Goal: Information Seeking & Learning: Find specific fact

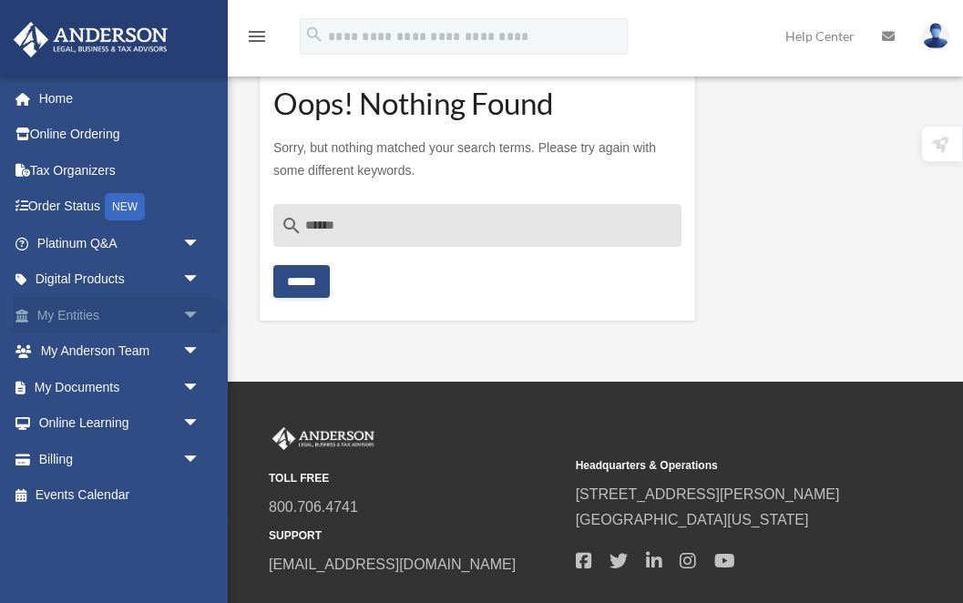
click at [66, 322] on link "My Entities arrow_drop_down" at bounding box center [120, 315] width 215 height 36
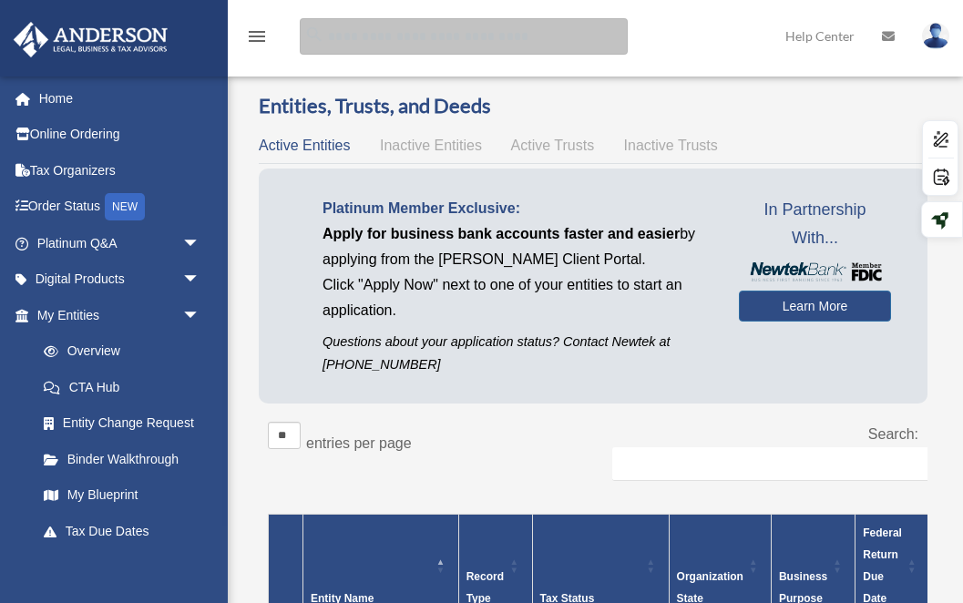
click at [391, 40] on input "search" at bounding box center [464, 36] width 328 height 36
type input "**********"
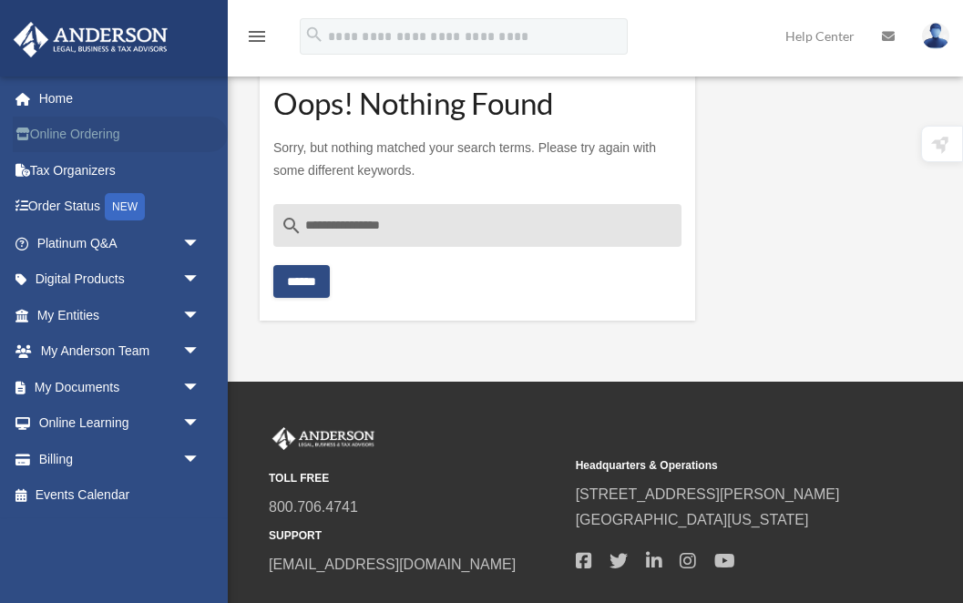
scroll to position [119, 0]
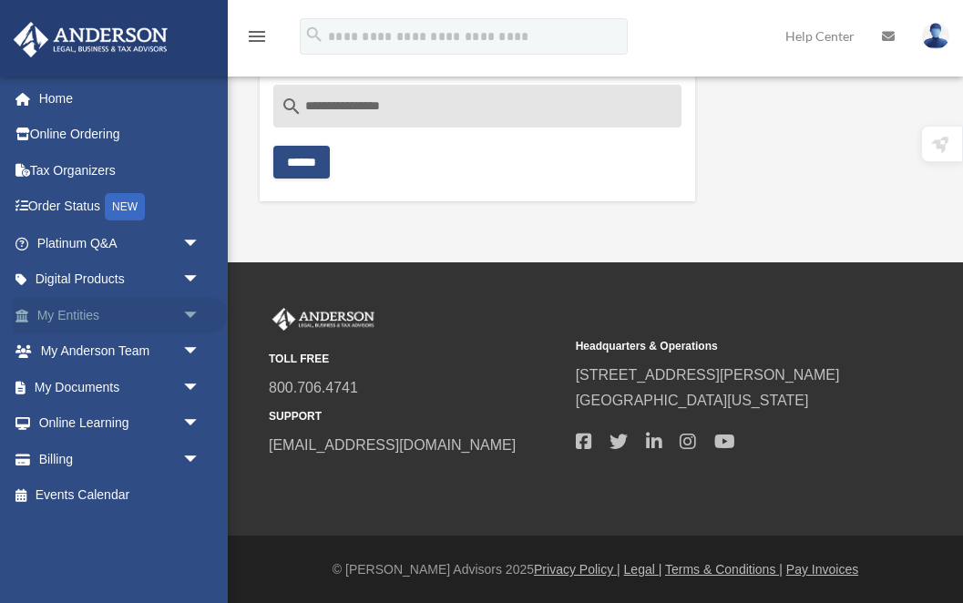
click at [66, 312] on link "My Entities arrow_drop_down" at bounding box center [120, 315] width 215 height 36
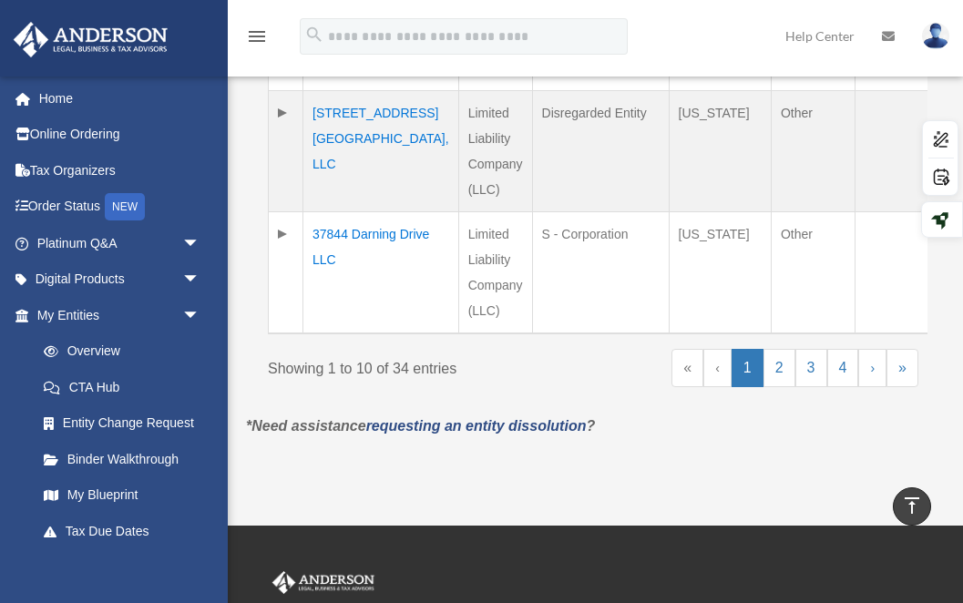
scroll to position [1525, 0]
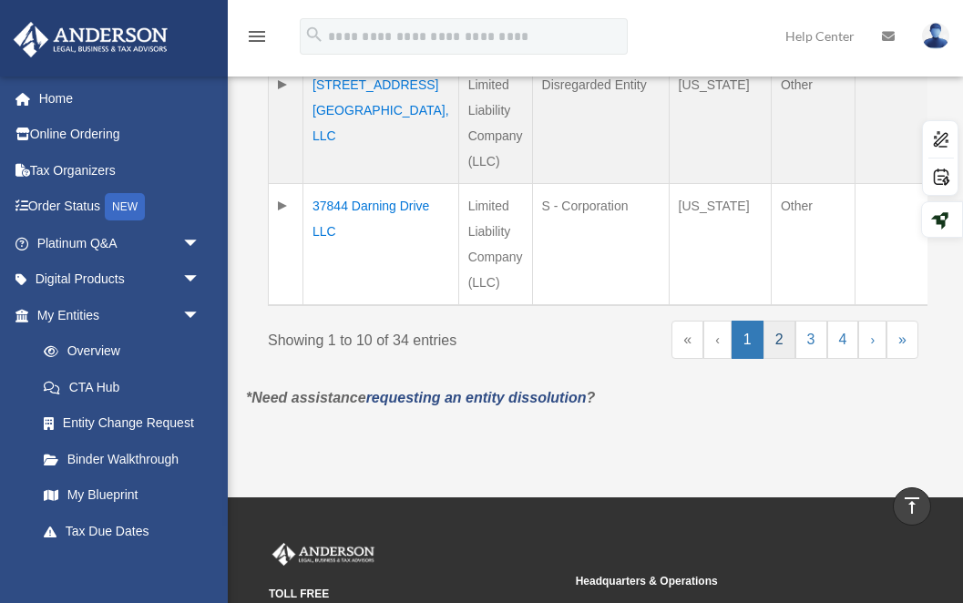
click at [779, 321] on link "2" at bounding box center [779, 340] width 32 height 38
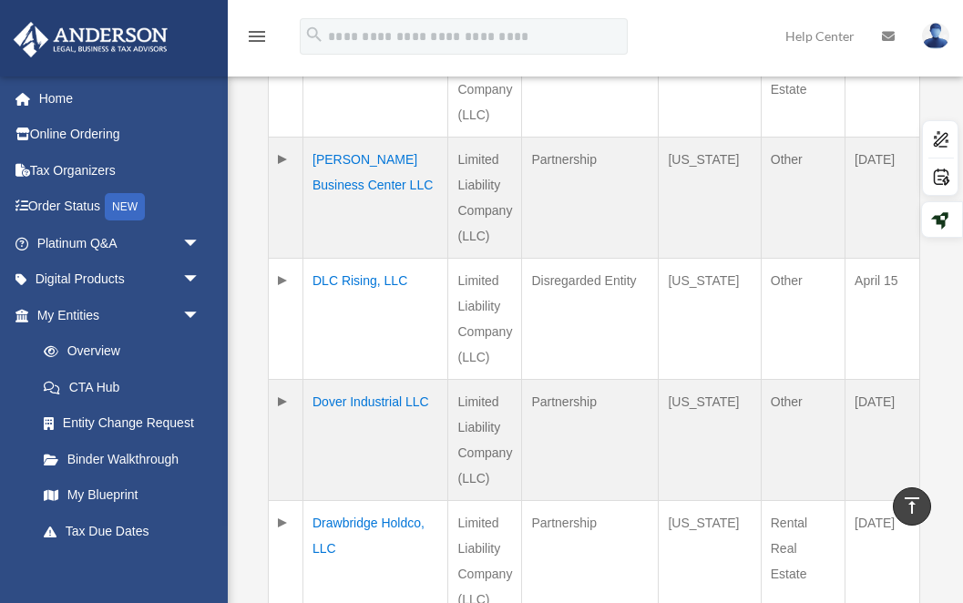
scroll to position [1158, 0]
click at [325, 409] on td "Dover Industrial LLC" at bounding box center [375, 439] width 145 height 121
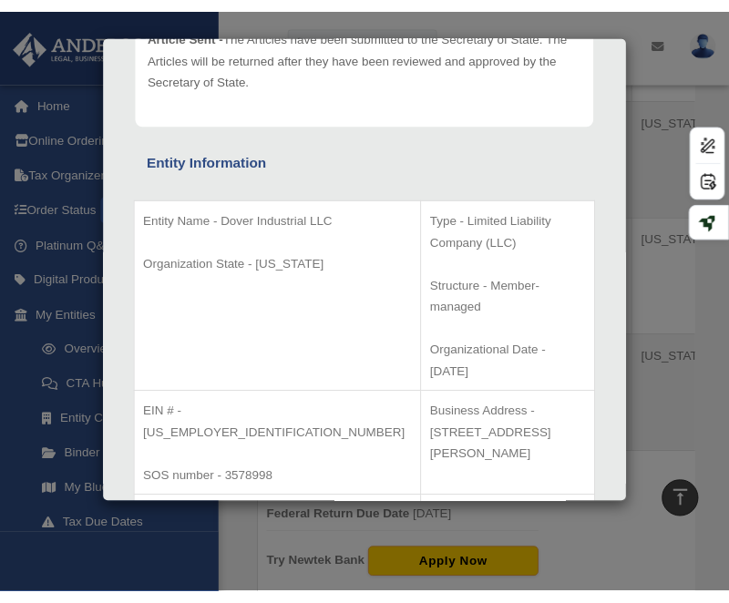
scroll to position [1295, 0]
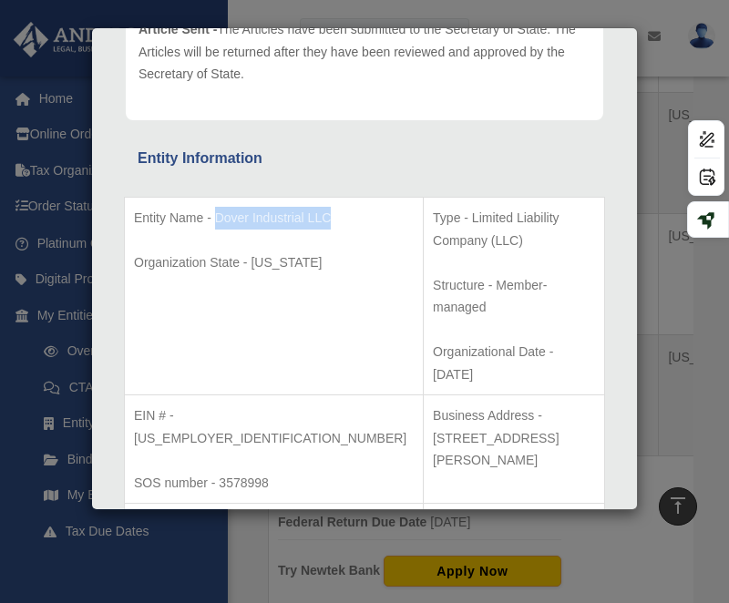
drag, startPoint x: 156, startPoint y: 239, endPoint x: 219, endPoint y: 210, distance: 68.9
click at [219, 210] on p "Entity Name - Dover Industrial LLC" at bounding box center [274, 218] width 280 height 23
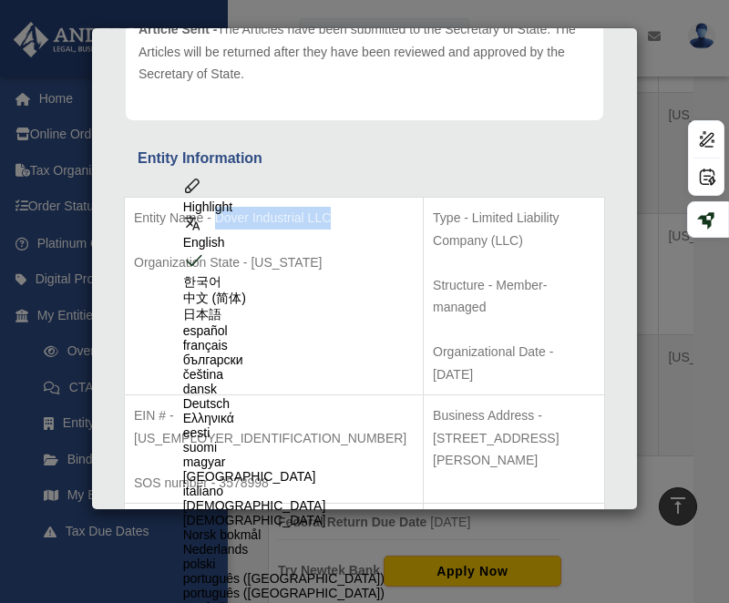
copy p "Dover Industrial LLC"
drag, startPoint x: 220, startPoint y: 397, endPoint x: 271, endPoint y: 396, distance: 50.1
click at [271, 472] on p "SOS number - 3578998" at bounding box center [274, 483] width 280 height 23
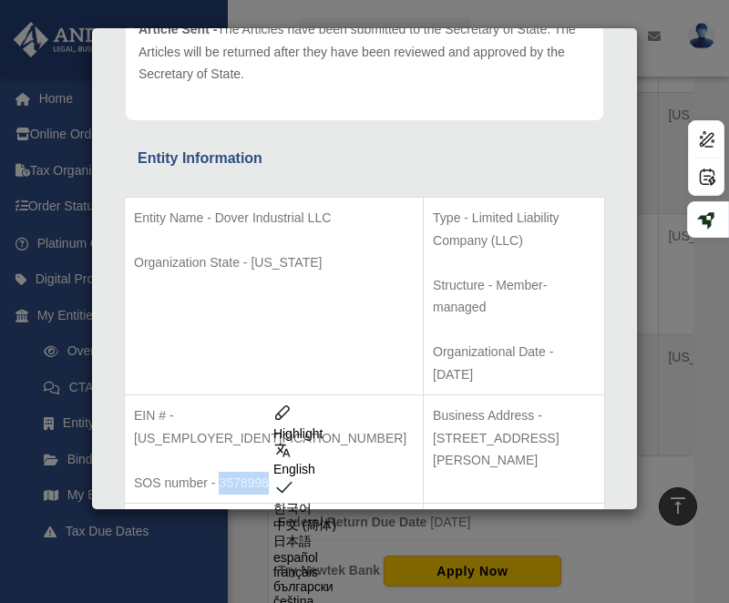
copy p "3578998"
drag, startPoint x: 249, startPoint y: 348, endPoint x: 176, endPoint y: 349, distance: 72.9
click at [176, 404] on p "EIN # - 99-2823699" at bounding box center [274, 426] width 280 height 45
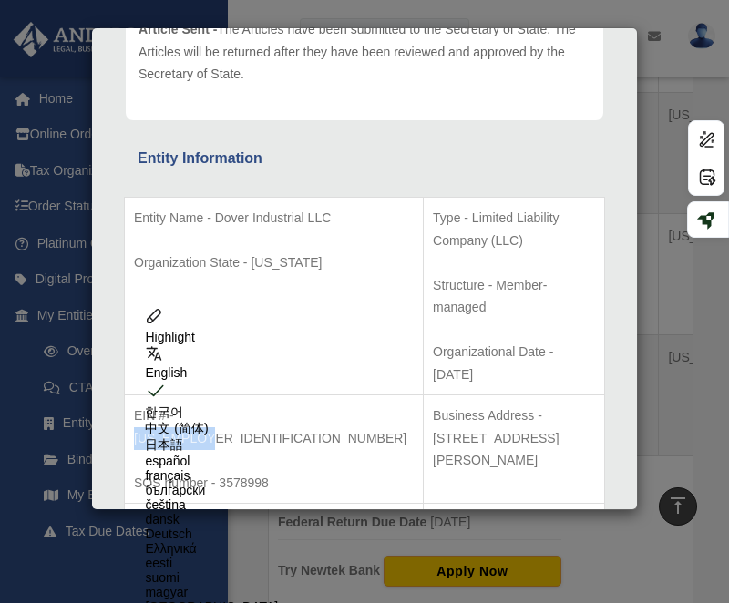
copy p "99-2823699"
drag, startPoint x: 452, startPoint y: 456, endPoint x: 402, endPoint y: 431, distance: 56.2
click at [433, 513] on p "RA Address - [STREET_ADDRESS]" at bounding box center [514, 535] width 162 height 45
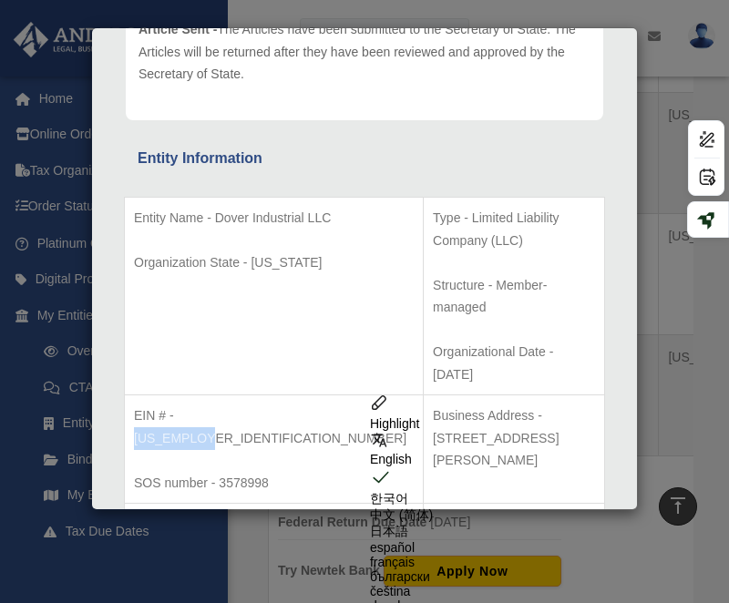
copy p "[STREET_ADDRESS]"
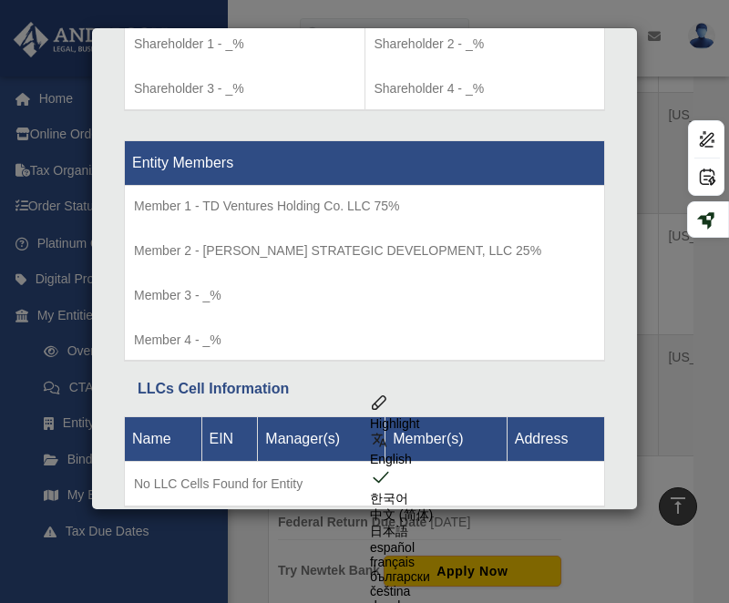
scroll to position [1282, 0]
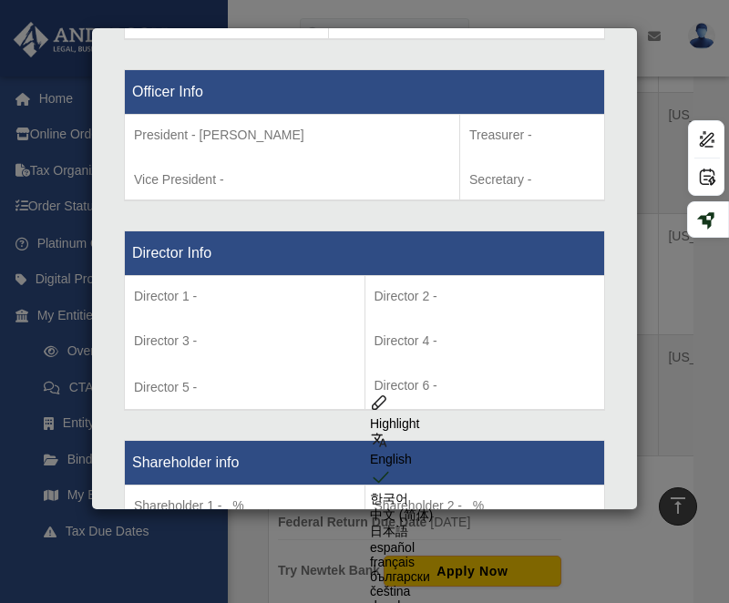
click at [650, 282] on div "Details × Articles Sent Organizational Date" at bounding box center [364, 301] width 729 height 603
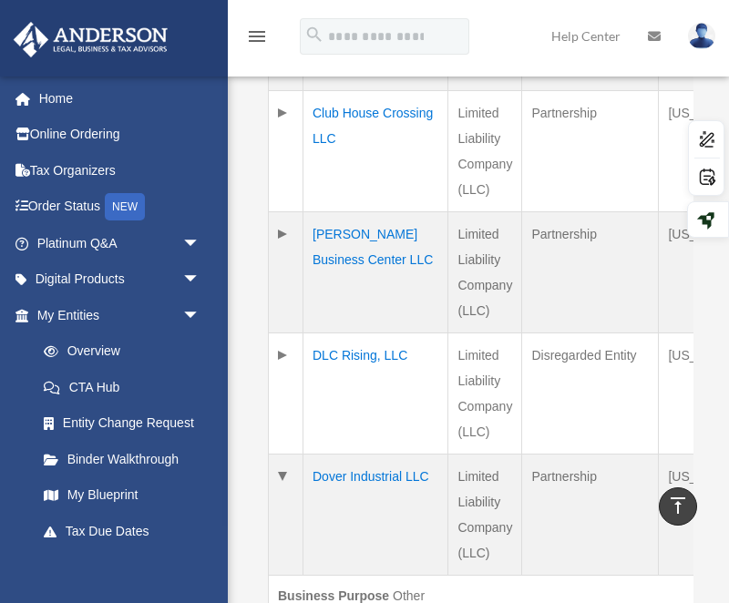
scroll to position [1168, 0]
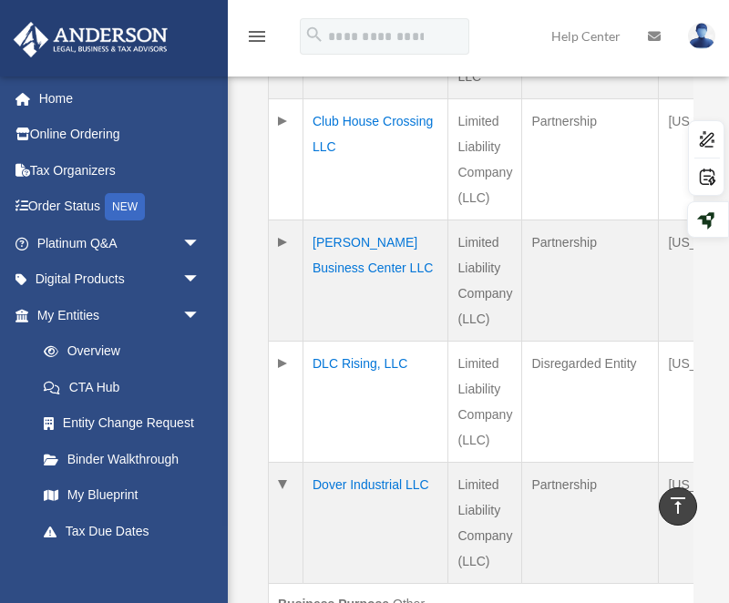
click at [343, 307] on td "[PERSON_NAME] Business Center LLC" at bounding box center [375, 280] width 145 height 121
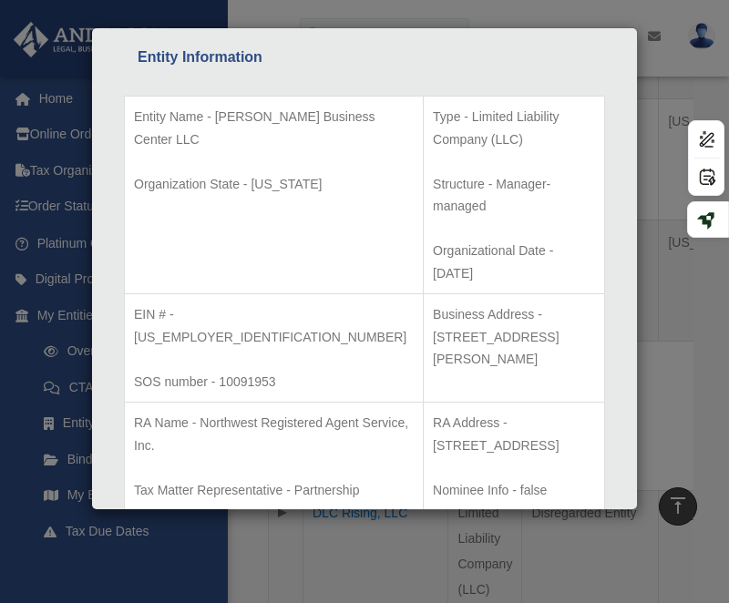
scroll to position [359, 0]
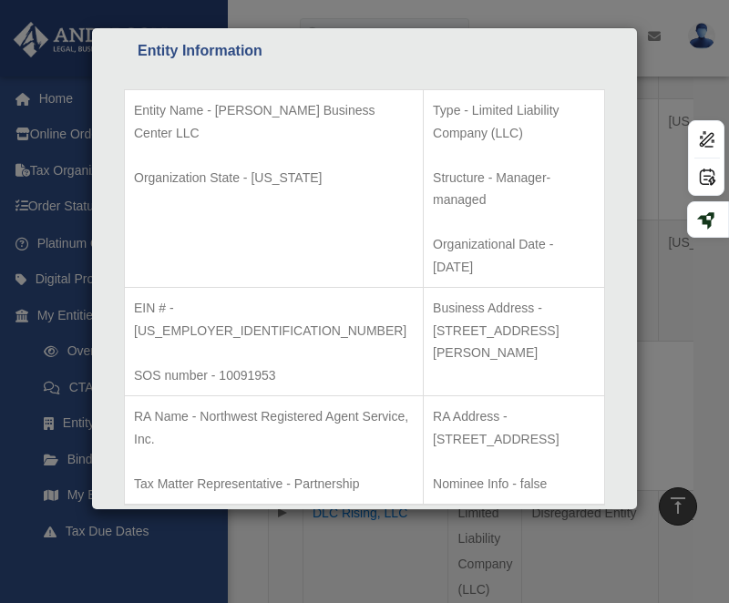
click at [214, 297] on p "EIN # - 33-3607304" at bounding box center [274, 319] width 280 height 45
drag, startPoint x: 251, startPoint y: 240, endPoint x: 178, endPoint y: 240, distance: 72.9
click at [178, 297] on p "EIN # - 33-3607304" at bounding box center [274, 319] width 280 height 45
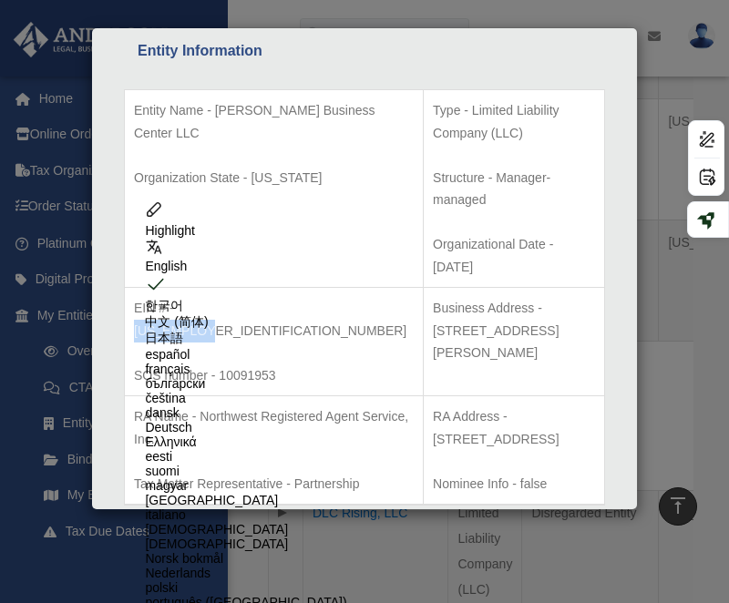
copy p "33-3607304"
drag, startPoint x: 275, startPoint y: 283, endPoint x: 222, endPoint y: 285, distance: 52.9
click at [222, 364] on p "SOS number - 10091953" at bounding box center [274, 375] width 280 height 23
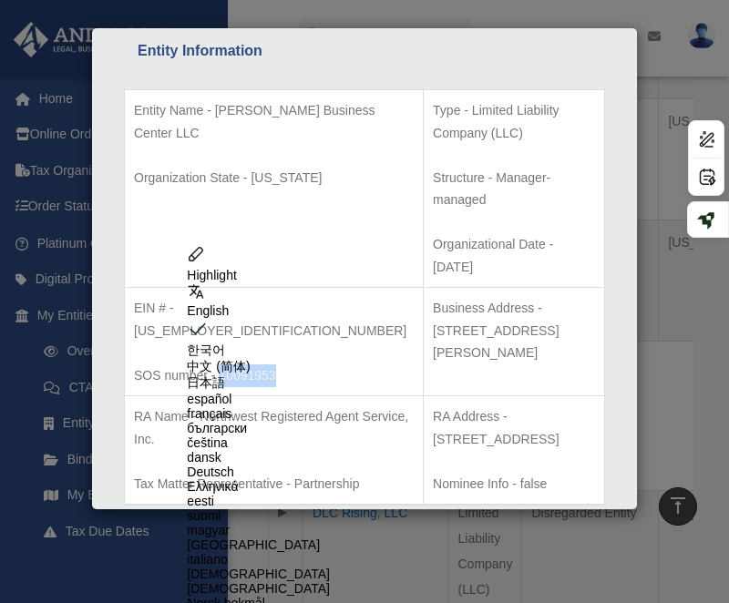
copy p "10091953"
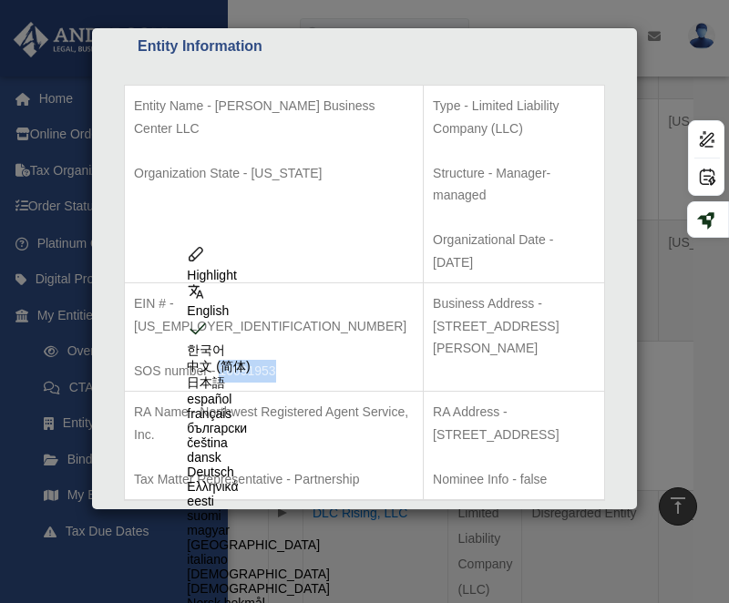
scroll to position [363, 0]
drag, startPoint x: 406, startPoint y: 342, endPoint x: 427, endPoint y: 319, distance: 30.9
click at [433, 402] on p "RA Address - 8 The Green STE B, Dover, DE 19901" at bounding box center [514, 424] width 162 height 45
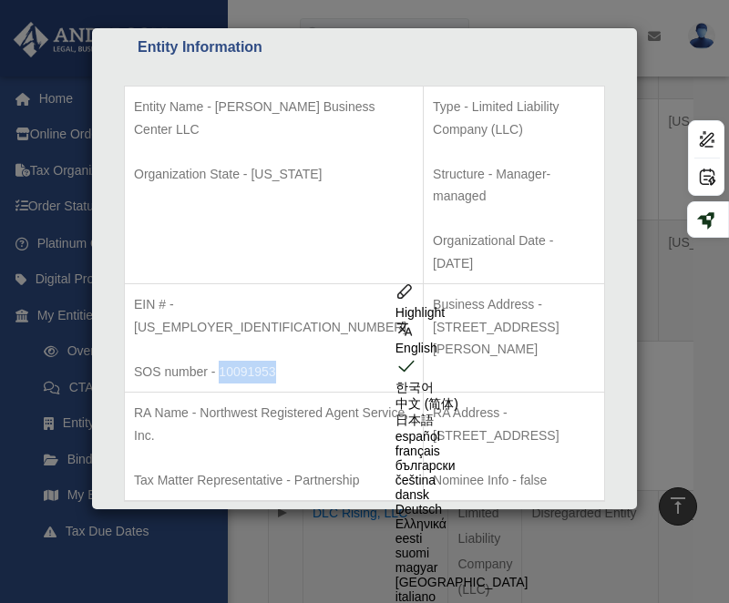
copy p "8 The Green STE B, Dover, DE 19901"
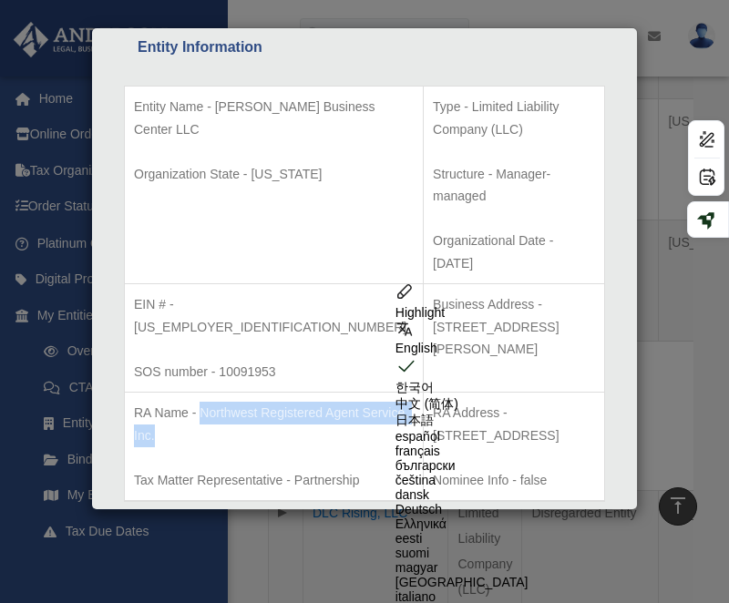
drag, startPoint x: 251, startPoint y: 348, endPoint x: 203, endPoint y: 322, distance: 54.6
click at [203, 402] on p "RA Name - Northwest Registered Agent Service, Inc." at bounding box center [274, 424] width 280 height 45
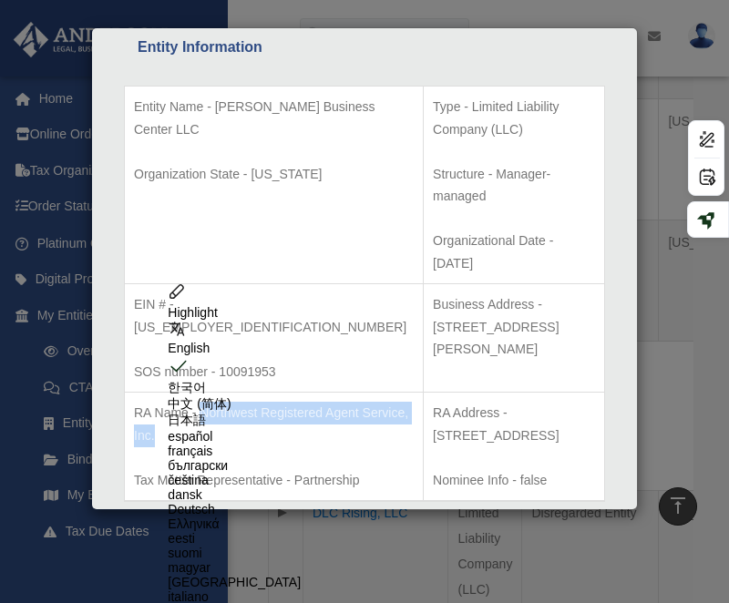
copy p "Northwest Registered Agent Service, Inc."
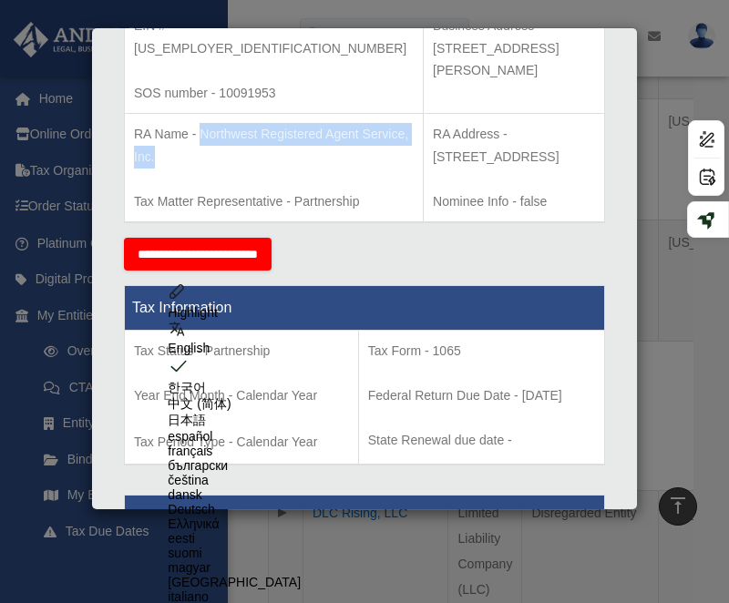
scroll to position [642, 0]
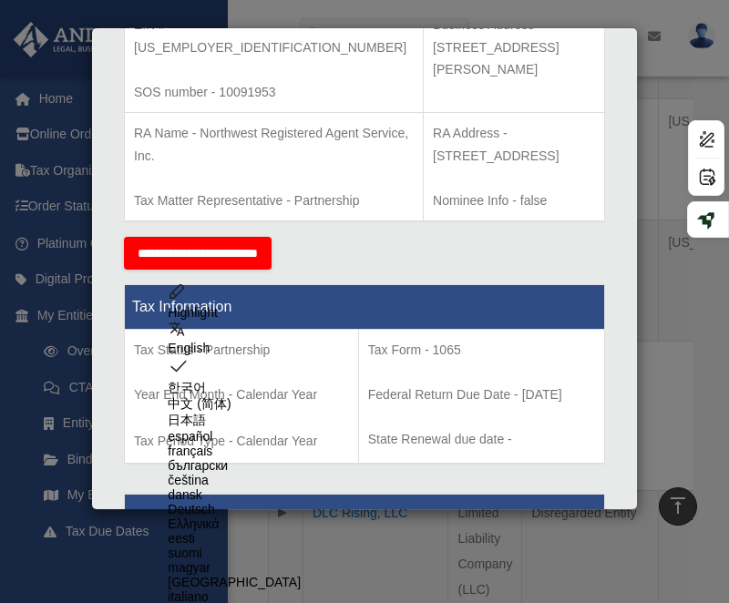
click at [585, 12] on div "Details × Articles Sent Organizational Date" at bounding box center [364, 301] width 729 height 603
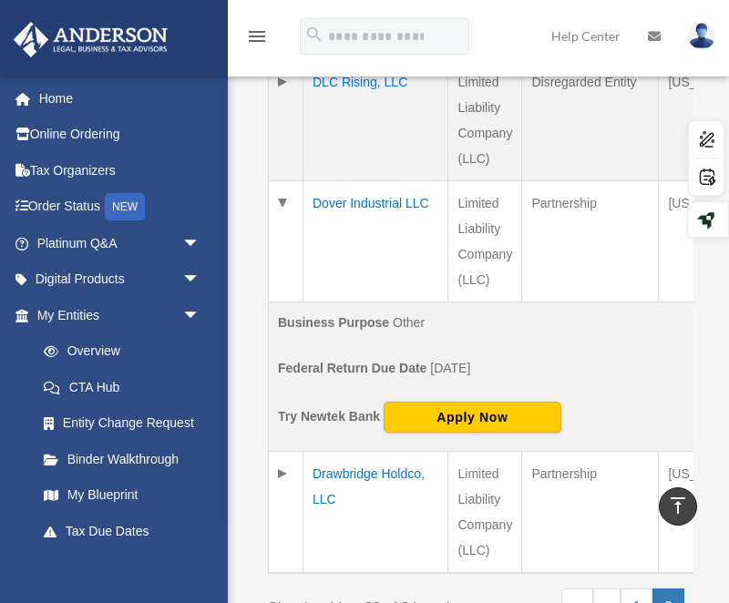
scroll to position [1639, 0]
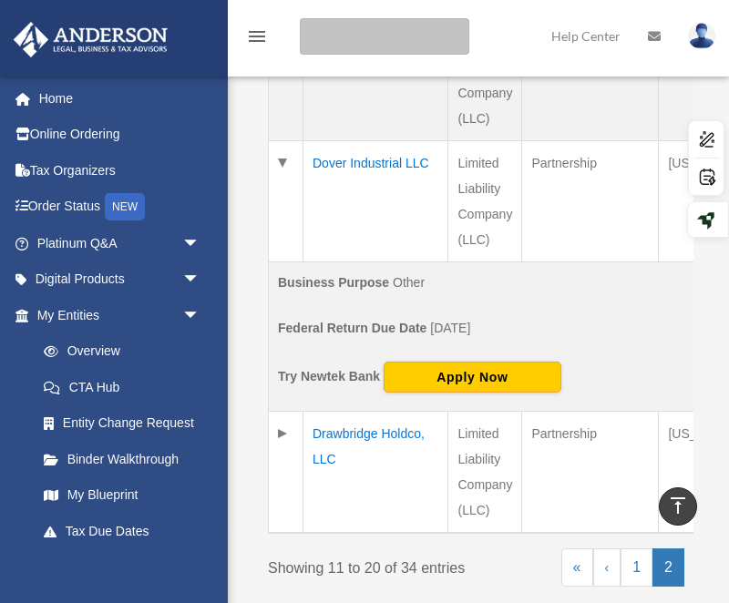
click at [358, 41] on input "search" at bounding box center [384, 36] width 169 height 36
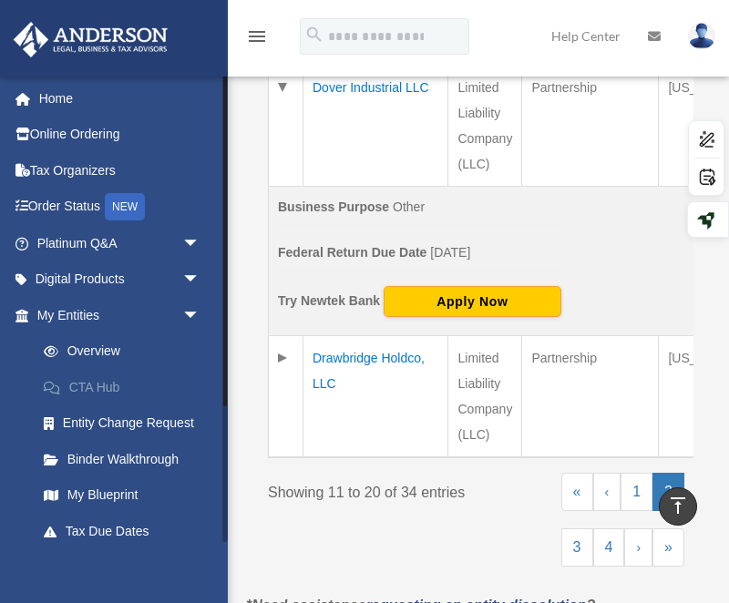
scroll to position [1755, 0]
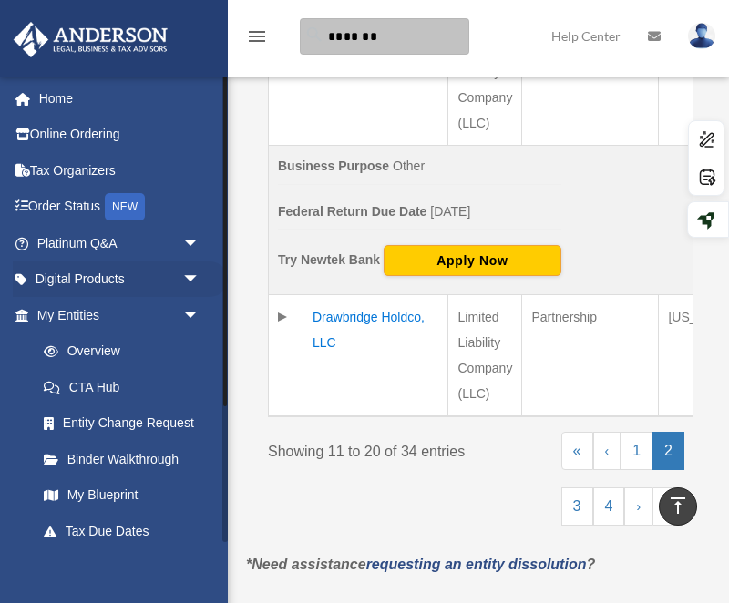
type input "*******"
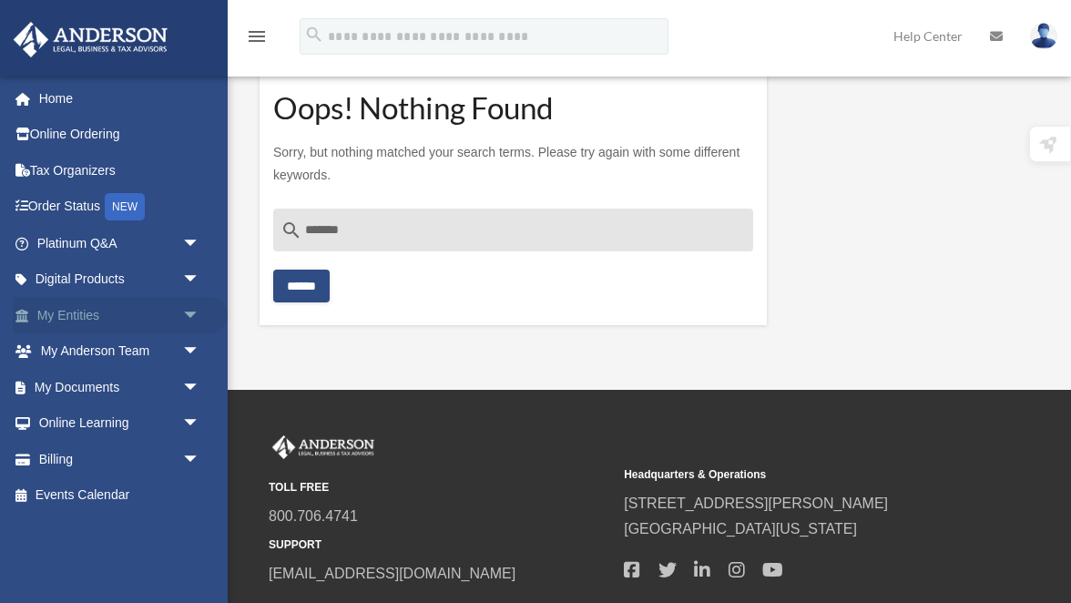
click at [69, 315] on link "My Entities arrow_drop_down" at bounding box center [120, 315] width 215 height 36
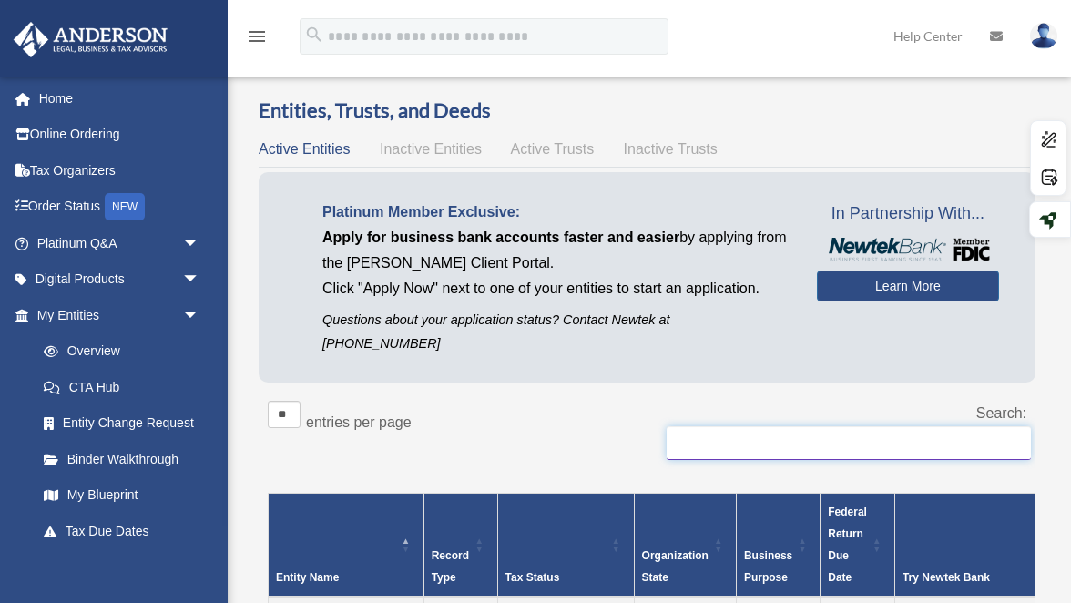
click at [788, 426] on input "Search:" at bounding box center [849, 443] width 364 height 35
type input "*"
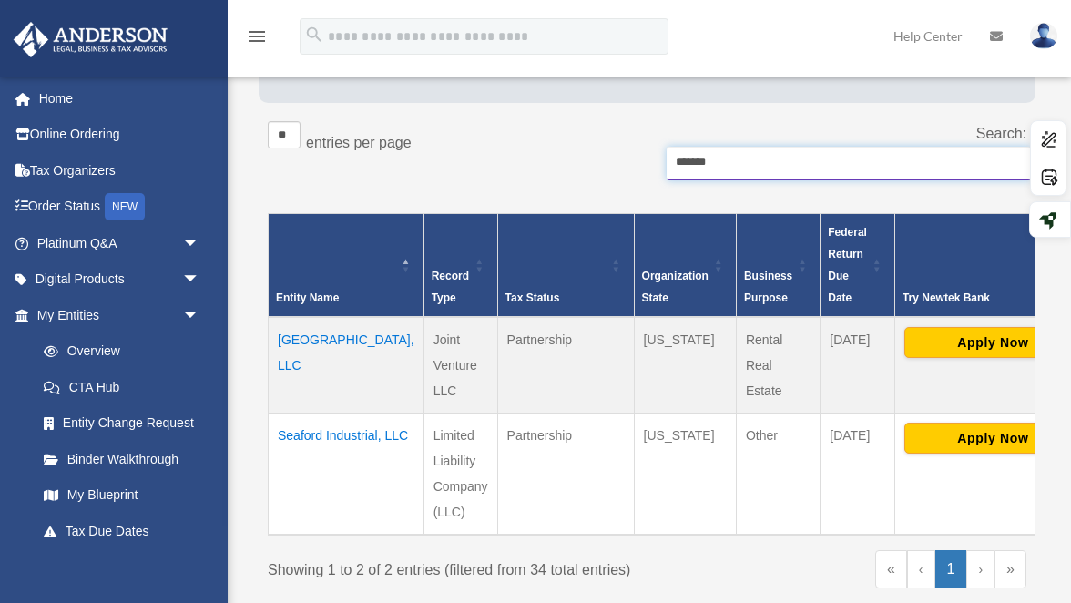
scroll to position [304, 0]
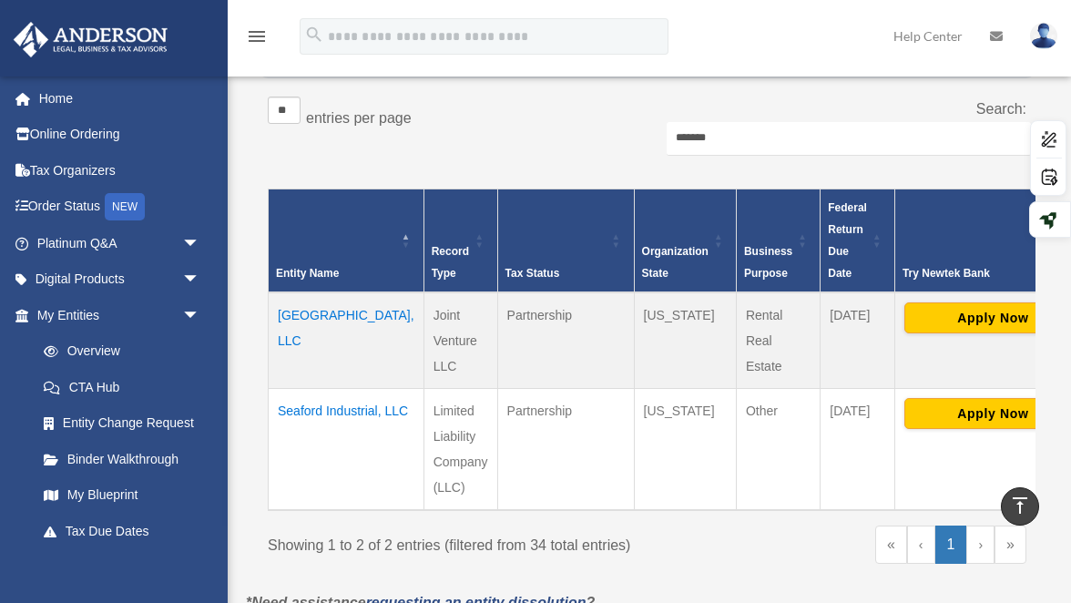
click at [296, 292] on td "[GEOGRAPHIC_DATA], LLC" at bounding box center [347, 340] width 156 height 97
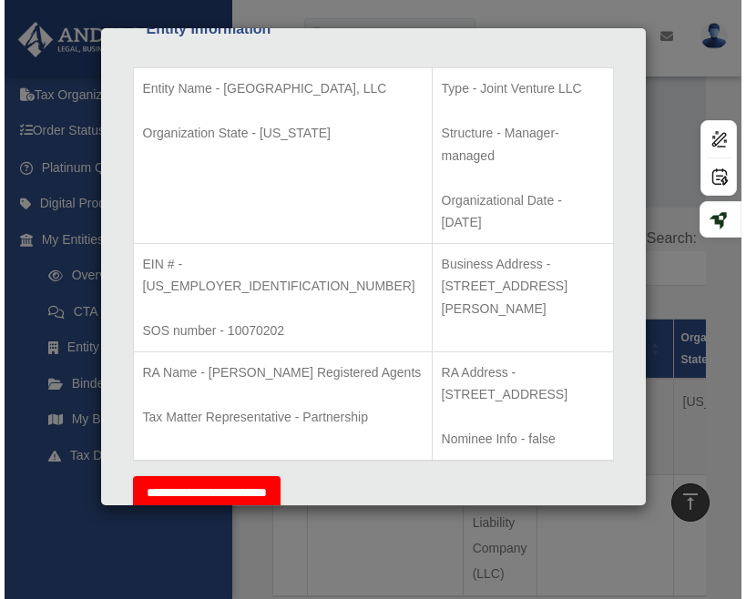
scroll to position [309, 0]
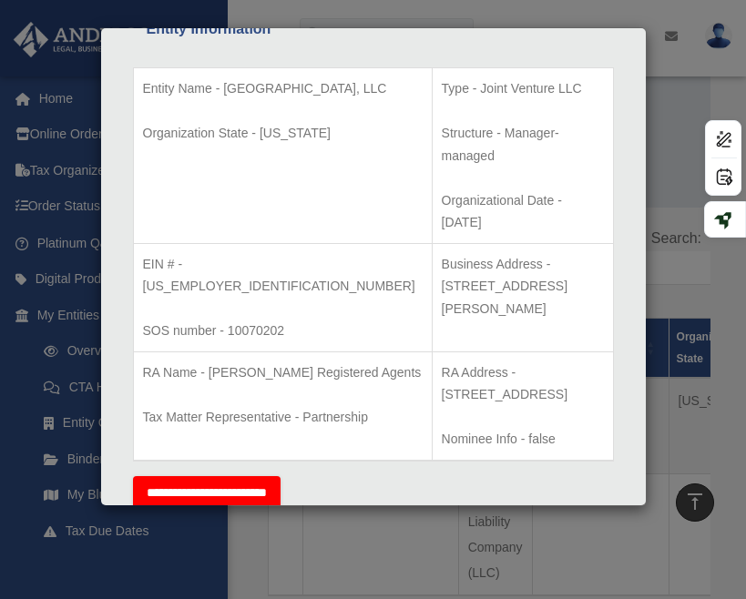
drag, startPoint x: 263, startPoint y: 106, endPoint x: 224, endPoint y: 84, distance: 44.9
click at [224, 84] on p "Entity Name - [GEOGRAPHIC_DATA], LLC" at bounding box center [283, 88] width 280 height 23
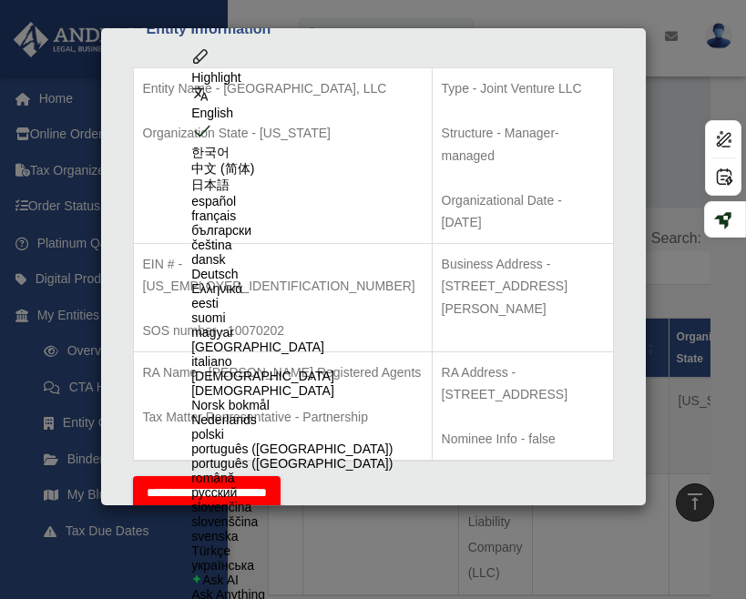
copy p "[GEOGRAPHIC_DATA], LLC"
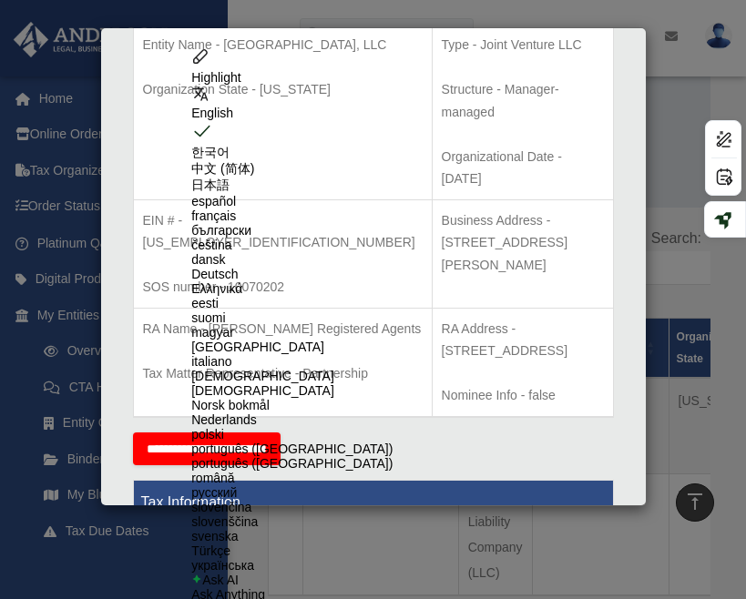
scroll to position [429, 0]
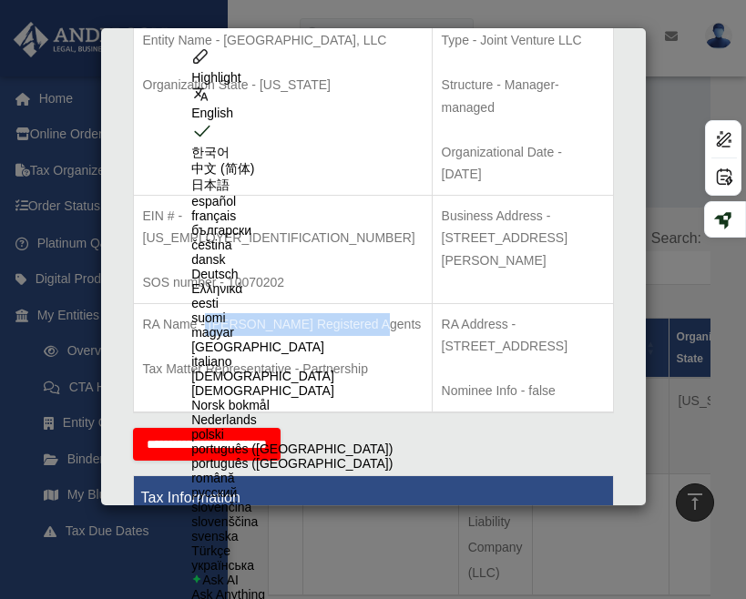
drag, startPoint x: 242, startPoint y: 277, endPoint x: 206, endPoint y: 261, distance: 40.0
click at [206, 313] on p "RA Name - [PERSON_NAME] Registered Agents" at bounding box center [283, 324] width 280 height 23
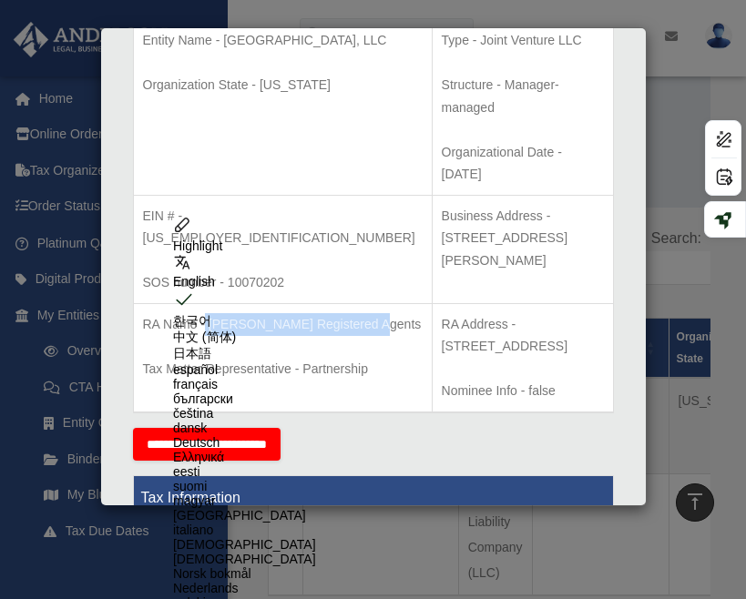
copy p "[PERSON_NAME] Registered Agents"
click at [474, 313] on p "RA Address - [STREET_ADDRESS]" at bounding box center [523, 335] width 162 height 45
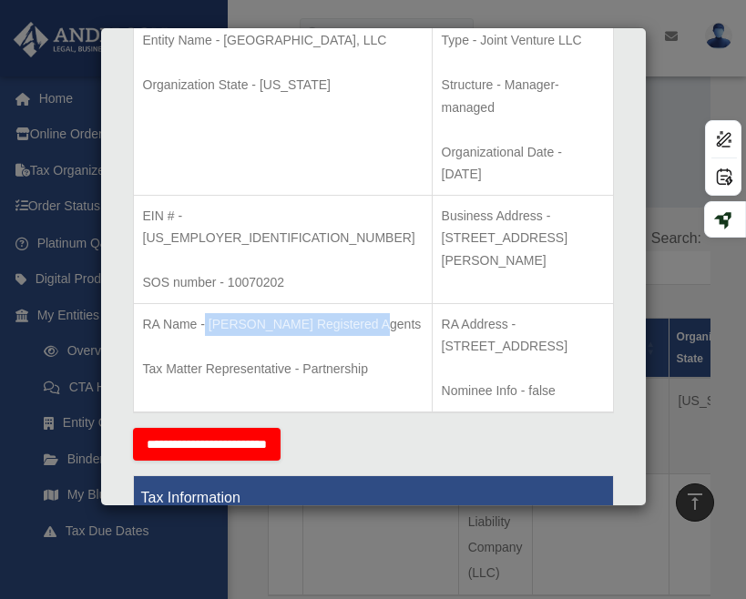
drag, startPoint x: 474, startPoint y: 278, endPoint x: 417, endPoint y: 256, distance: 60.6
click at [442, 313] on p "RA Address - [STREET_ADDRESS]" at bounding box center [523, 335] width 162 height 45
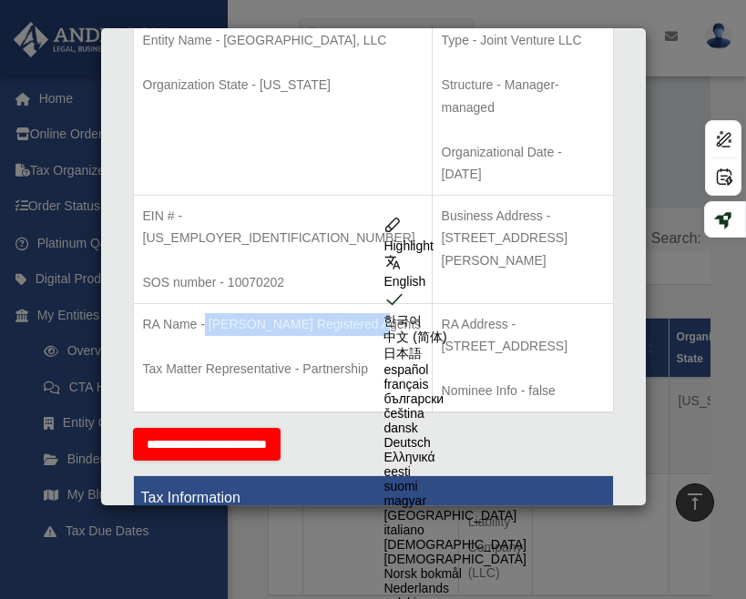
copy p "[STREET_ADDRESS]"
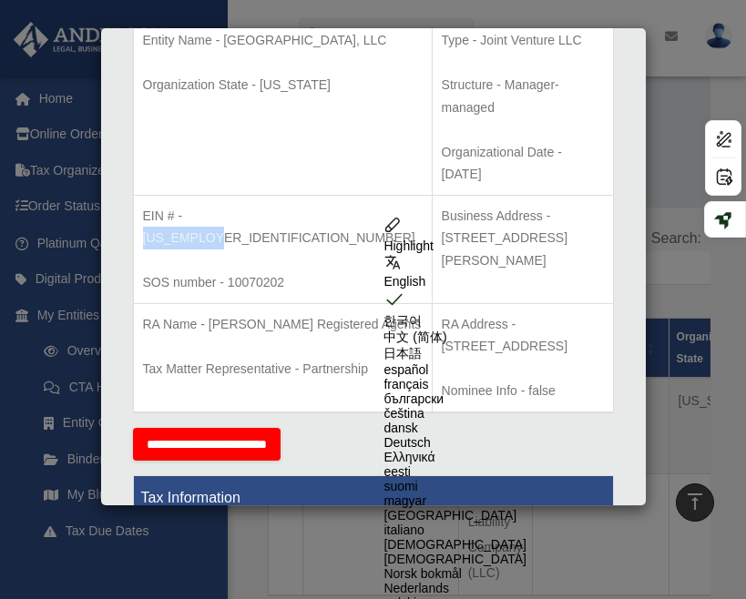
drag, startPoint x: 253, startPoint y: 169, endPoint x: 187, endPoint y: 169, distance: 66.5
click at [187, 205] on p "EIN # - [US_EMPLOYER_IDENTIFICATION_NUMBER]" at bounding box center [283, 227] width 280 height 45
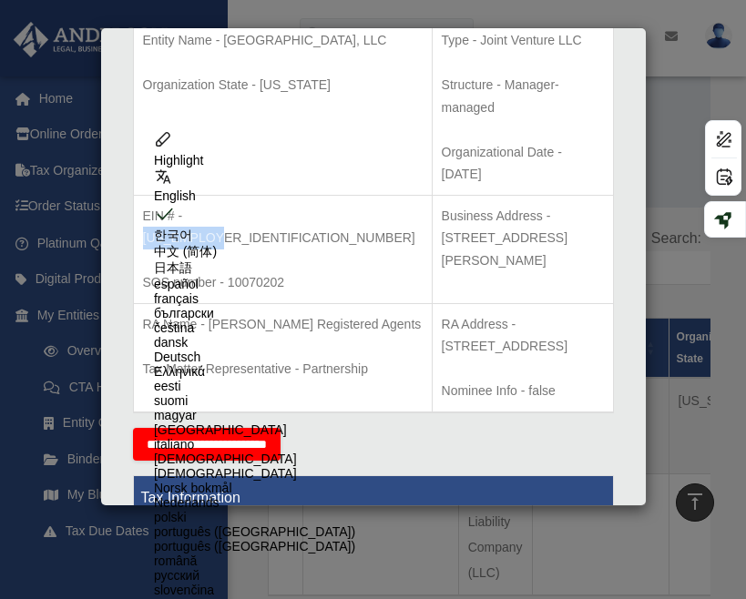
copy p "[US_EMPLOYER_IDENTIFICATION_NUMBER]"
drag, startPoint x: 284, startPoint y: 213, endPoint x: 230, endPoint y: 214, distance: 54.7
click at [230, 271] on p "SOS number - 10070202" at bounding box center [283, 282] width 280 height 23
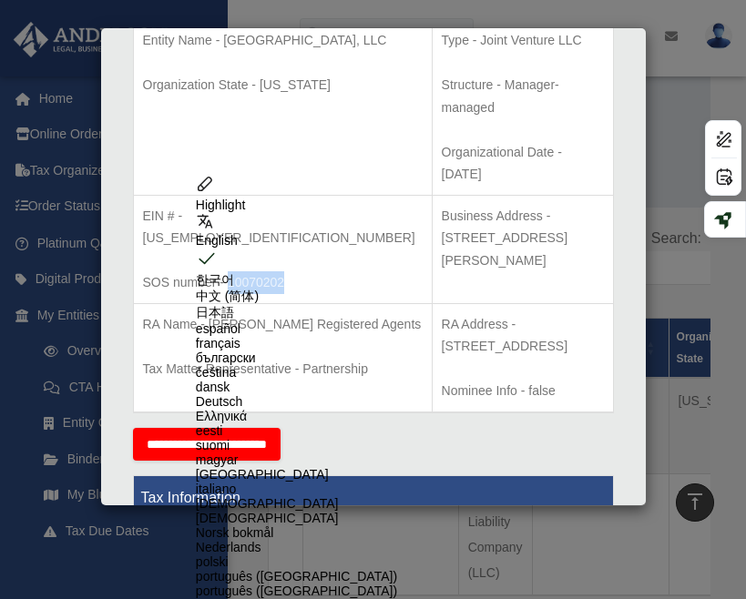
copy p "10070202"
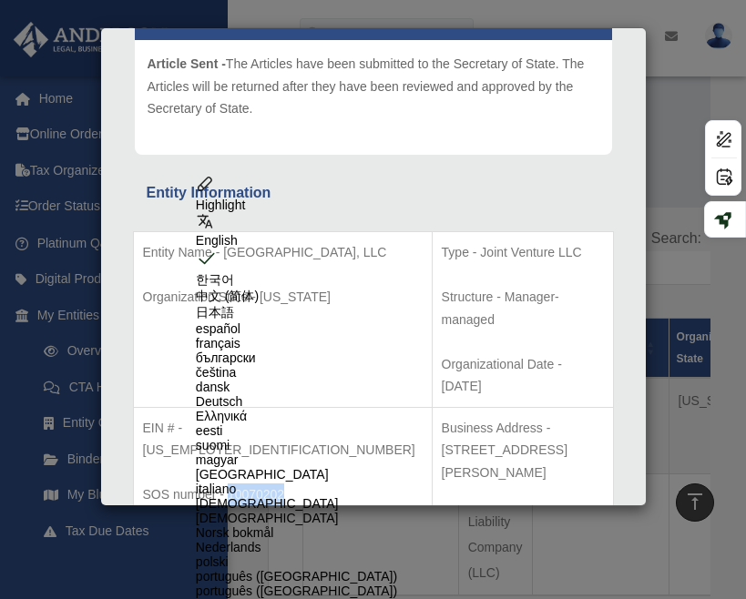
scroll to position [207, 0]
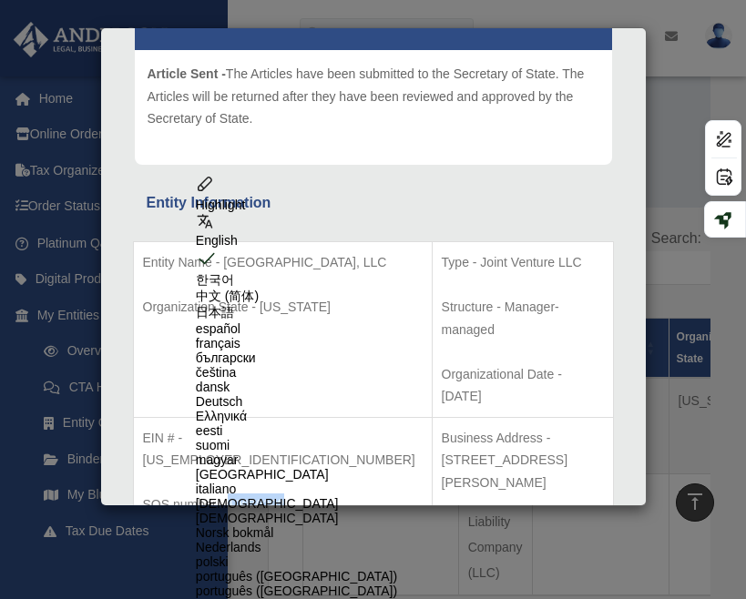
drag, startPoint x: 533, startPoint y: 353, endPoint x: 462, endPoint y: 345, distance: 71.4
click at [462, 363] on p "Organizational Date - [DATE]" at bounding box center [523, 385] width 162 height 45
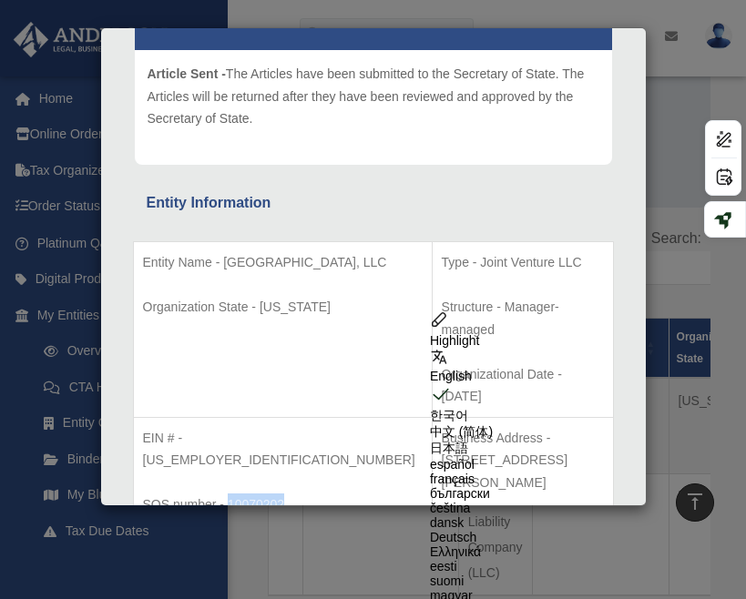
copy p "[DATE]"
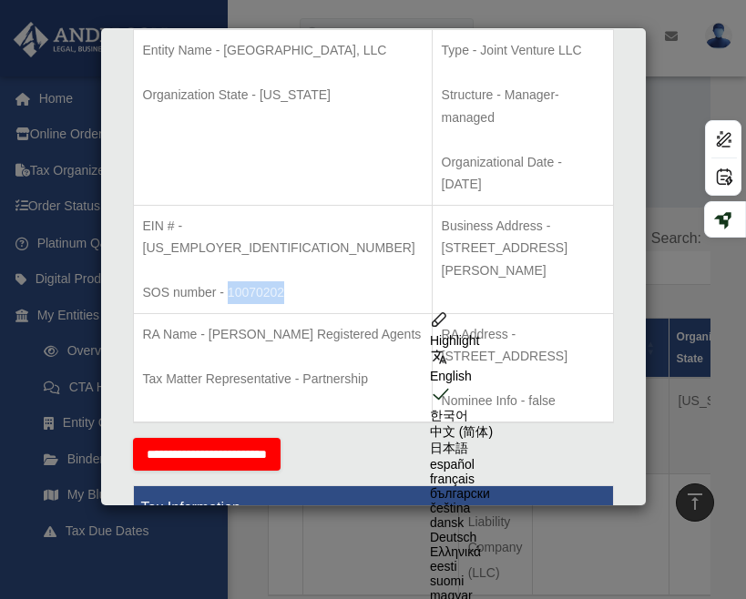
scroll to position [404, 0]
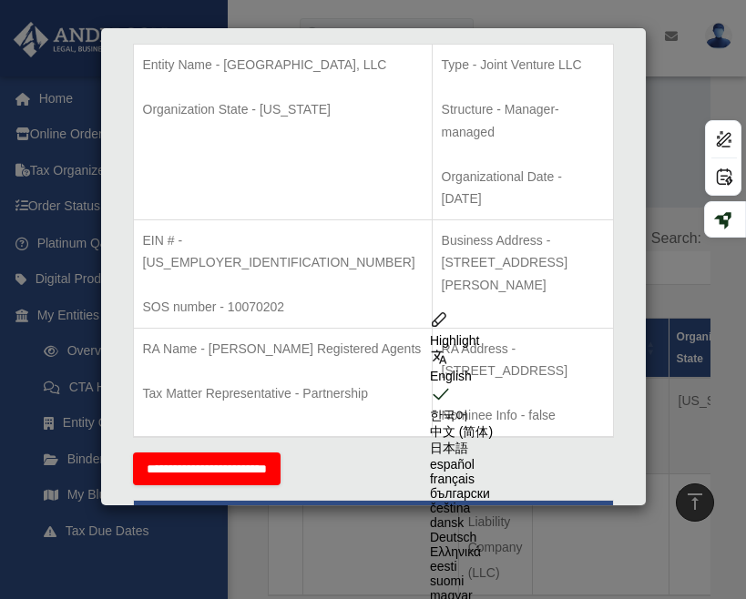
click at [676, 114] on div "Details × Articles Sent Organizational Date" at bounding box center [373, 299] width 746 height 599
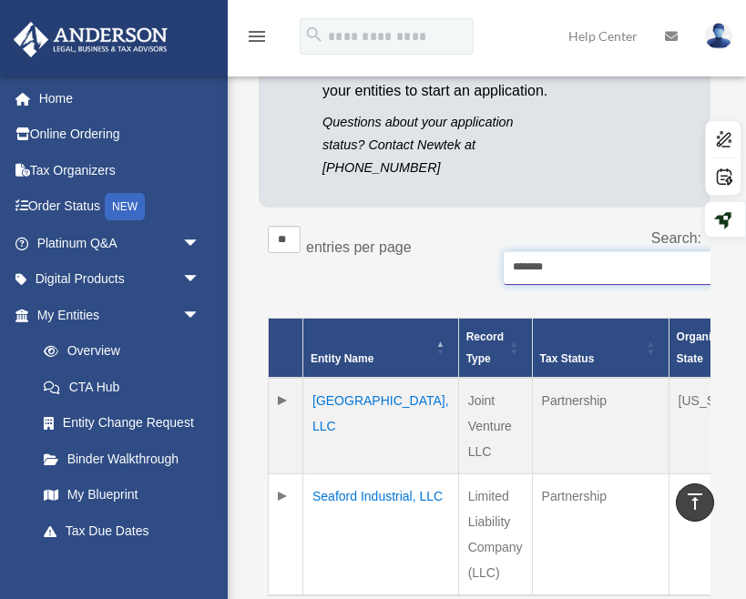
click at [552, 270] on input "*******" at bounding box center [686, 268] width 364 height 35
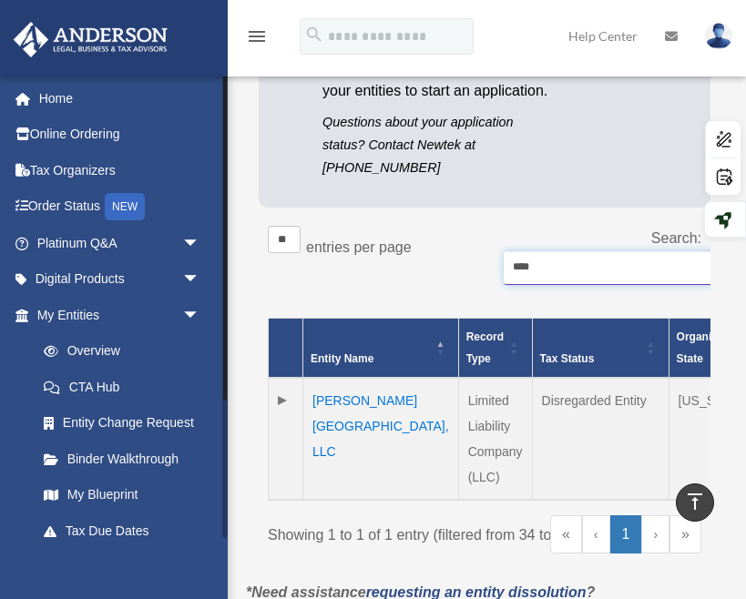
type input "****"
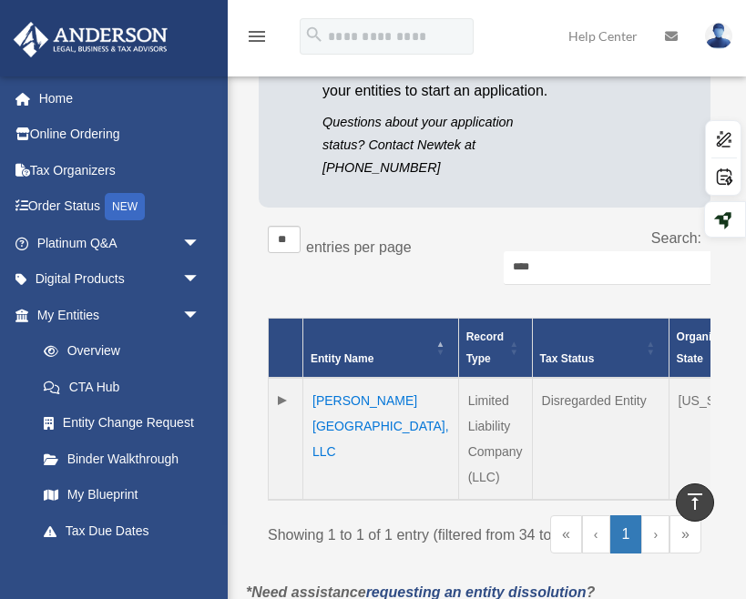
click at [342, 403] on td "[PERSON_NAME][GEOGRAPHIC_DATA], LLC" at bounding box center [381, 439] width 156 height 122
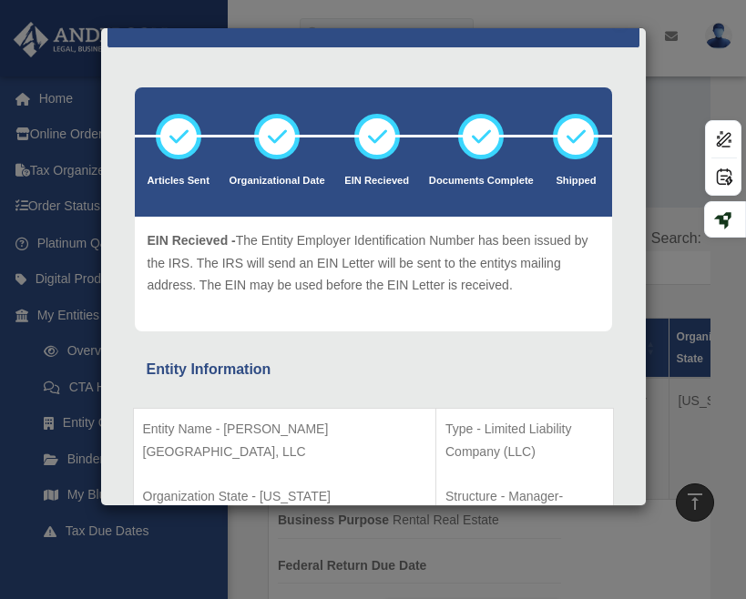
scroll to position [87, 0]
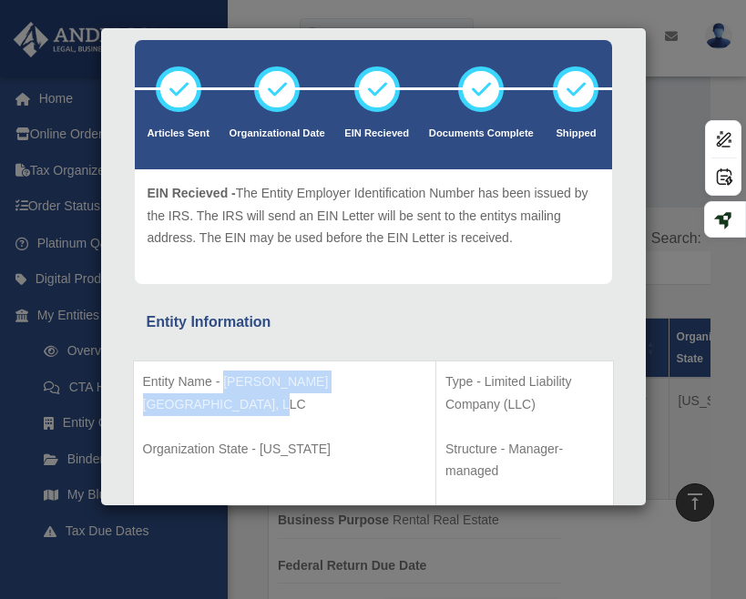
drag, startPoint x: 259, startPoint y: 400, endPoint x: 224, endPoint y: 387, distance: 36.9
click at [224, 387] on p "Entity Name - [PERSON_NAME][GEOGRAPHIC_DATA], LLC" at bounding box center [285, 393] width 284 height 45
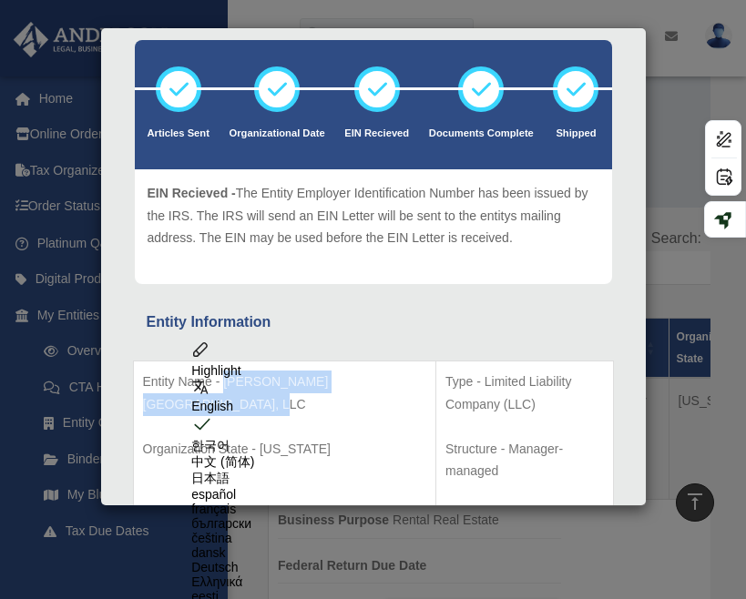
copy p "[PERSON_NAME][GEOGRAPHIC_DATA], LLC"
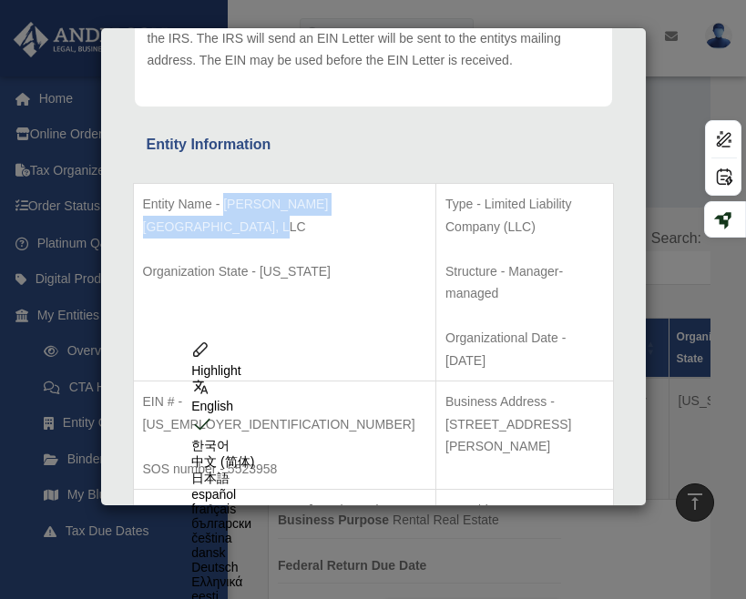
scroll to position [266, 0]
drag, startPoint x: 478, startPoint y: 437, endPoint x: 431, endPoint y: 423, distance: 49.6
click at [445, 498] on p "RA Address - [STREET_ADDRESS]" at bounding box center [524, 520] width 158 height 45
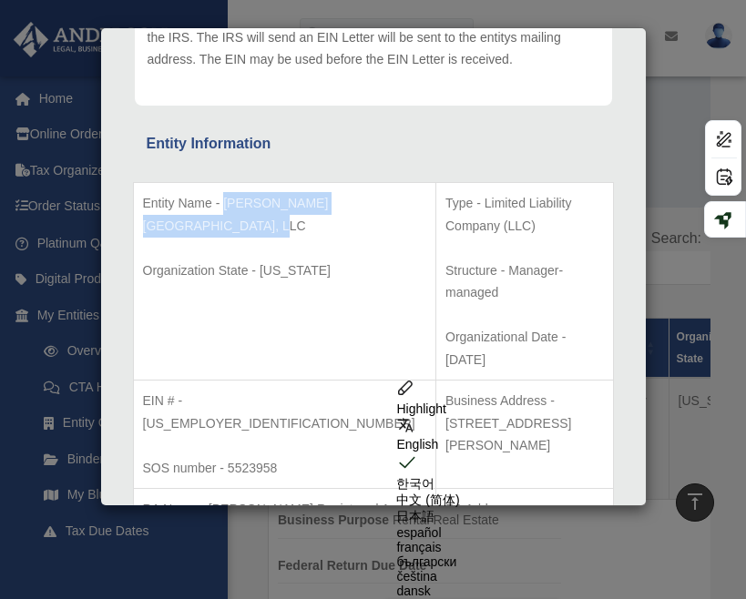
copy p "[STREET_ADDRESS]"
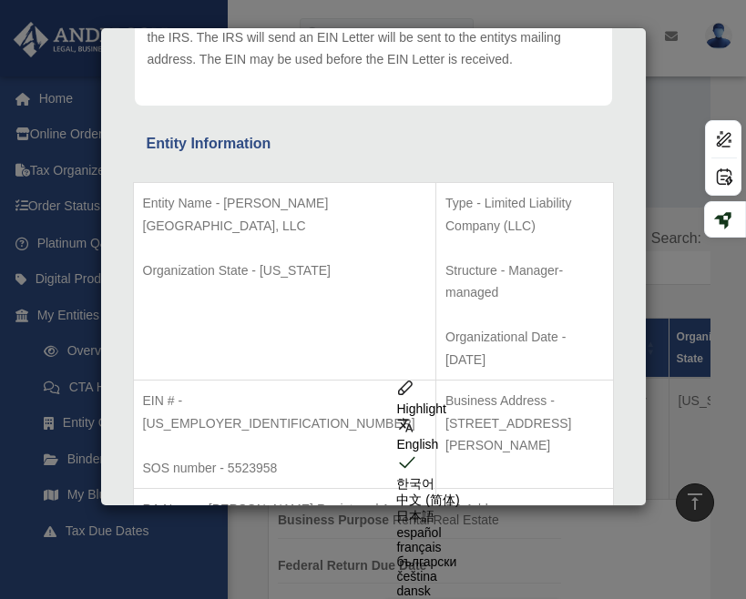
drag, startPoint x: 187, startPoint y: 445, endPoint x: 193, endPoint y: 435, distance: 11.1
click at [192, 498] on p "RA Name - [PERSON_NAME] Registered Agents" at bounding box center [285, 509] width 284 height 23
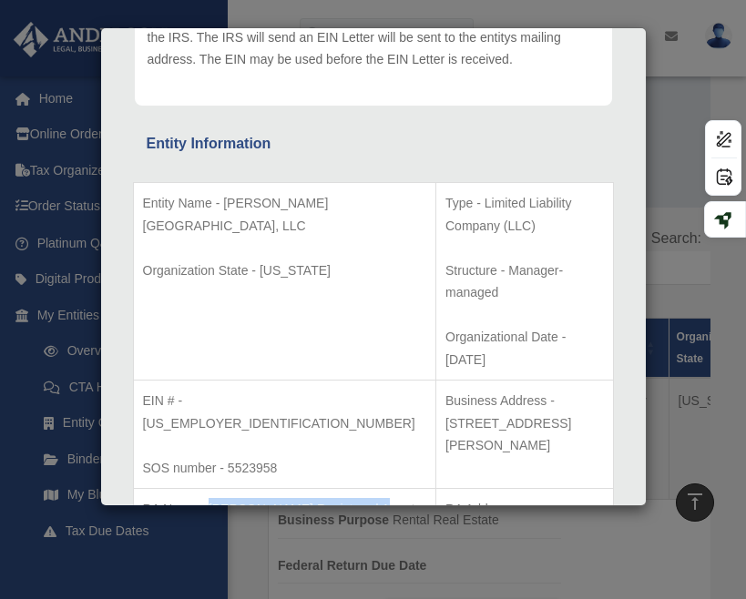
drag, startPoint x: 187, startPoint y: 443, endPoint x: 207, endPoint y: 419, distance: 31.0
click at [207, 498] on p "RA Name - [PERSON_NAME] Registered Agents" at bounding box center [285, 509] width 284 height 23
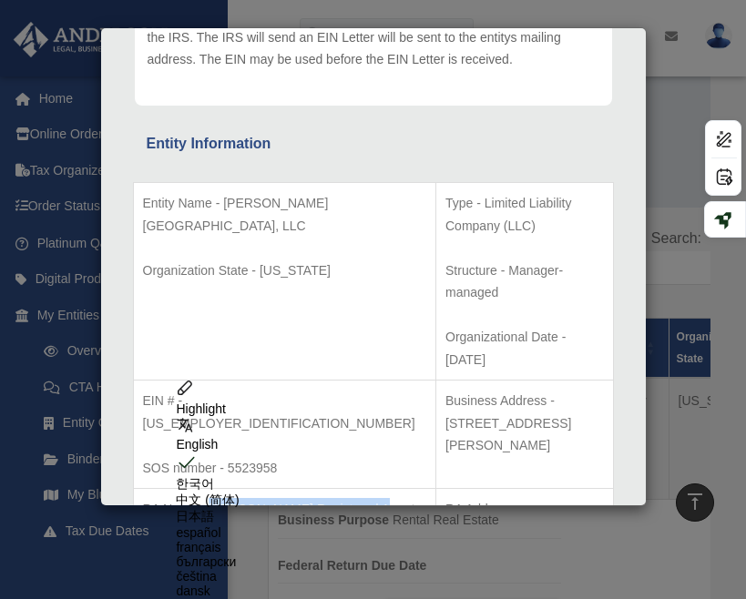
copy p "[PERSON_NAME] Registered Agents"
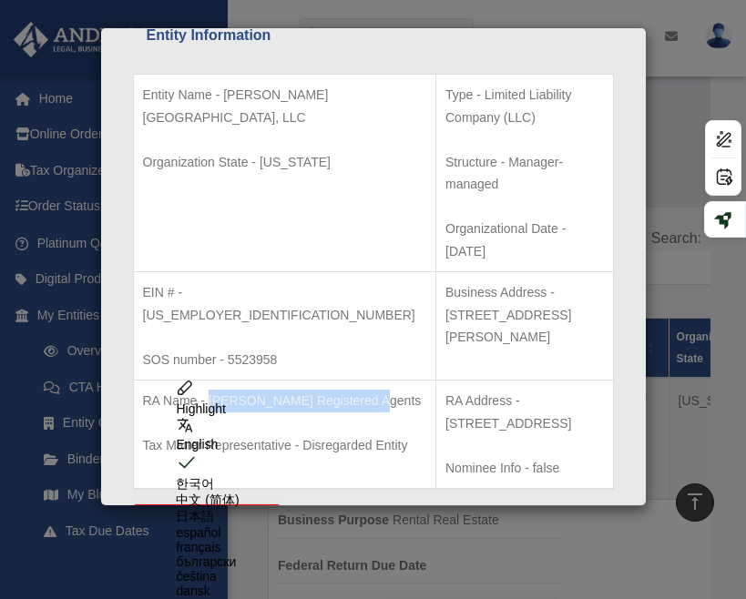
scroll to position [383, 0]
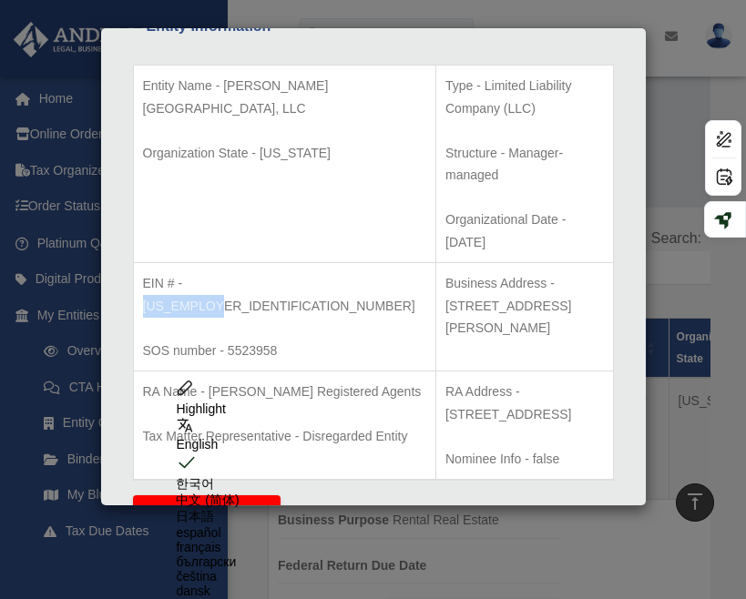
drag, startPoint x: 251, startPoint y: 213, endPoint x: 188, endPoint y: 213, distance: 63.8
click at [188, 272] on p "EIN # - [US_EMPLOYER_IDENTIFICATION_NUMBER]" at bounding box center [285, 294] width 284 height 45
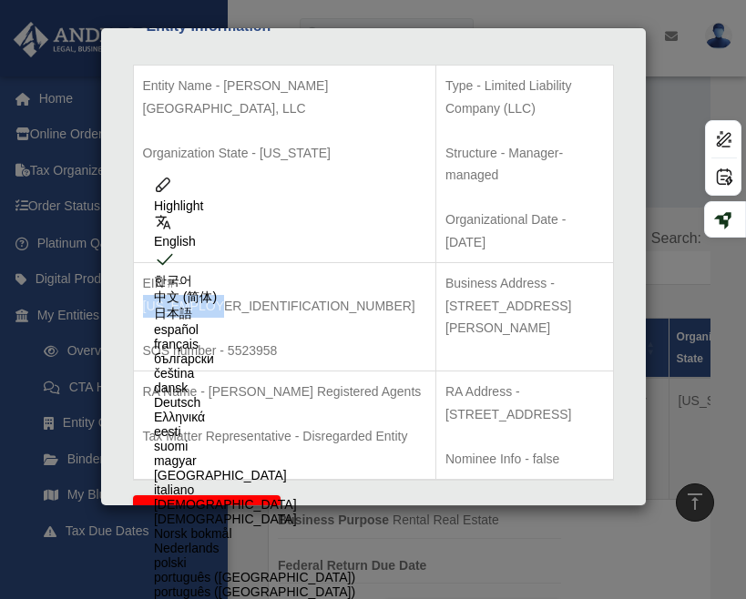
copy p "[US_EMPLOYER_IDENTIFICATION_NUMBER]"
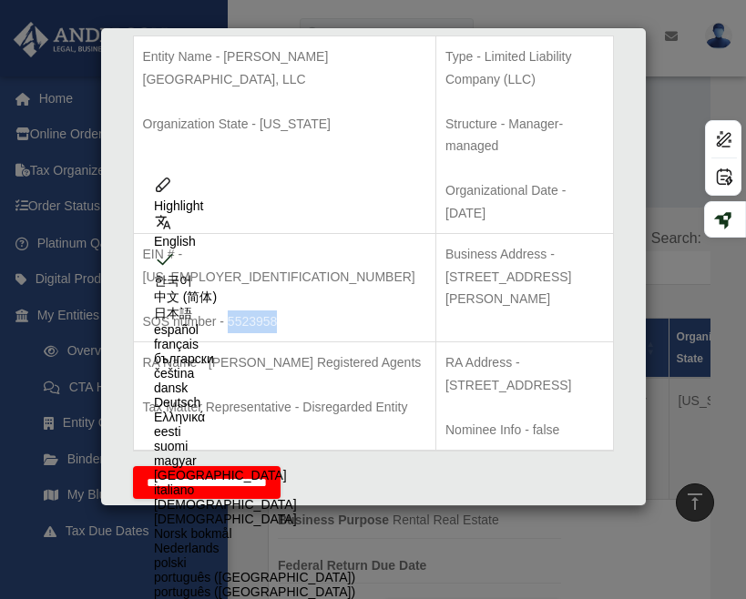
drag, startPoint x: 276, startPoint y: 230, endPoint x: 228, endPoint y: 230, distance: 48.3
click at [228, 311] on p "SOS number - 5523958" at bounding box center [285, 322] width 284 height 23
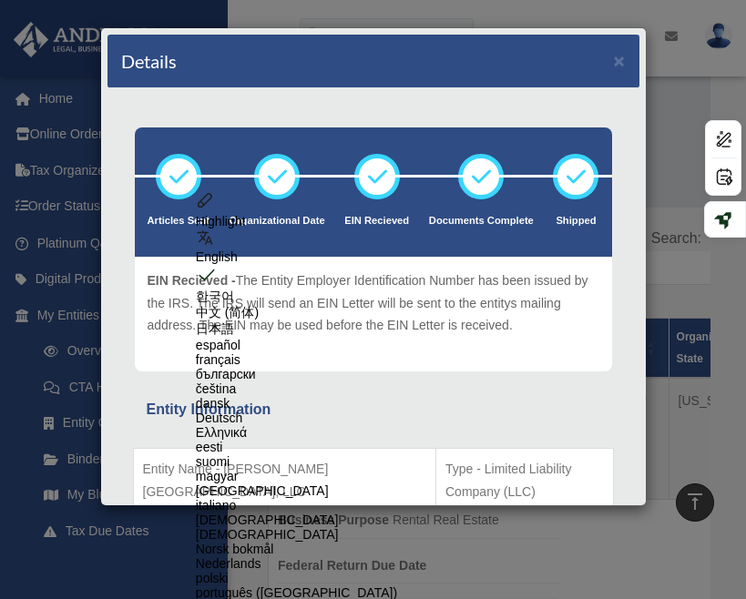
scroll to position [0, 0]
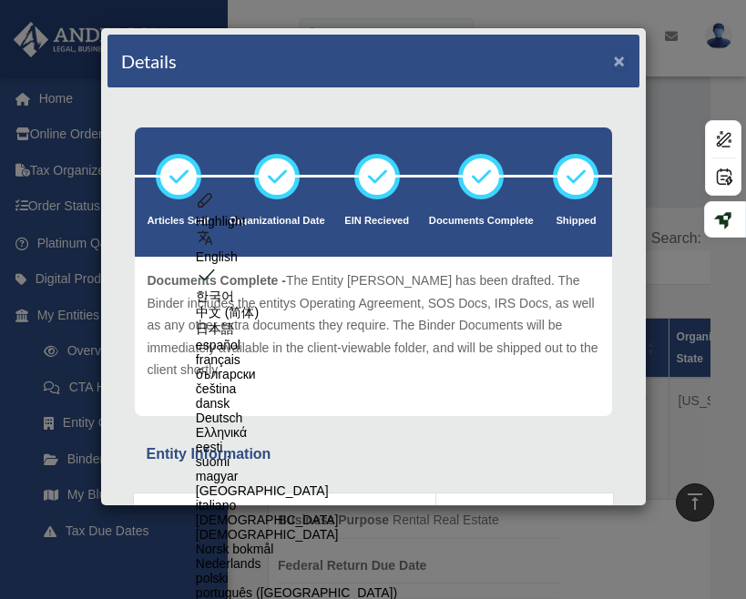
click at [615, 65] on button "×" at bounding box center [620, 60] width 12 height 19
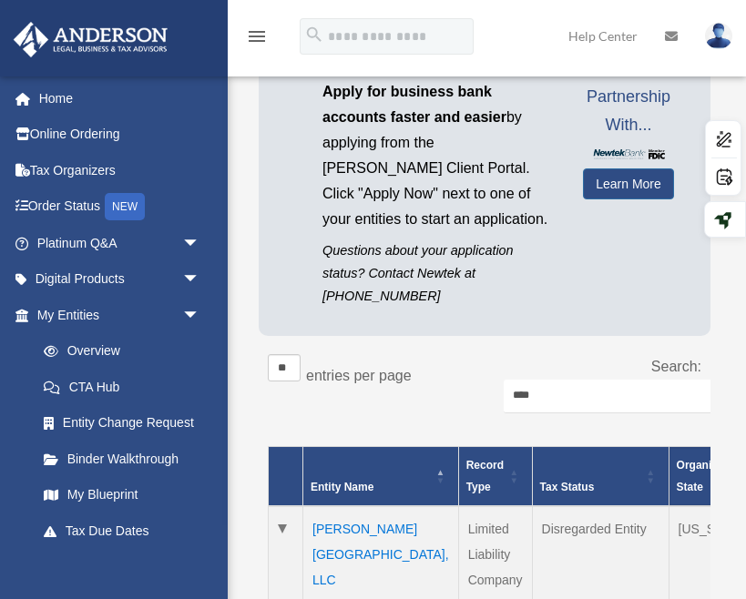
scroll to position [197, 0]
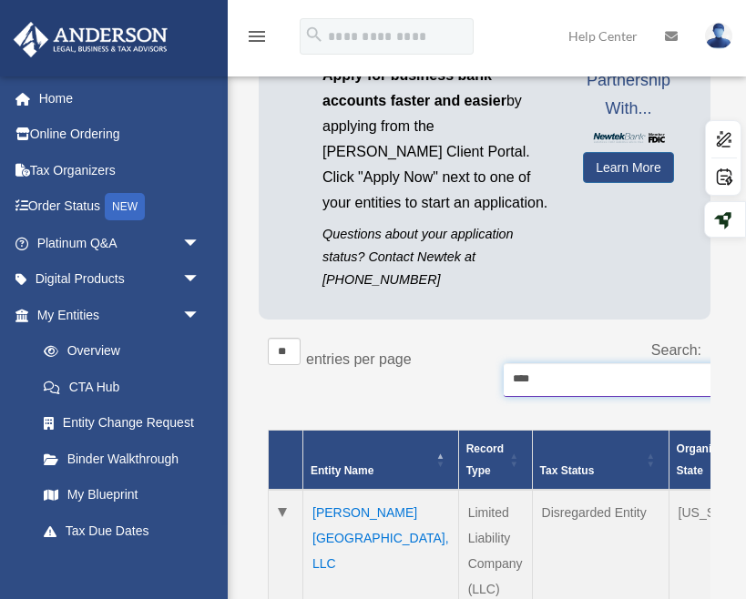
drag, startPoint x: 561, startPoint y: 376, endPoint x: 426, endPoint y: 376, distance: 134.8
click at [426, 376] on div "** ** ** *** entries per page Search: ****" at bounding box center [485, 377] width 434 height 78
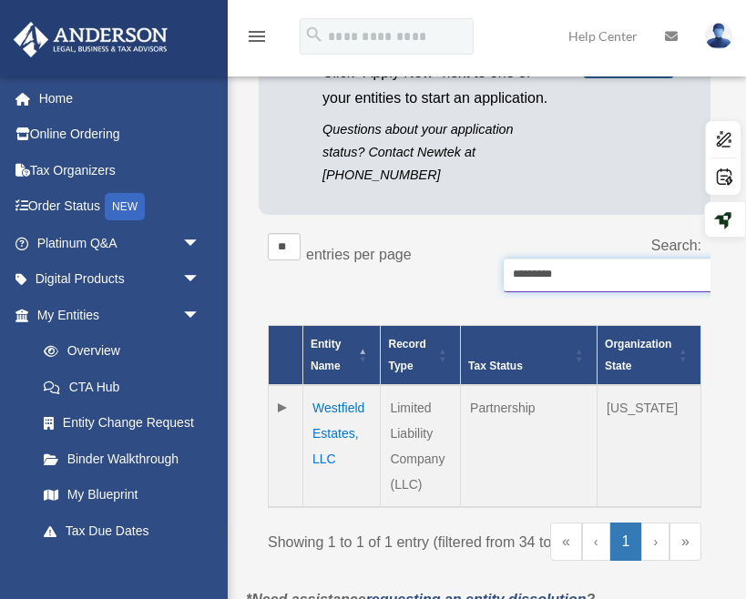
scroll to position [305, 0]
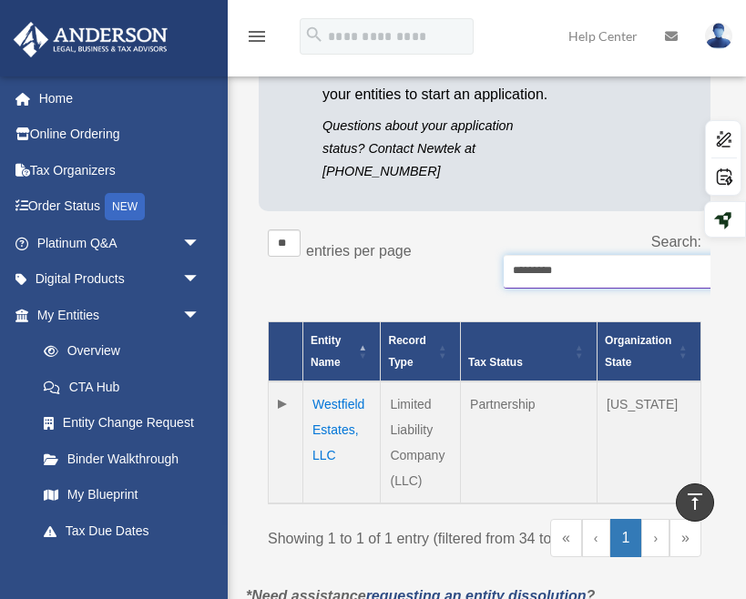
type input "*********"
click at [329, 404] on td "Westfield Estates, LLC" at bounding box center [341, 443] width 77 height 122
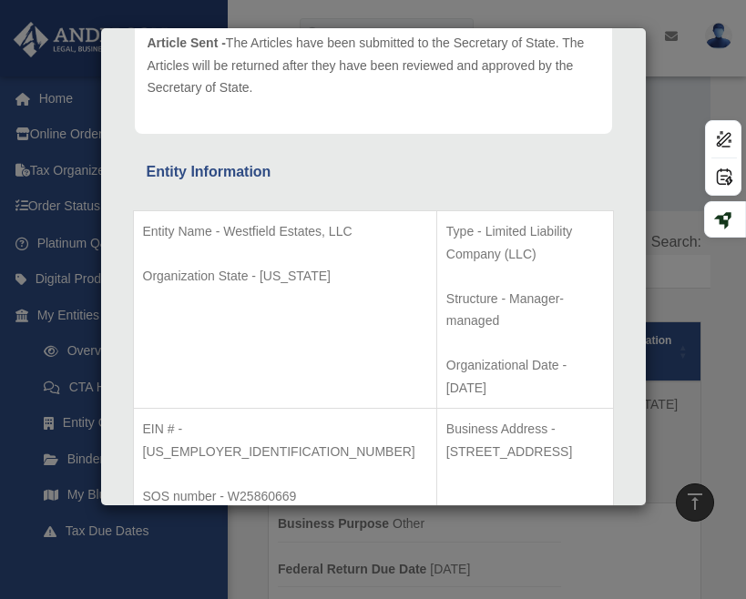
scroll to position [235, 0]
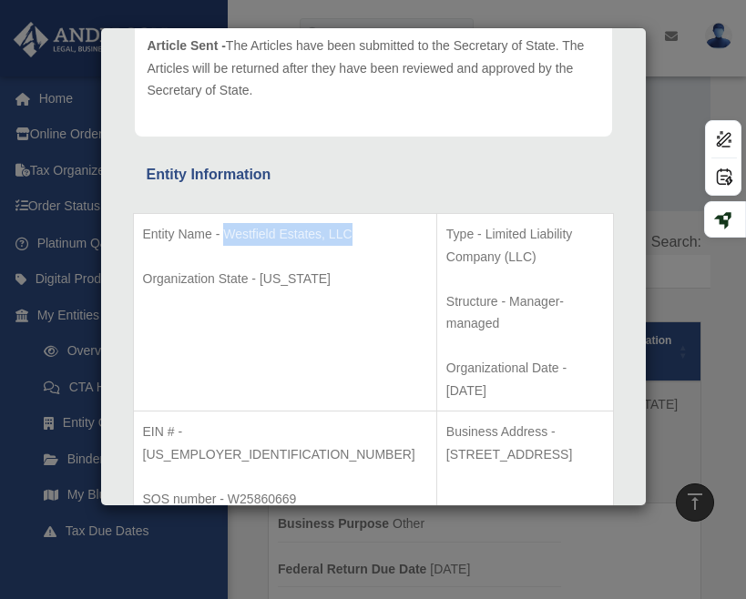
drag, startPoint x: 222, startPoint y: 255, endPoint x: 225, endPoint y: 234, distance: 21.1
click at [225, 234] on p "Entity Name - Westfield Estates, LLC" at bounding box center [285, 234] width 284 height 23
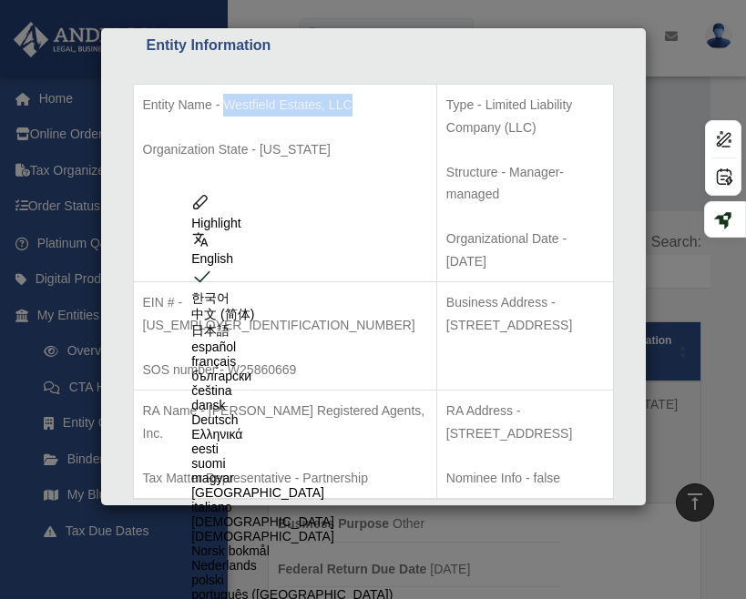
scroll to position [359, 0]
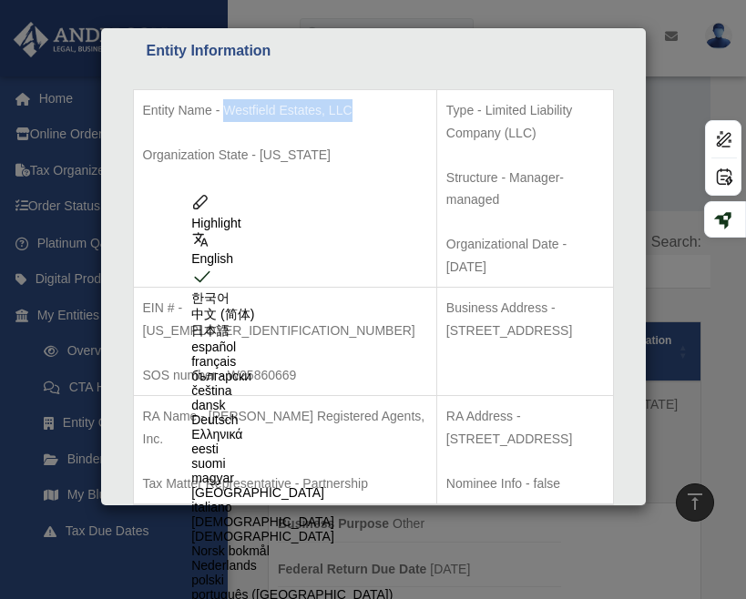
drag, startPoint x: 511, startPoint y: 344, endPoint x: 408, endPoint y: 324, distance: 104.9
click at [446, 405] on p "RA Address - [STREET_ADDRESS]" at bounding box center [525, 427] width 158 height 45
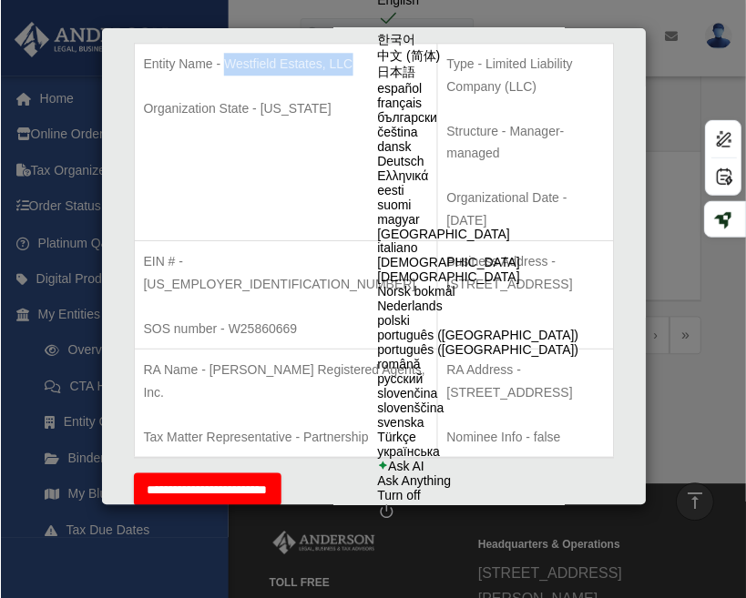
scroll to position [403, 0]
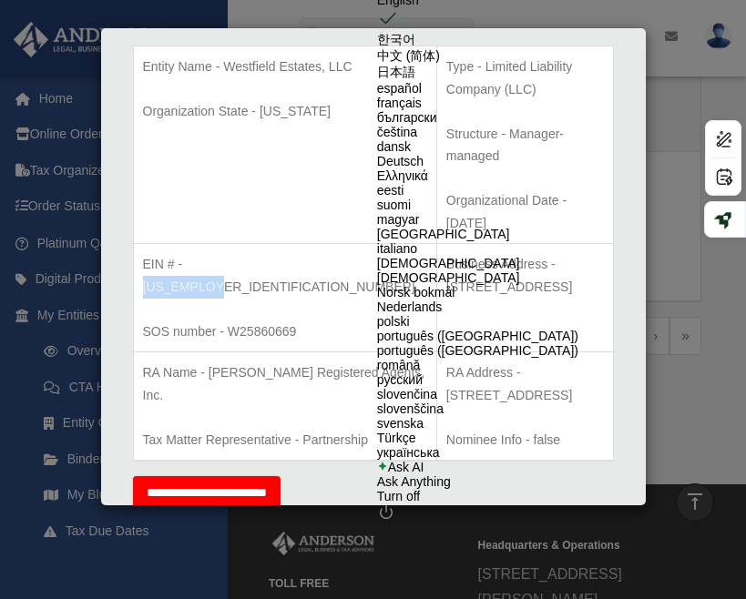
drag, startPoint x: 259, startPoint y: 190, endPoint x: 187, endPoint y: 190, distance: 72.0
click at [187, 253] on p "EIN # - [US_EMPLOYER_IDENTIFICATION_NUMBER]" at bounding box center [285, 275] width 284 height 45
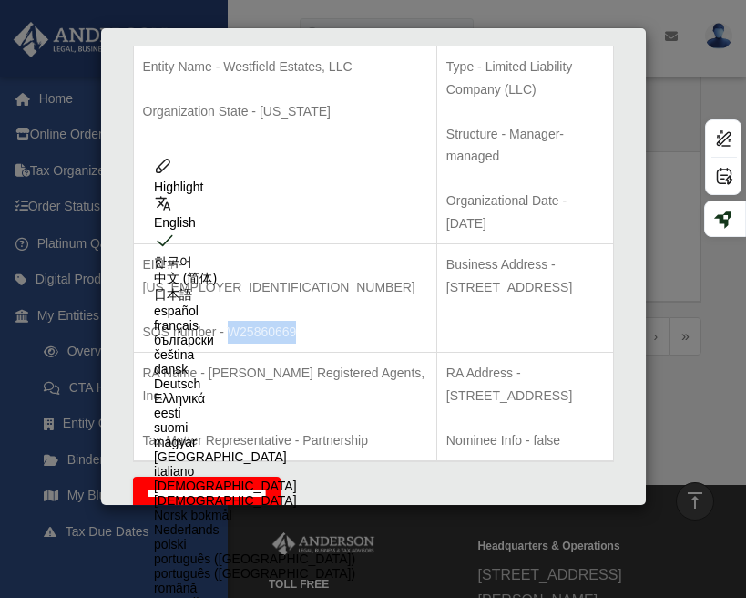
drag, startPoint x: 298, startPoint y: 239, endPoint x: 230, endPoint y: 239, distance: 67.4
click at [230, 321] on p "SOS number - W25860669" at bounding box center [285, 332] width 284 height 23
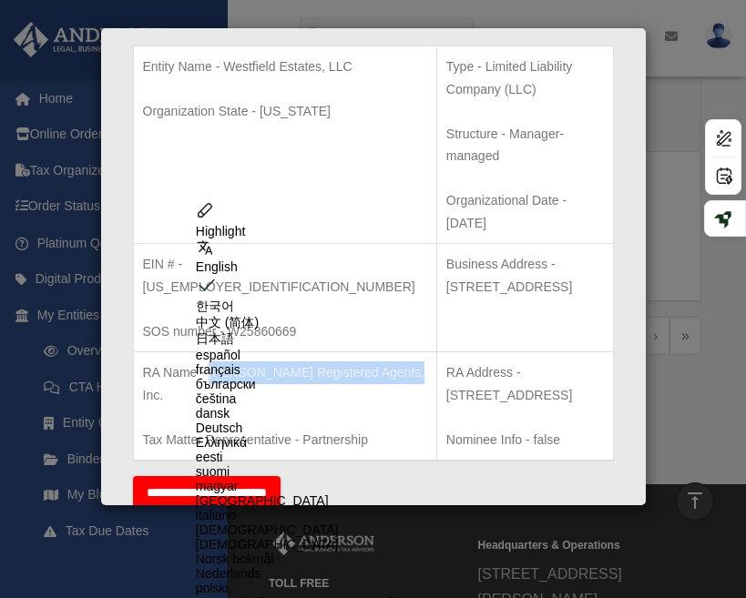
drag, startPoint x: 274, startPoint y: 305, endPoint x: 210, endPoint y: 292, distance: 65.9
click at [210, 362] on p "RA Name - [PERSON_NAME] Registered Agents, Inc." at bounding box center [285, 384] width 284 height 45
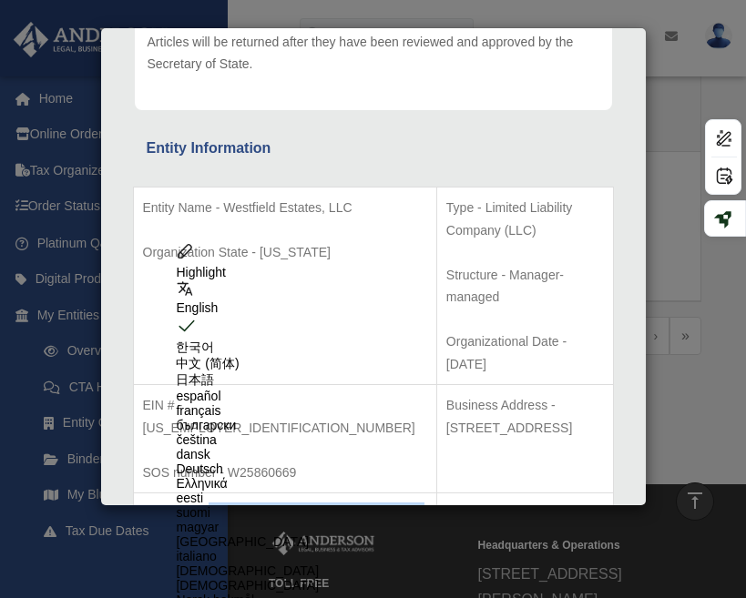
scroll to position [0, 0]
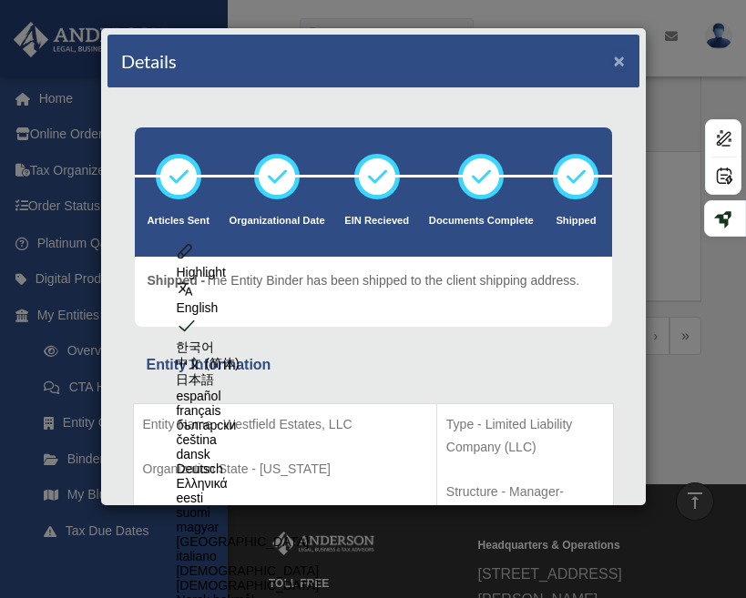
click at [622, 56] on button "×" at bounding box center [620, 60] width 12 height 19
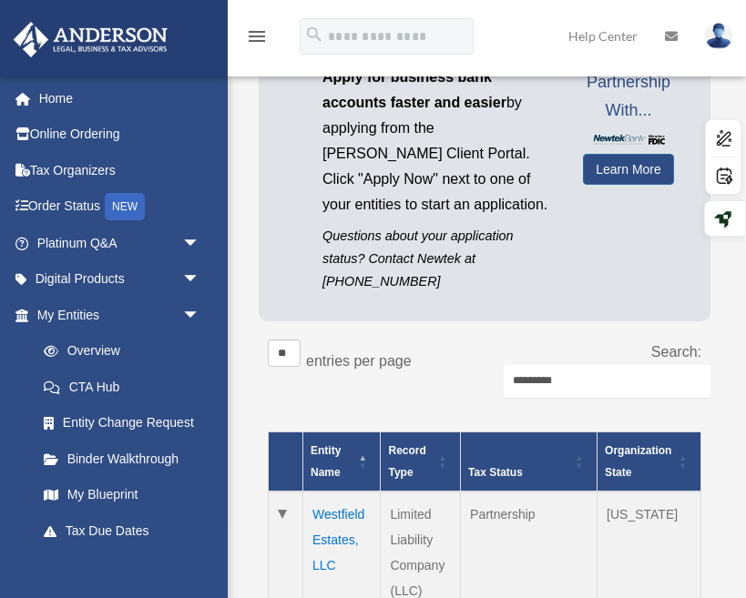
scroll to position [268, 0]
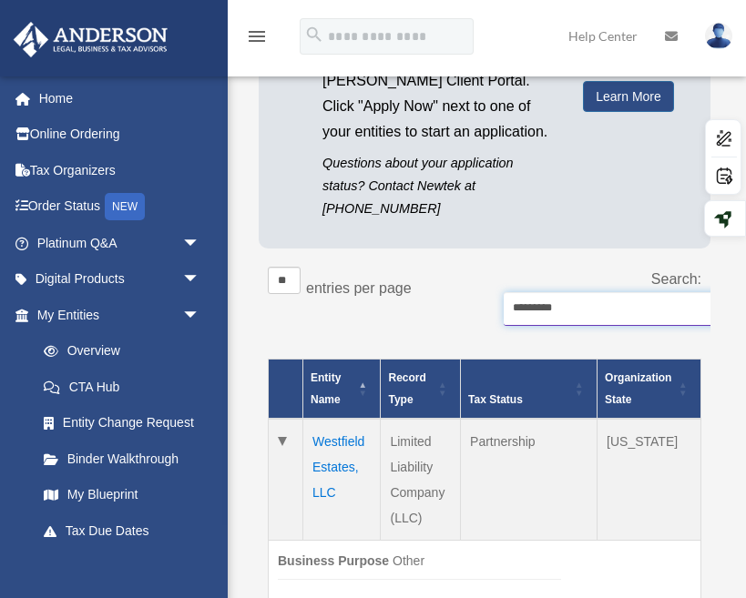
drag, startPoint x: 568, startPoint y: 312, endPoint x: 501, endPoint y: 311, distance: 67.4
click at [501, 312] on div "Search: *********" at bounding box center [599, 306] width 203 height 78
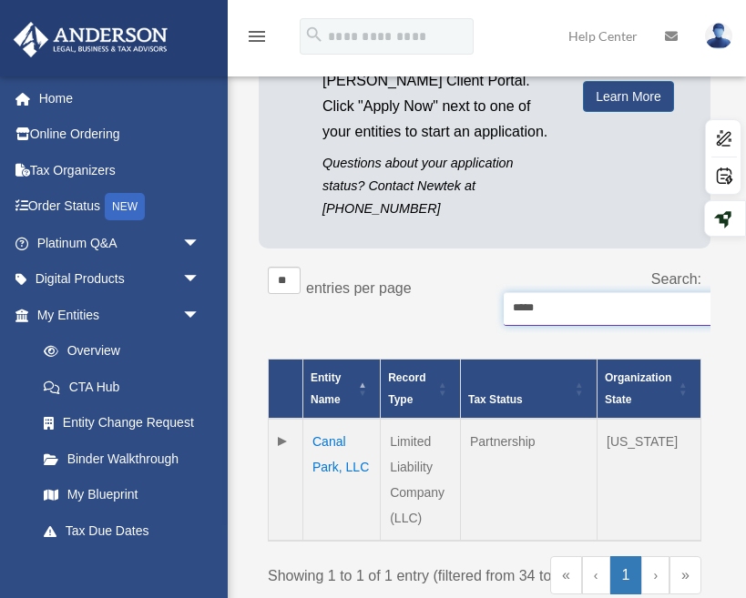
type input "*****"
click at [337, 451] on td "Canal Park, LLC" at bounding box center [341, 480] width 77 height 122
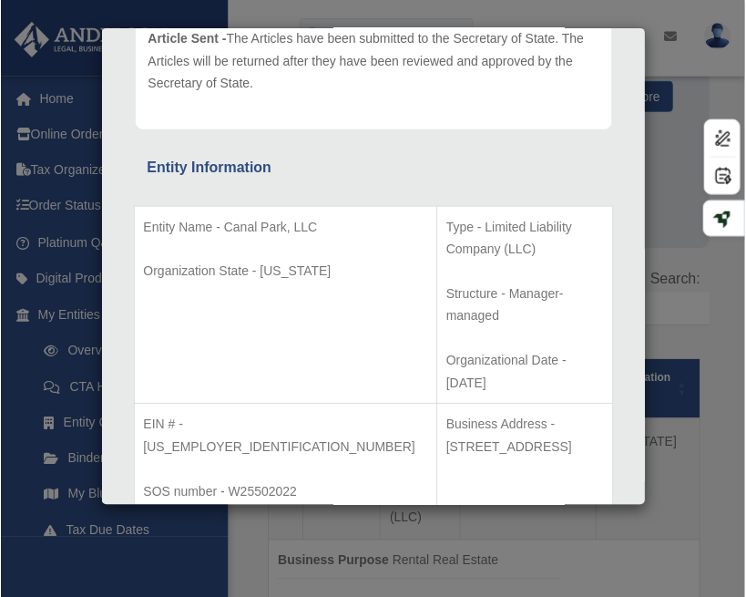
scroll to position [244, 0]
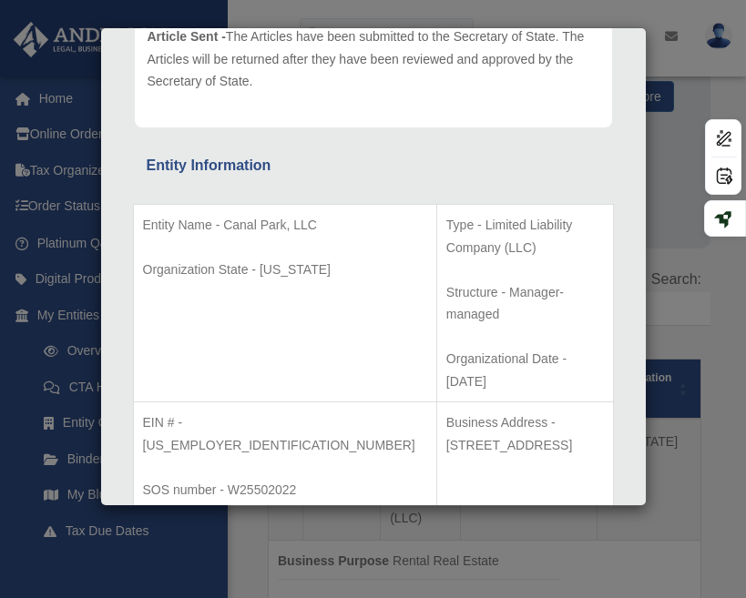
click at [168, 237] on p "Entity Name - Canal Park, LLC" at bounding box center [285, 225] width 284 height 23
drag, startPoint x: 165, startPoint y: 248, endPoint x: 223, endPoint y: 224, distance: 62.9
click at [223, 224] on p "Entity Name - Canal Park, LLC" at bounding box center [285, 225] width 284 height 23
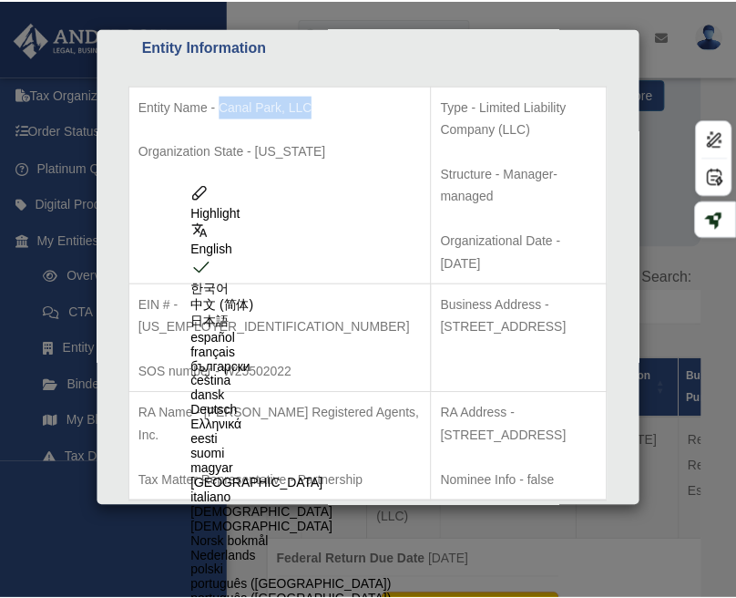
scroll to position [270, 0]
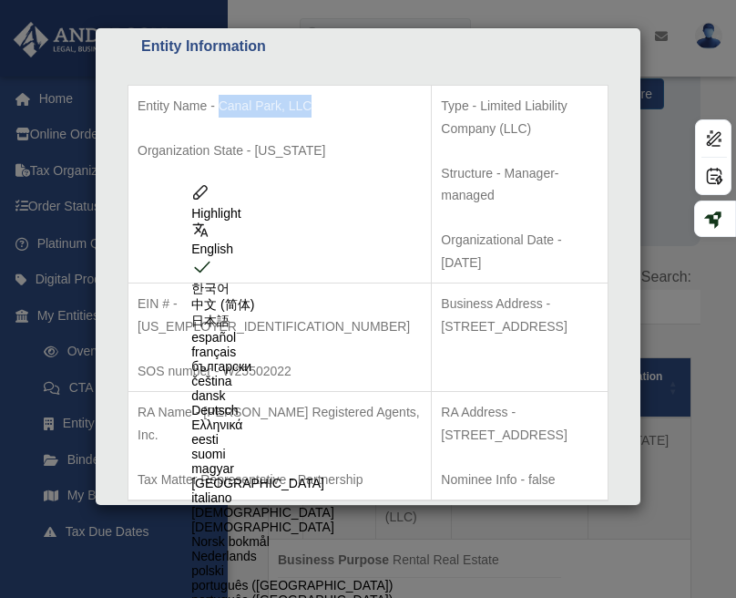
drag, startPoint x: 506, startPoint y: 341, endPoint x: 407, endPoint y: 320, distance: 101.5
click at [441, 401] on p "RA Address - [STREET_ADDRESS]" at bounding box center [520, 423] width 158 height 45
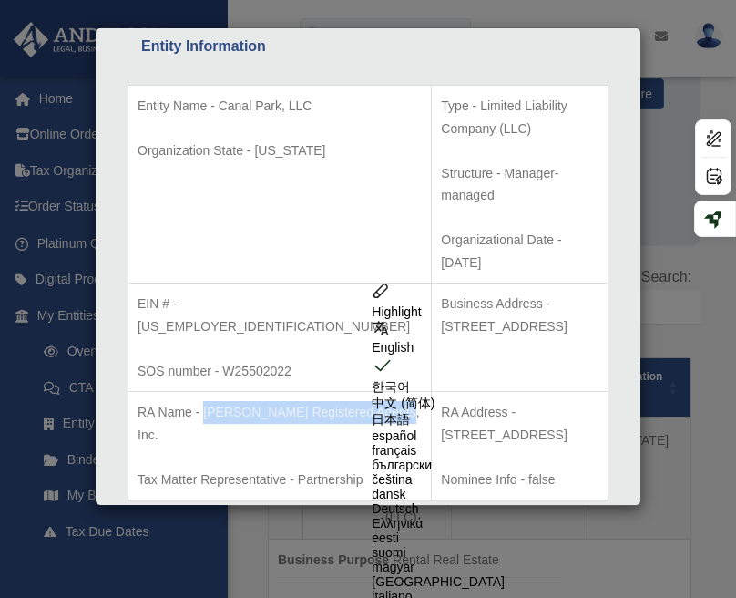
drag, startPoint x: 266, startPoint y: 344, endPoint x: 206, endPoint y: 319, distance: 65.3
click at [206, 401] on p "RA Name - [PERSON_NAME] Registered Agents, Inc." at bounding box center [280, 423] width 284 height 45
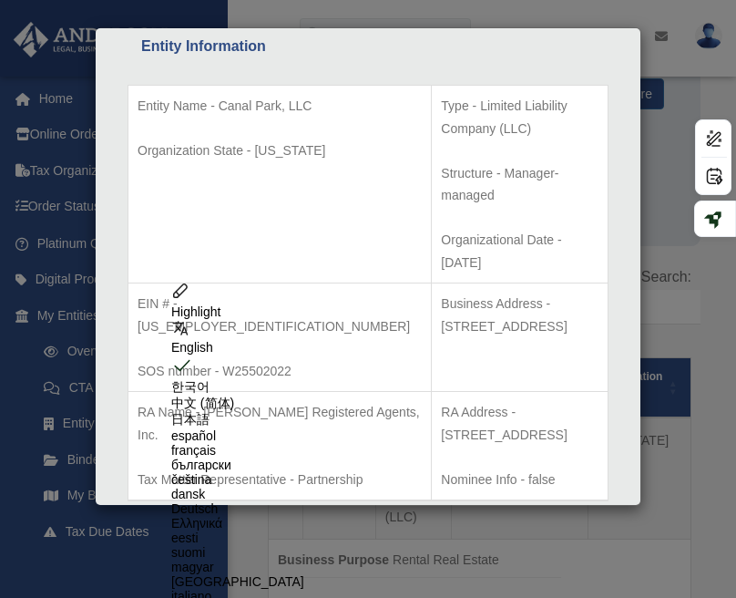
click at [275, 392] on td "RA Name - [PERSON_NAME] Registered Agents, Inc. Tax Matter Representative - Par…" at bounding box center [279, 446] width 303 height 109
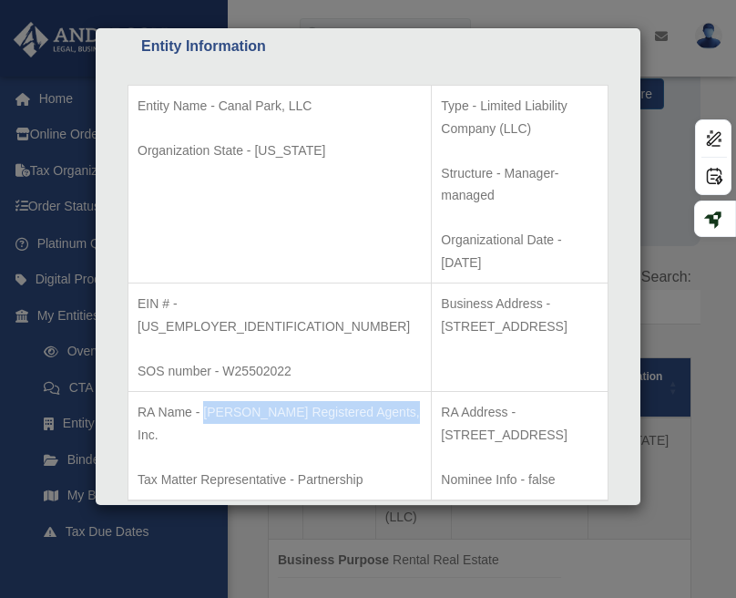
drag, startPoint x: 272, startPoint y: 343, endPoint x: 203, endPoint y: 322, distance: 72.3
click at [203, 401] on p "RA Name - [PERSON_NAME] Registered Agents, Inc." at bounding box center [280, 423] width 284 height 45
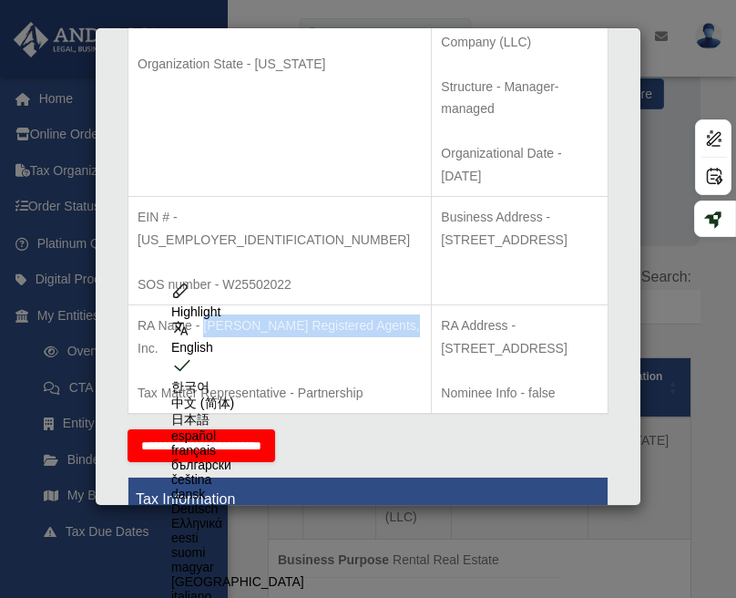
scroll to position [451, 0]
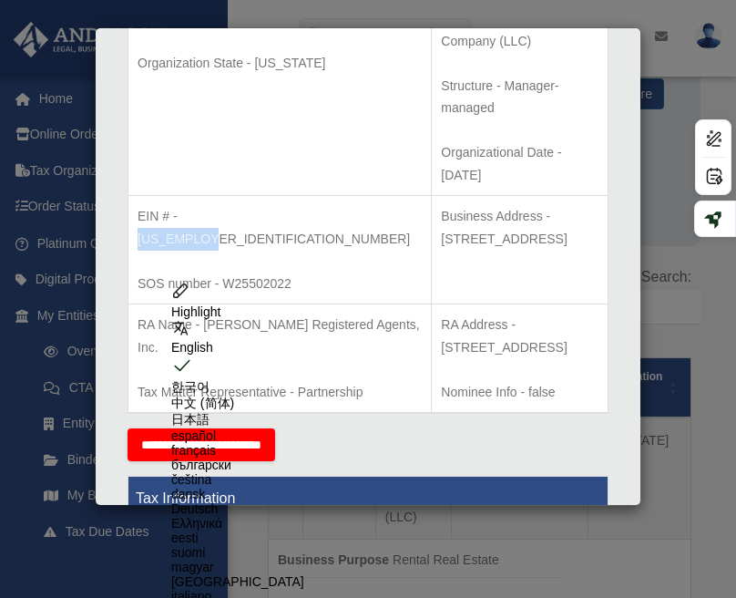
drag, startPoint x: 251, startPoint y: 148, endPoint x: 180, endPoint y: 148, distance: 70.1
click at [180, 205] on p "EIN # - [US_EMPLOYER_IDENTIFICATION_NUMBER]" at bounding box center [280, 227] width 284 height 45
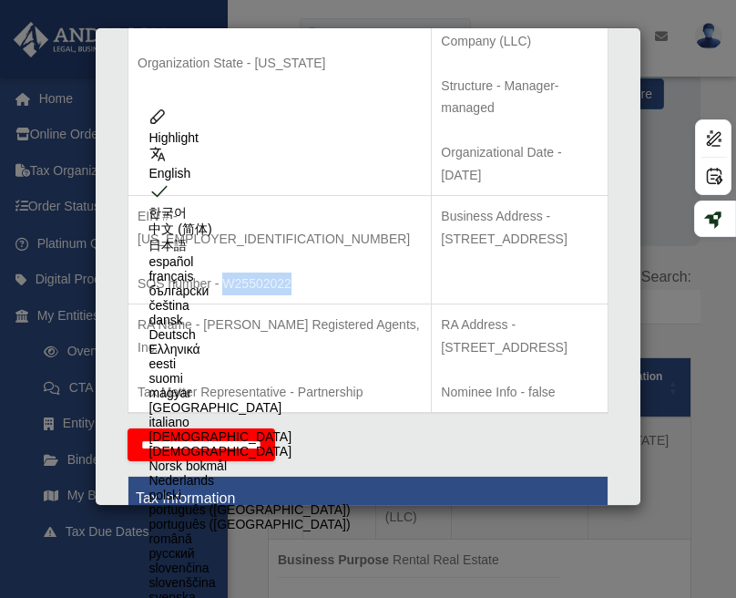
drag, startPoint x: 290, startPoint y: 191, endPoint x: 227, endPoint y: 191, distance: 62.9
click at [227, 272] on p "SOS number - W25502022" at bounding box center [280, 283] width 284 height 23
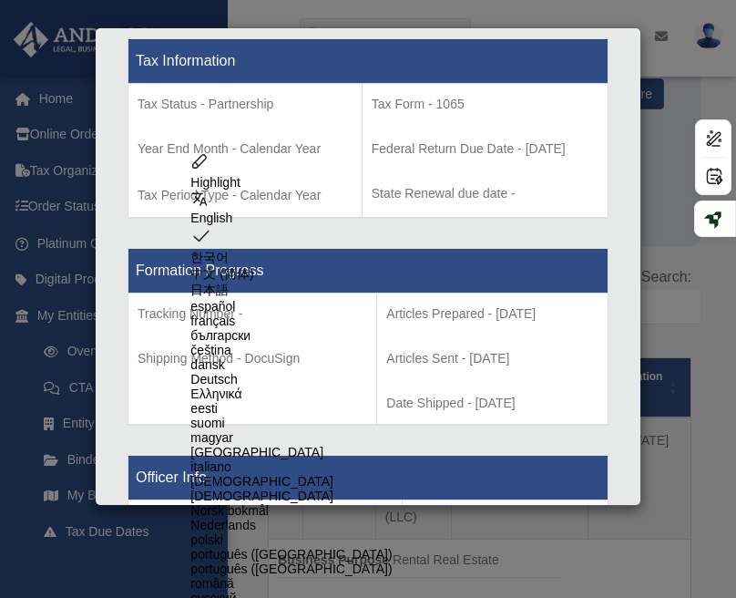
scroll to position [651, 0]
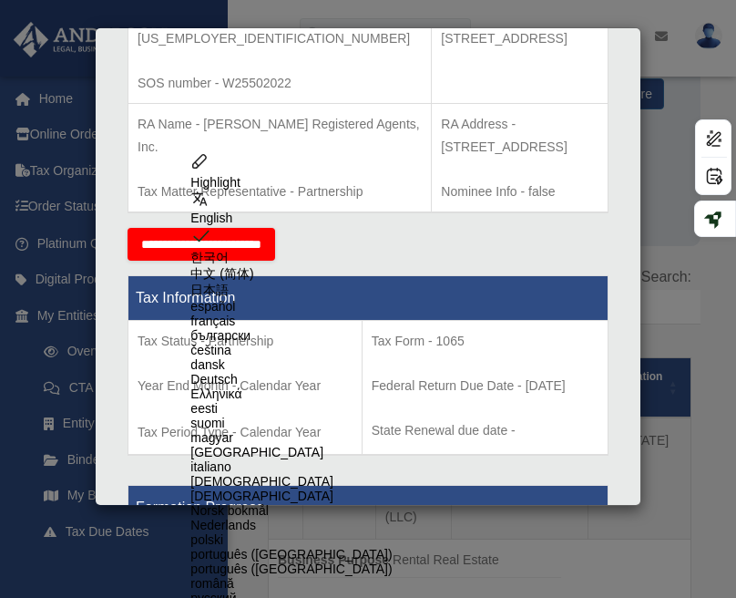
click at [653, 173] on div "Details × Articles Sent Organizational Date" at bounding box center [368, 299] width 736 height 598
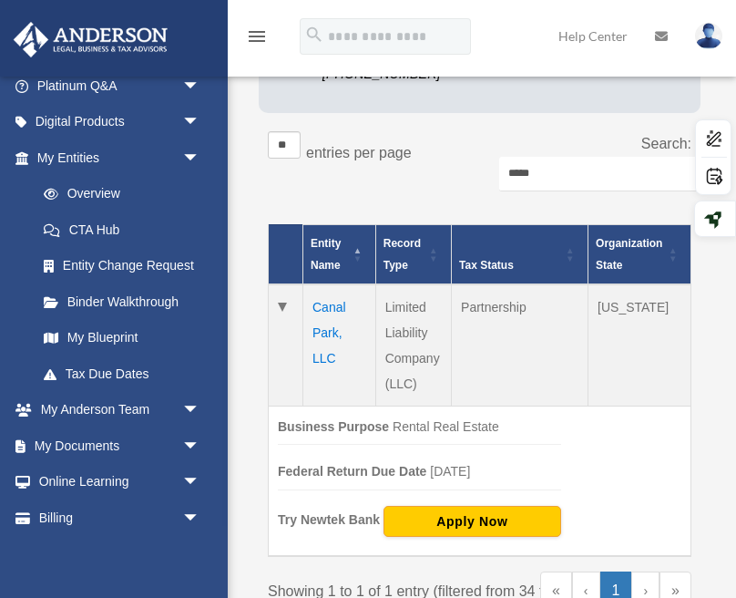
scroll to position [410, 0]
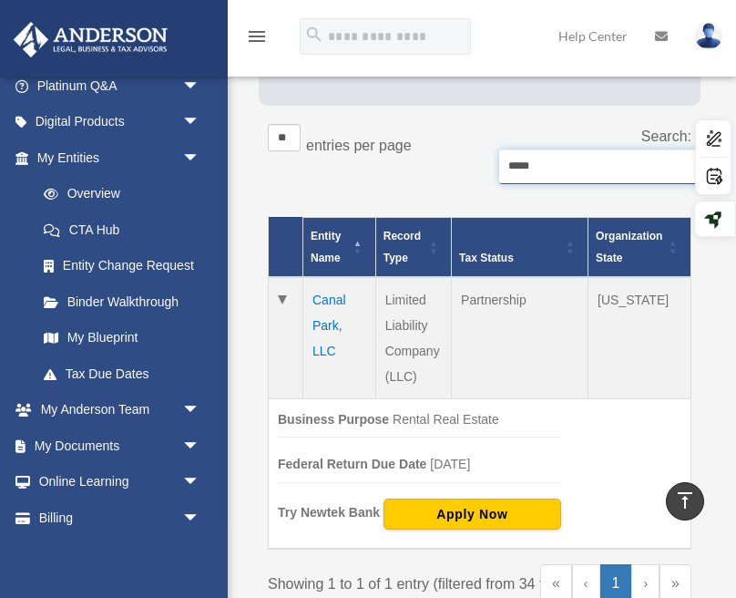
drag, startPoint x: 553, startPoint y: 183, endPoint x: 498, endPoint y: 183, distance: 54.7
click at [499, 183] on input "*****" at bounding box center [681, 166] width 364 height 35
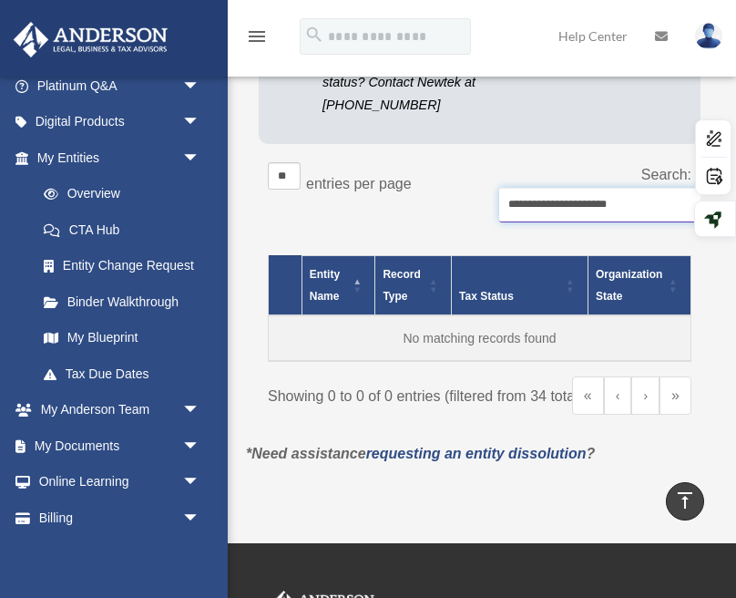
scroll to position [332, 0]
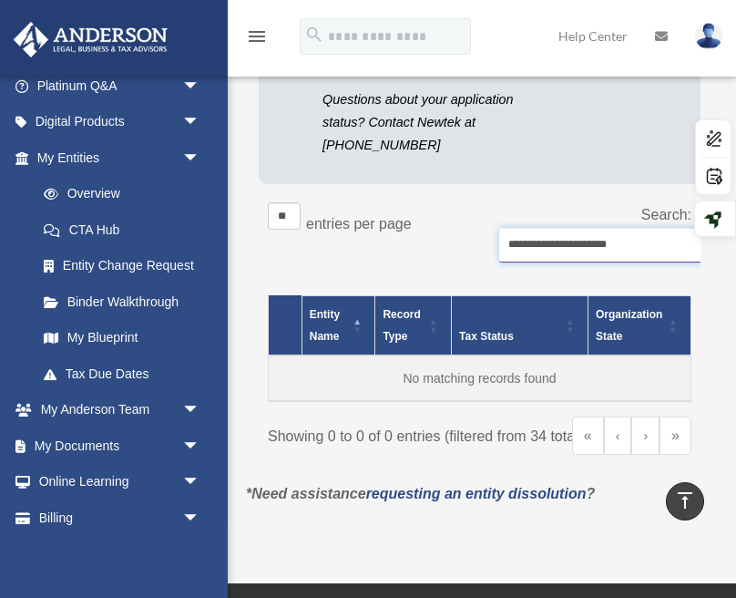
drag, startPoint x: 562, startPoint y: 271, endPoint x: 482, endPoint y: 269, distance: 80.2
click at [482, 269] on div "**********" at bounding box center [586, 241] width 212 height 78
type input "*********"
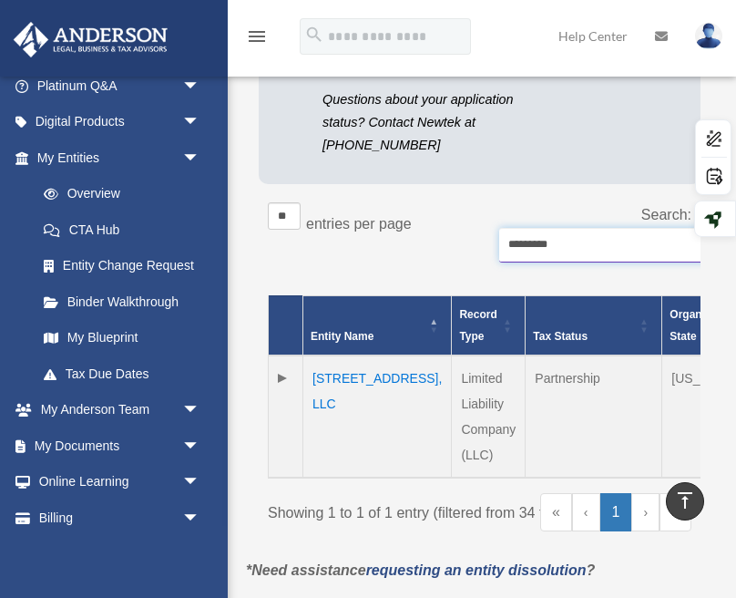
drag, startPoint x: 565, startPoint y: 264, endPoint x: 484, endPoint y: 264, distance: 81.1
click at [484, 264] on div "Search: *********" at bounding box center [586, 241] width 212 height 78
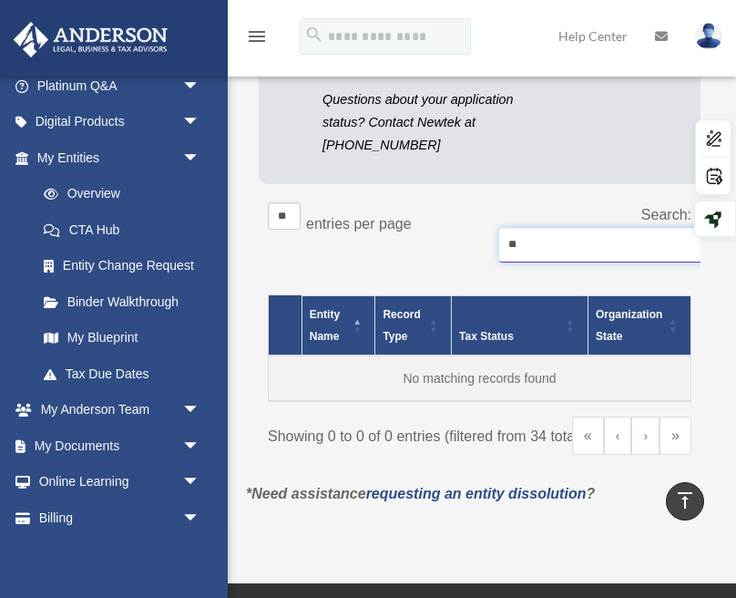
type input "*"
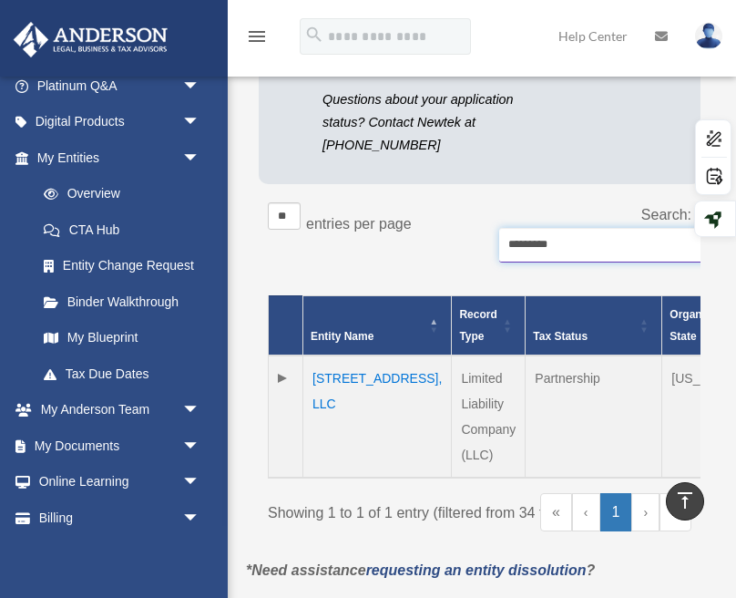
type input "*********"
click at [331, 424] on td "[STREET_ADDRESS], LLC" at bounding box center [377, 416] width 148 height 122
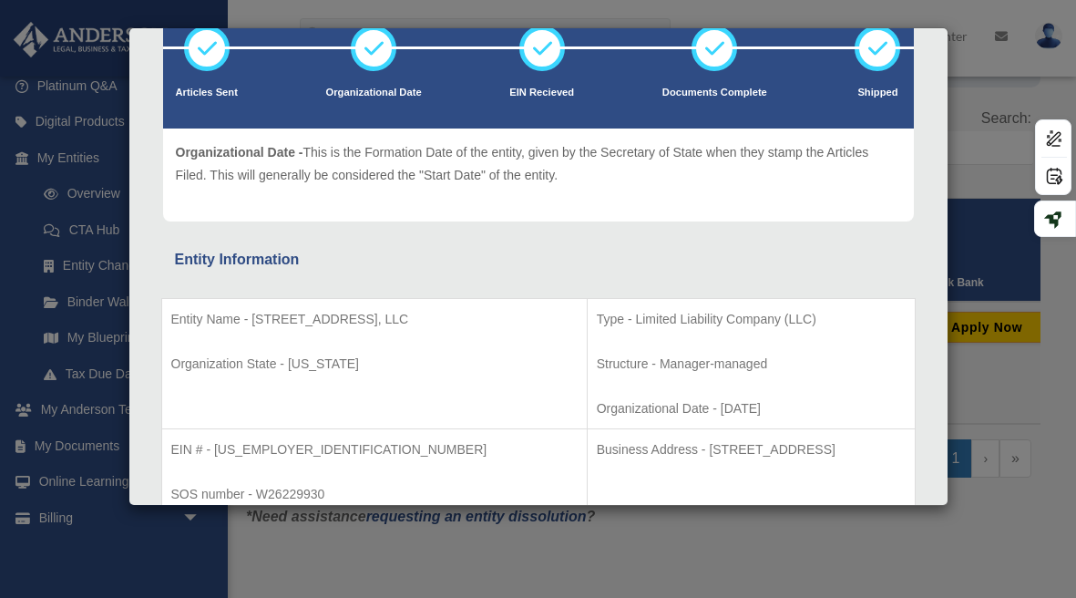
scroll to position [147, 0]
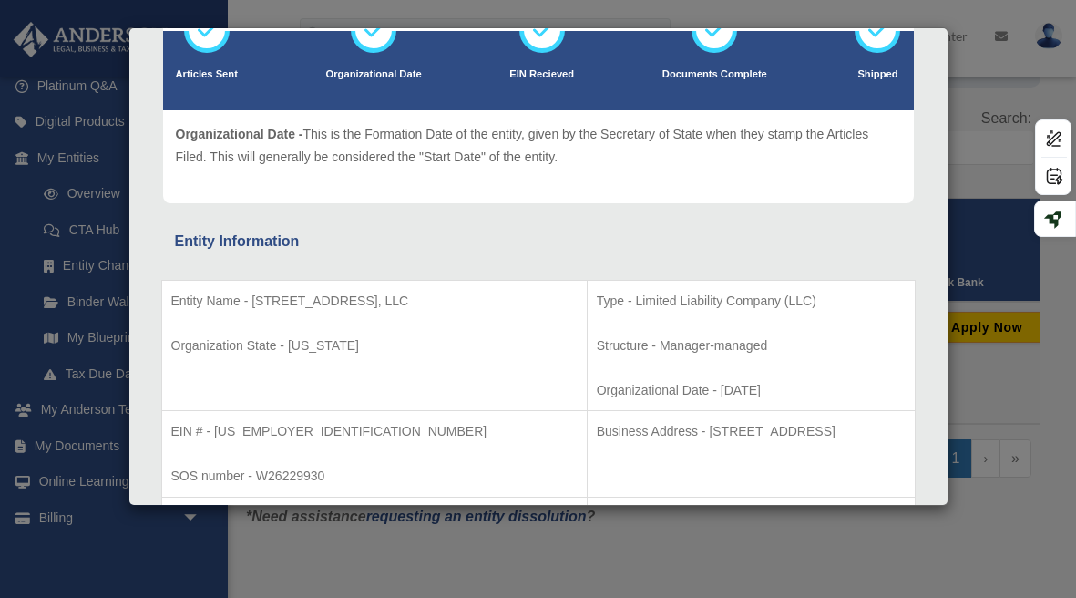
drag, startPoint x: 394, startPoint y: 300, endPoint x: 253, endPoint y: 299, distance: 141.2
click at [253, 300] on p "Entity Name - [STREET_ADDRESS], LLC" at bounding box center [374, 301] width 406 height 23
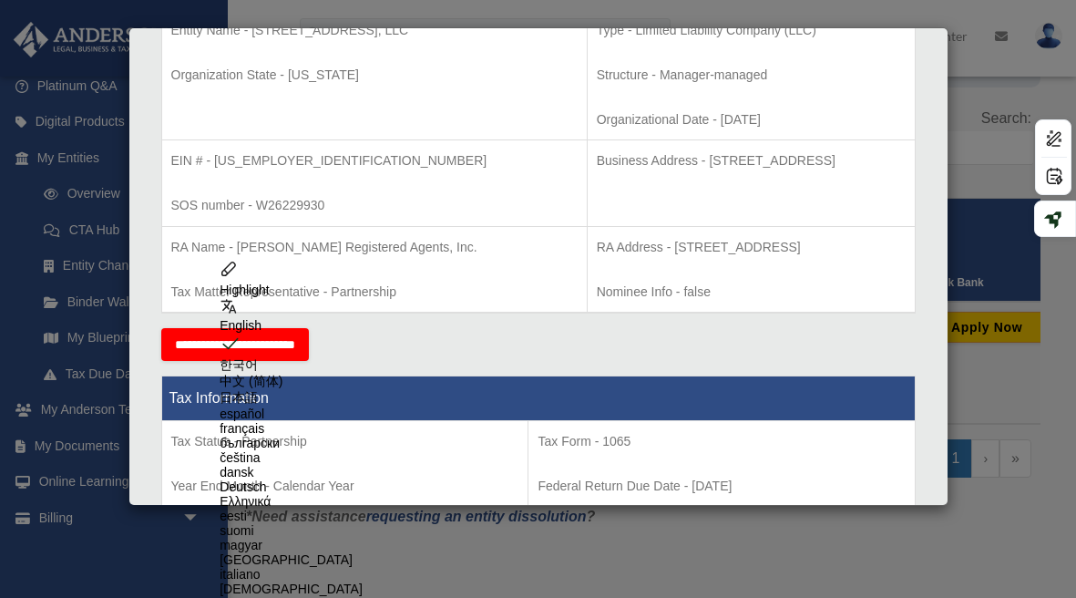
scroll to position [428, 0]
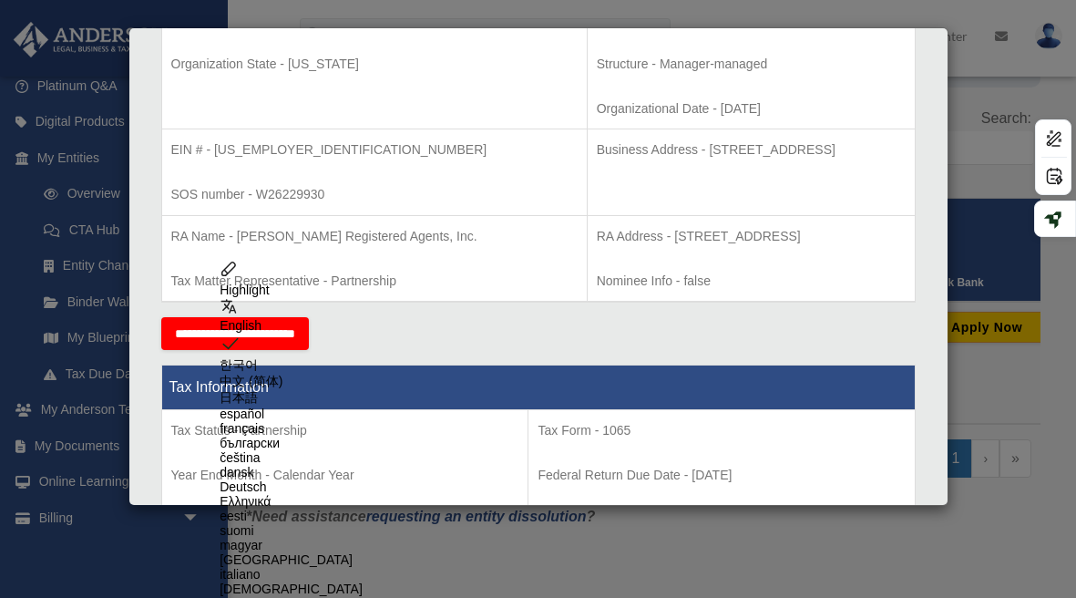
drag, startPoint x: 876, startPoint y: 234, endPoint x: 519, endPoint y: 238, distance: 357.1
click at [597, 238] on p "RA Address - [STREET_ADDRESS]" at bounding box center [751, 236] width 309 height 23
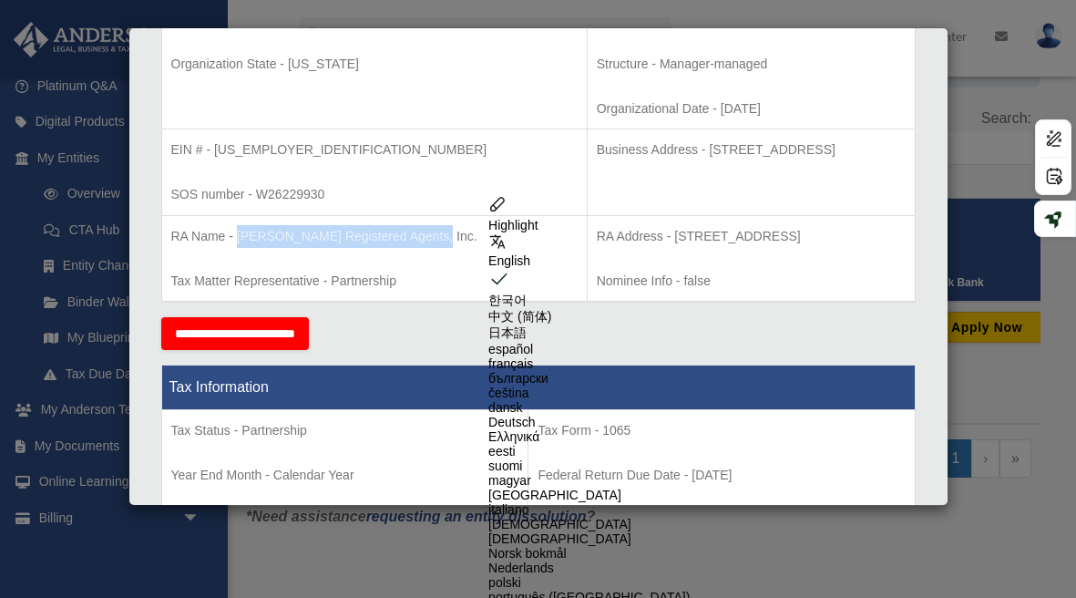
drag, startPoint x: 193, startPoint y: 259, endPoint x: 236, endPoint y: 230, distance: 51.3
click at [236, 230] on p "RA Name - [PERSON_NAME] Registered Agents, Inc." at bounding box center [374, 236] width 406 height 23
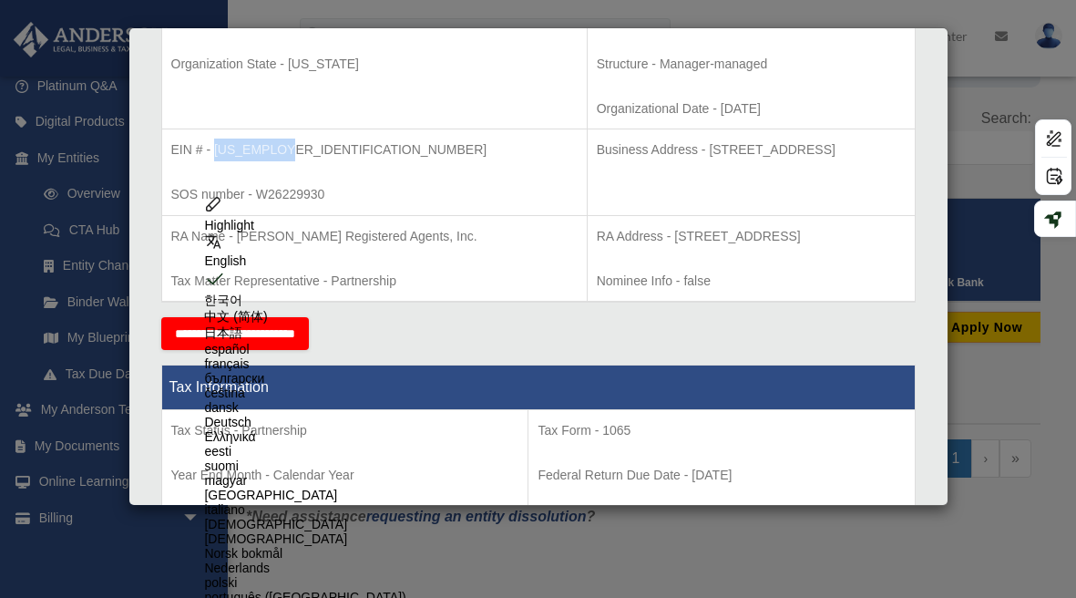
drag, startPoint x: 280, startPoint y: 149, endPoint x: 216, endPoint y: 148, distance: 63.8
click at [216, 148] on p "EIN # - [US_EMPLOYER_IDENTIFICATION_NUMBER]" at bounding box center [374, 149] width 406 height 23
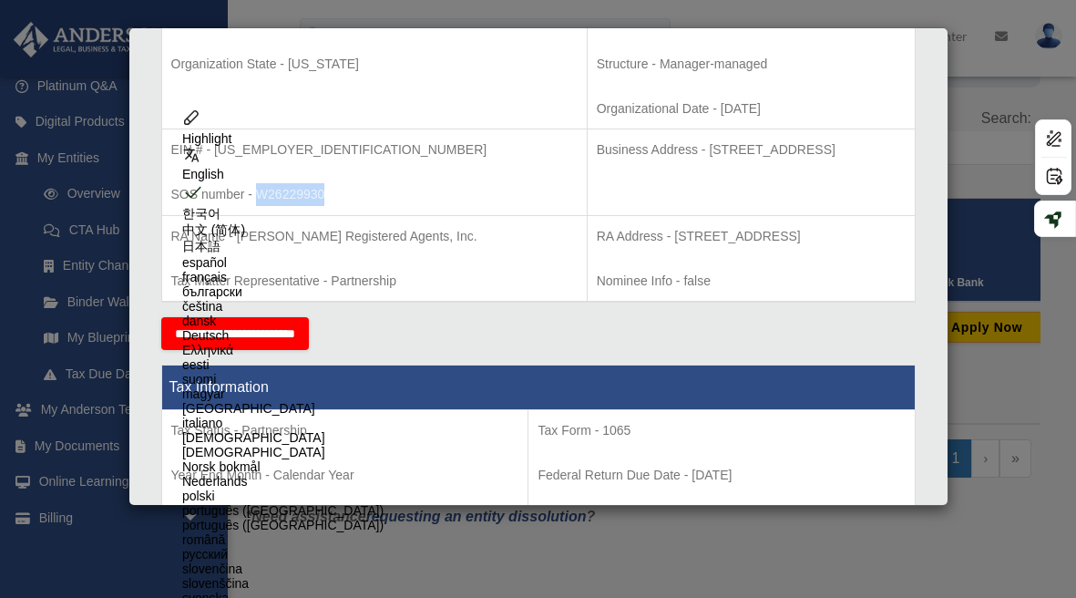
drag, startPoint x: 327, startPoint y: 191, endPoint x: 256, endPoint y: 189, distance: 71.1
click at [256, 189] on p "SOS number - W26229930" at bounding box center [374, 194] width 406 height 23
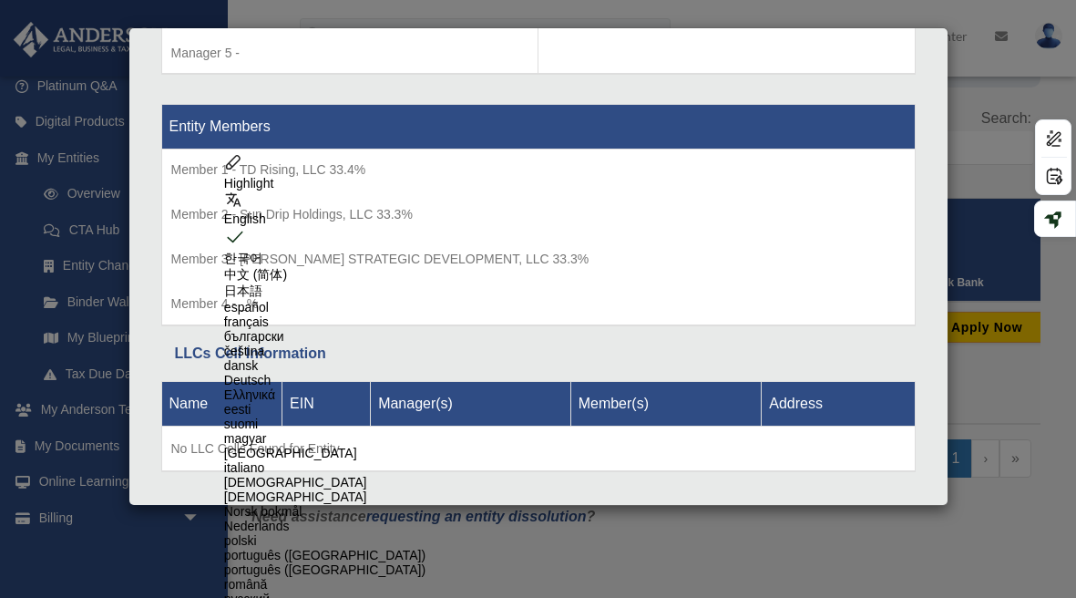
scroll to position [1845, 0]
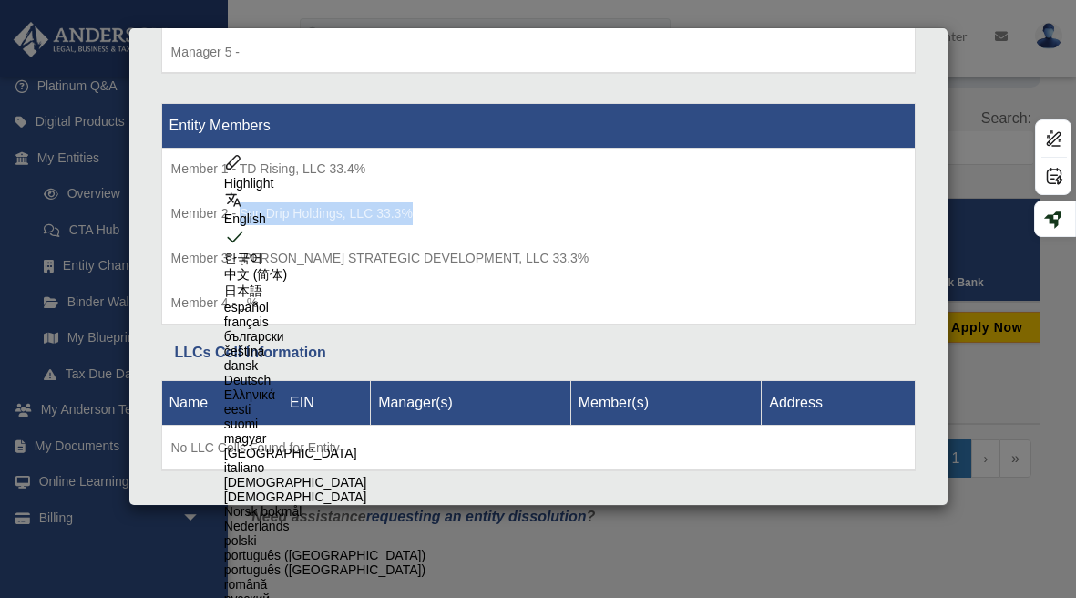
drag, startPoint x: 414, startPoint y: 235, endPoint x: 240, endPoint y: 231, distance: 174.0
click at [240, 225] on p "Member 2 - Sun Drip Holdings, LLC 33.3%" at bounding box center [538, 213] width 734 height 23
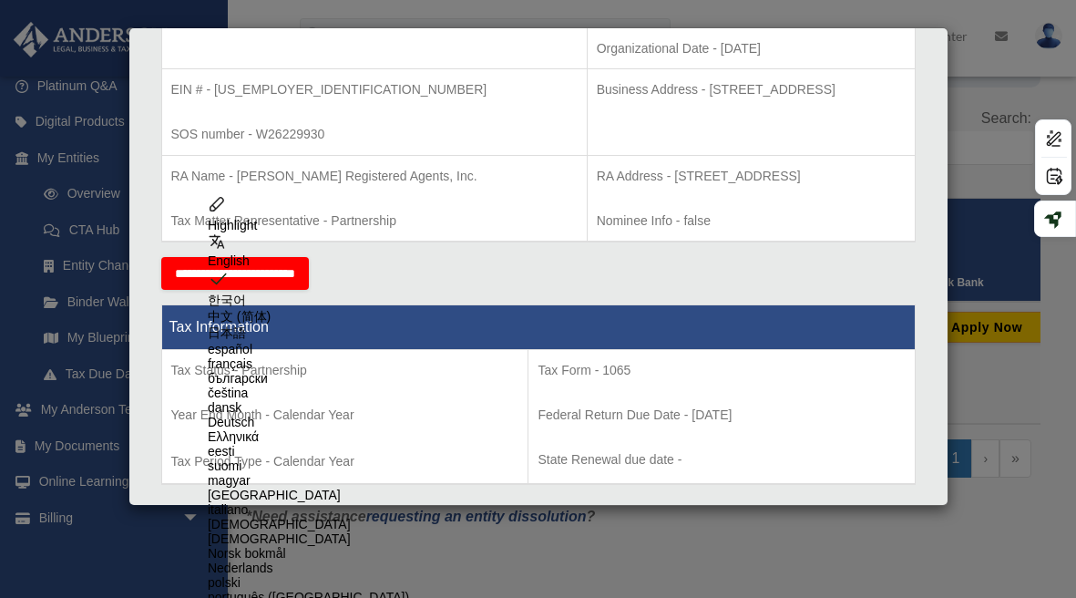
scroll to position [0, 0]
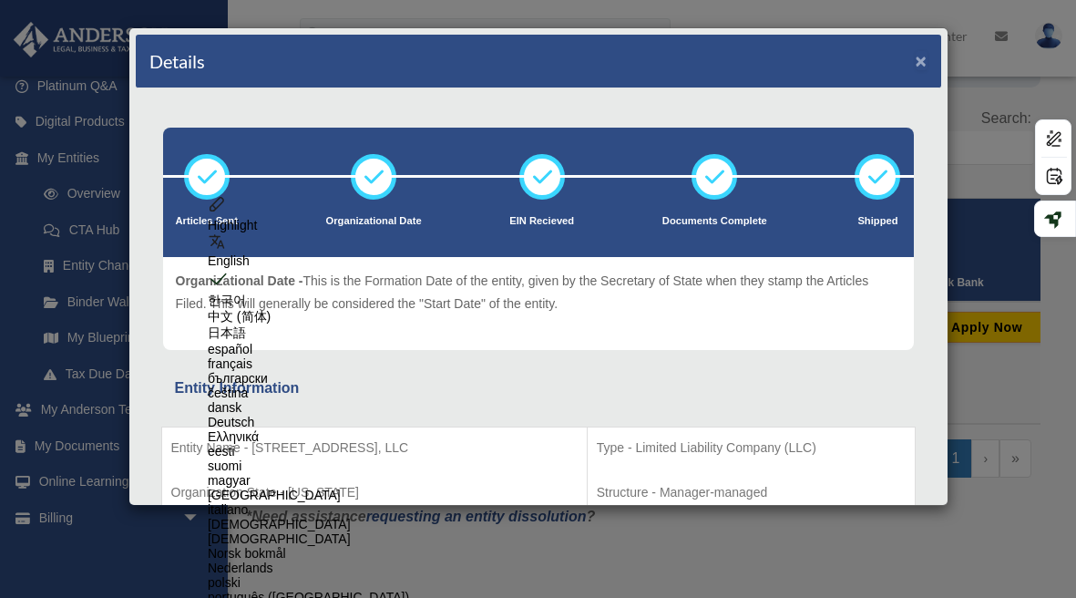
click at [921, 59] on button "×" at bounding box center [921, 60] width 12 height 19
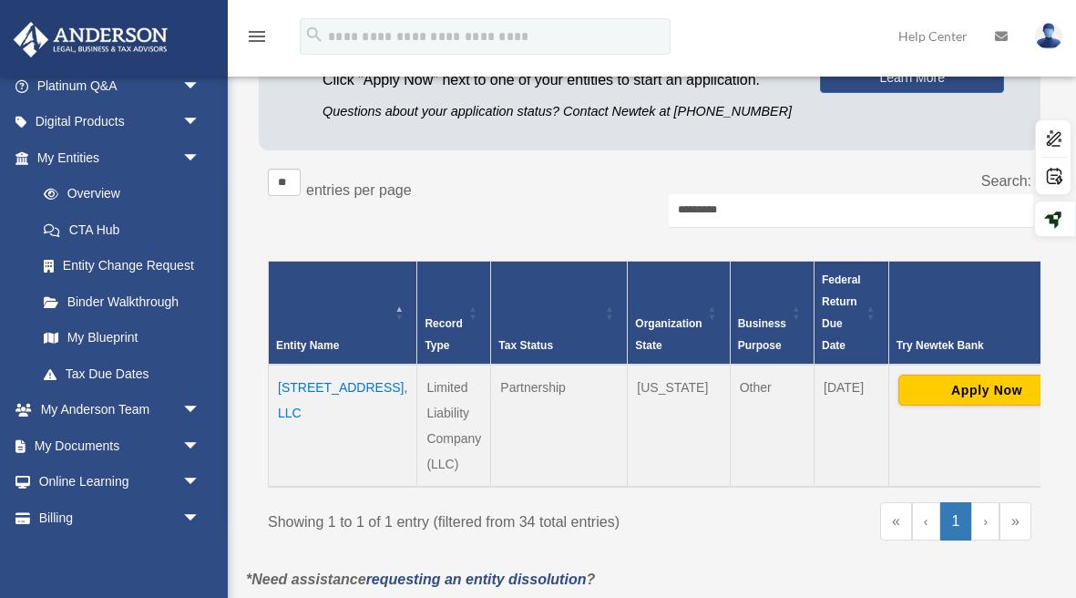
scroll to position [211, 0]
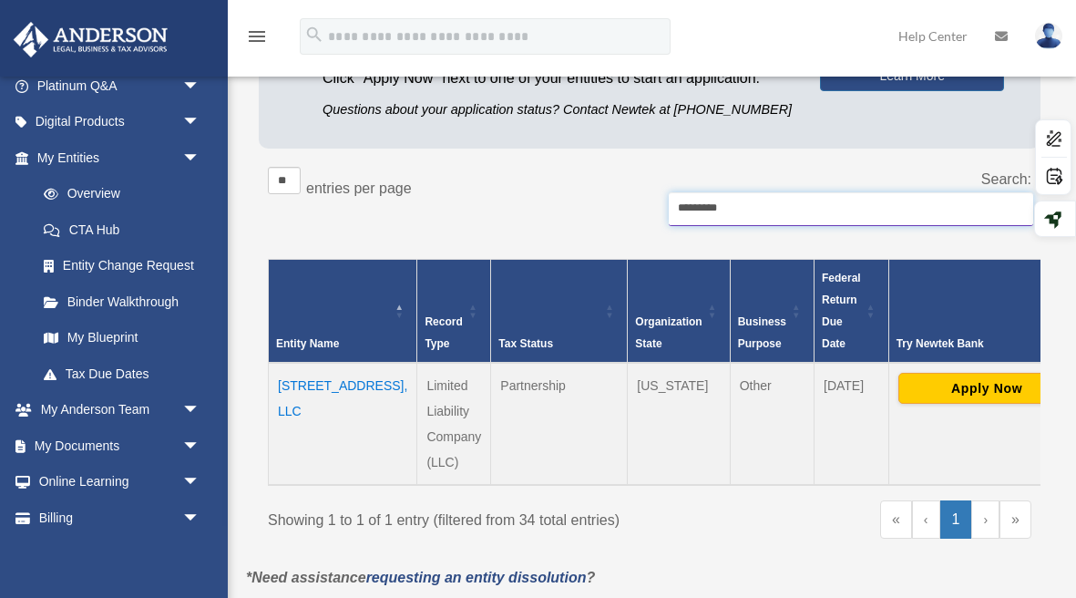
drag, startPoint x: 755, startPoint y: 210, endPoint x: 627, endPoint y: 210, distance: 128.4
click at [627, 210] on div "** ** ** *** entries per page Search: *********" at bounding box center [649, 206] width 763 height 78
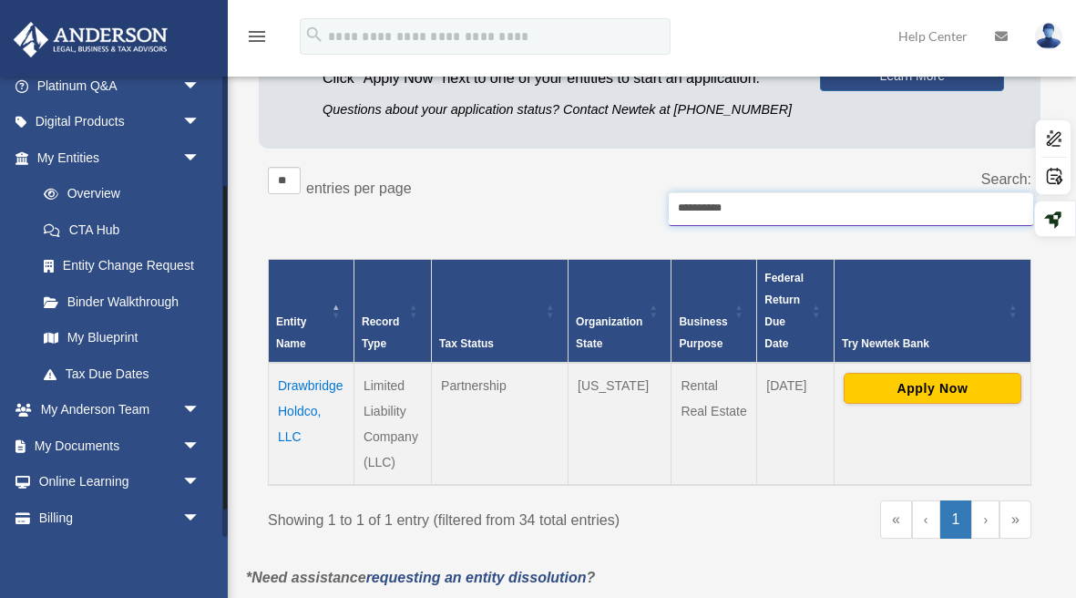
type input "**********"
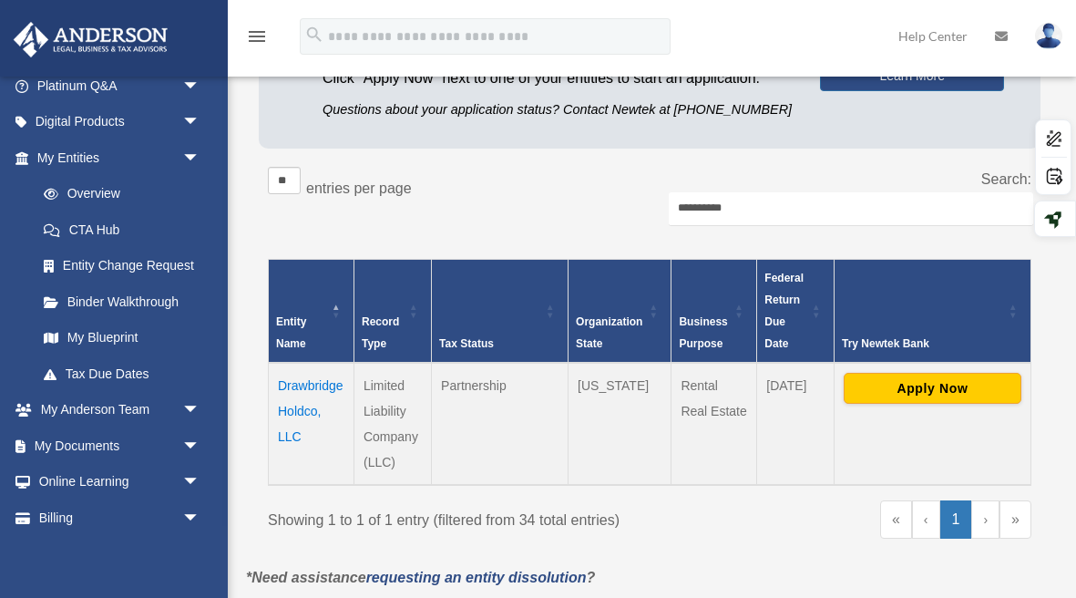
click at [315, 383] on td "Drawbridge Holdco, LLC" at bounding box center [312, 424] width 86 height 122
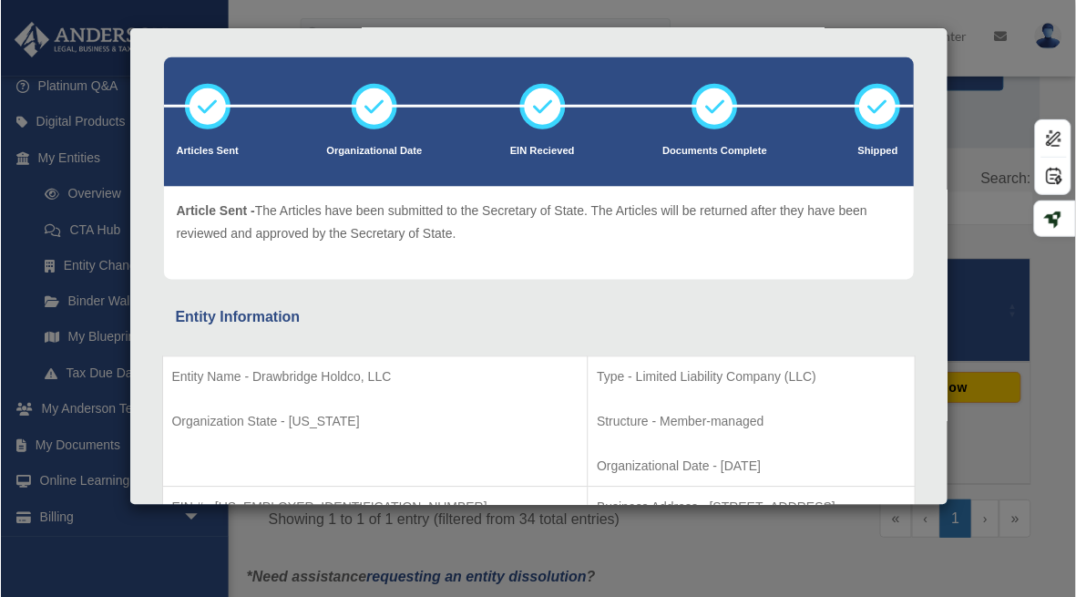
scroll to position [114, 0]
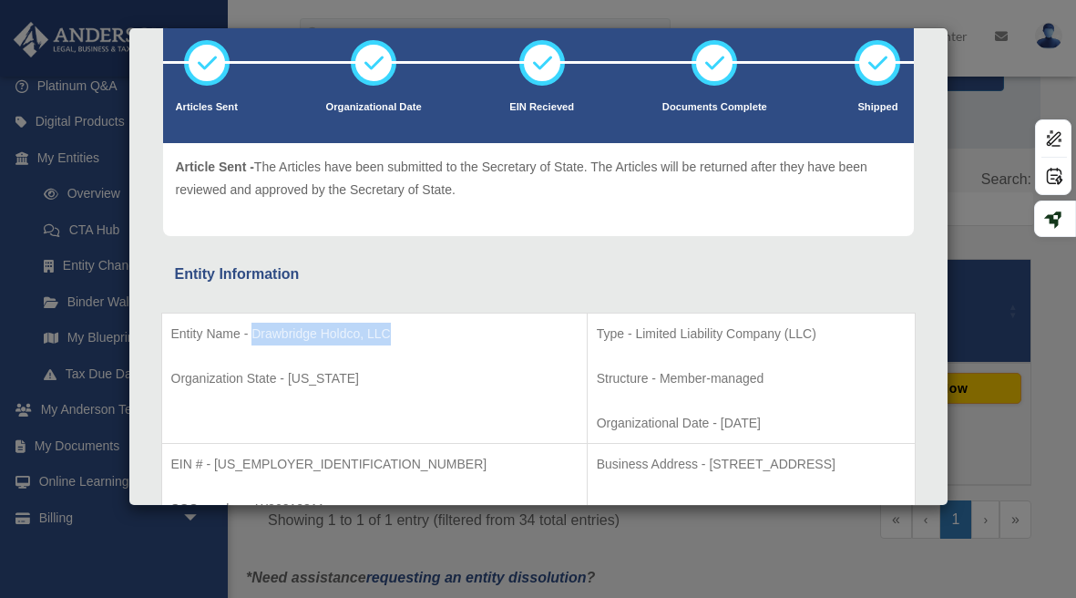
drag, startPoint x: 394, startPoint y: 330, endPoint x: 251, endPoint y: 335, distance: 142.2
click at [251, 335] on p "Entity Name - Drawbridge Holdco, LLC" at bounding box center [374, 333] width 406 height 23
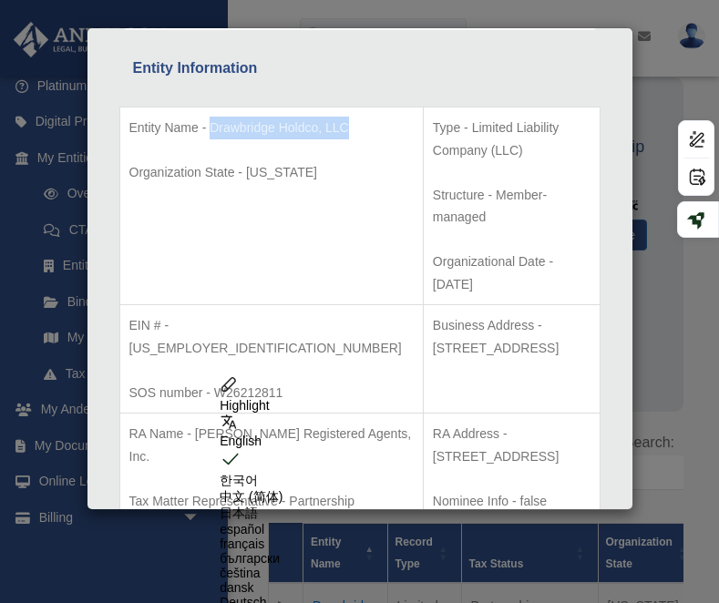
scroll to position [343, 0]
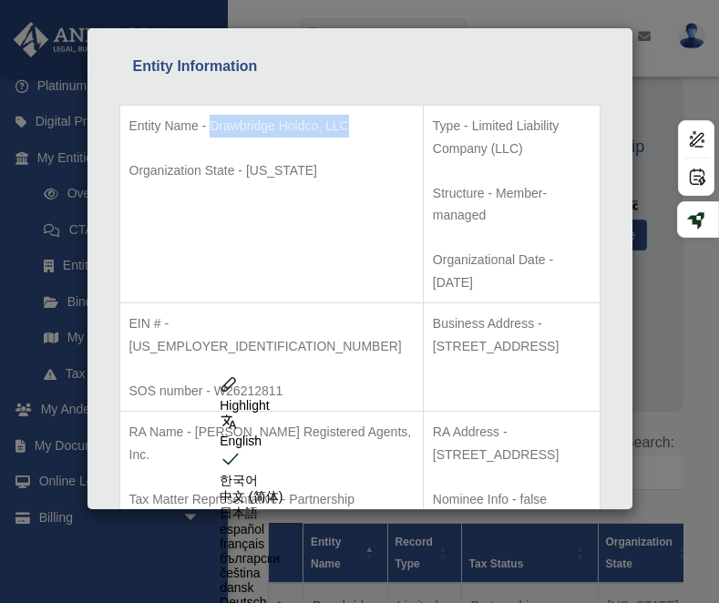
drag, startPoint x: 500, startPoint y: 359, endPoint x: 397, endPoint y: 334, distance: 105.8
click at [433, 421] on p "RA Address - [STREET_ADDRESS]" at bounding box center [512, 443] width 158 height 45
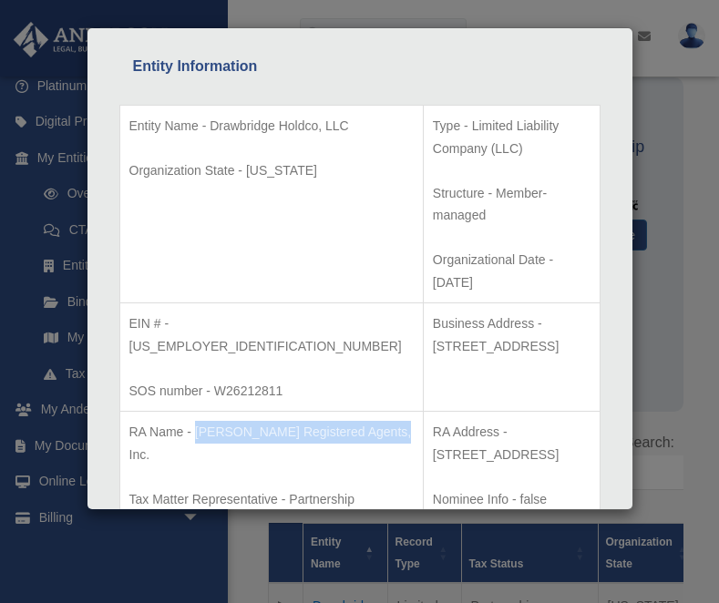
drag, startPoint x: 252, startPoint y: 363, endPoint x: 196, endPoint y: 337, distance: 62.0
click at [196, 421] on p "RA Name - [PERSON_NAME] Registered Agents, Inc." at bounding box center [271, 443] width 284 height 45
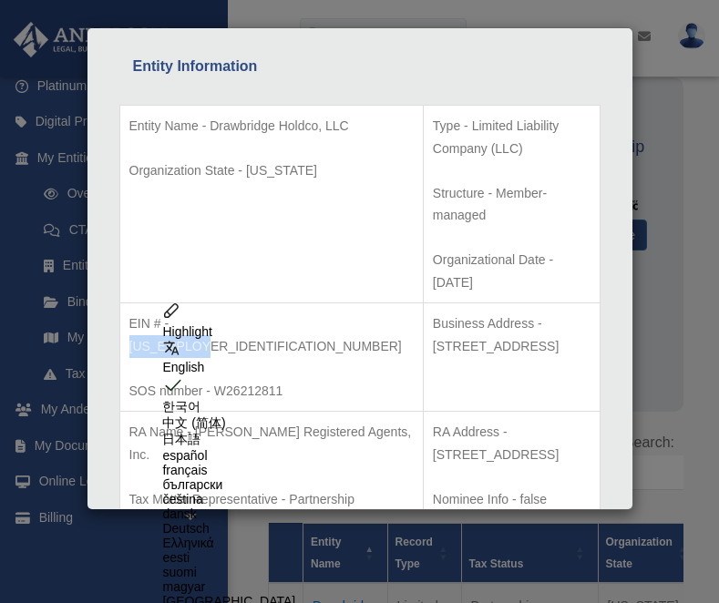
drag, startPoint x: 237, startPoint y: 251, endPoint x: 172, endPoint y: 247, distance: 64.8
click at [172, 312] on p "EIN # - [US_EMPLOYER_IDENTIFICATION_NUMBER]" at bounding box center [271, 334] width 284 height 45
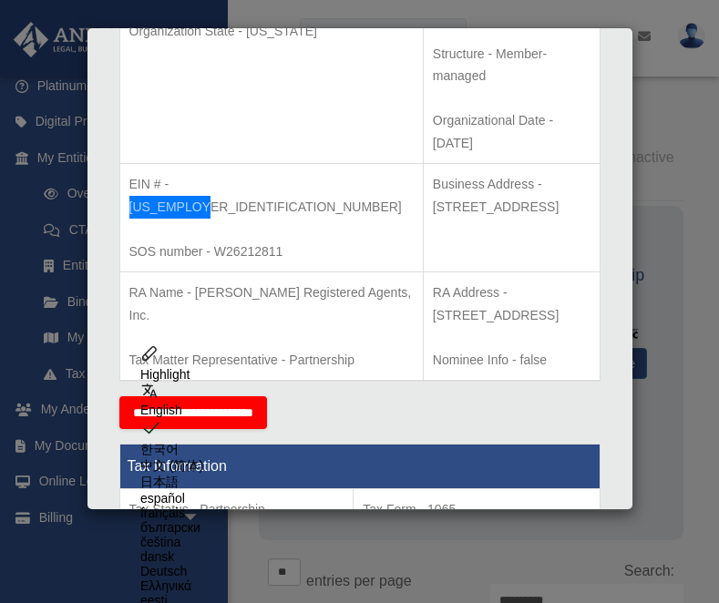
scroll to position [488, 0]
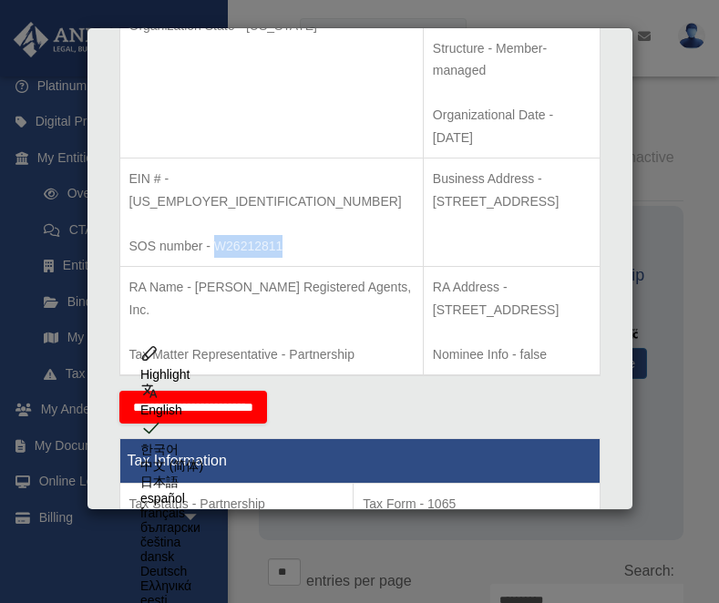
drag, startPoint x: 283, startPoint y: 155, endPoint x: 215, endPoint y: 153, distance: 68.3
click at [215, 235] on p "SOS number - W26212811" at bounding box center [271, 246] width 284 height 23
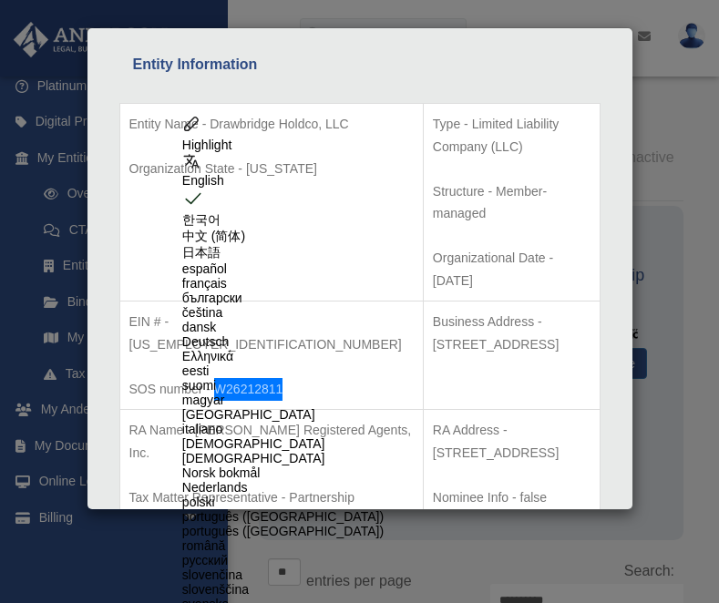
scroll to position [364, 0]
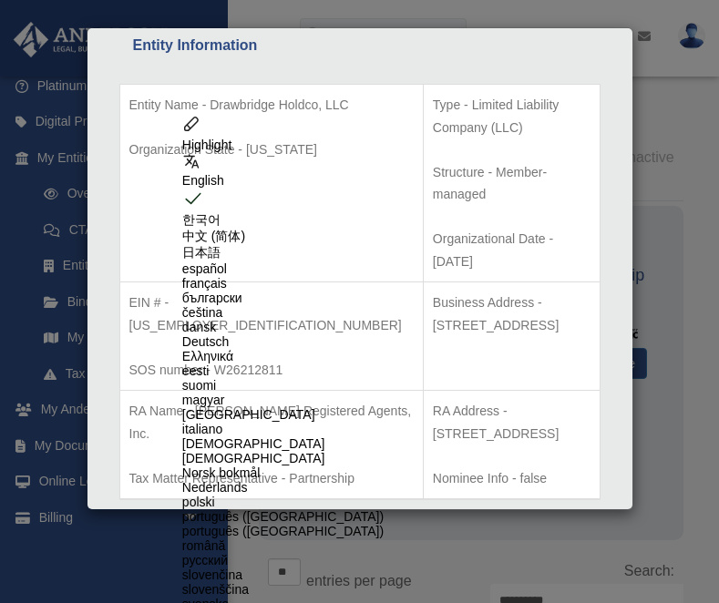
click at [644, 91] on div "Details × Articles Sent Organizational Date" at bounding box center [359, 301] width 719 height 603
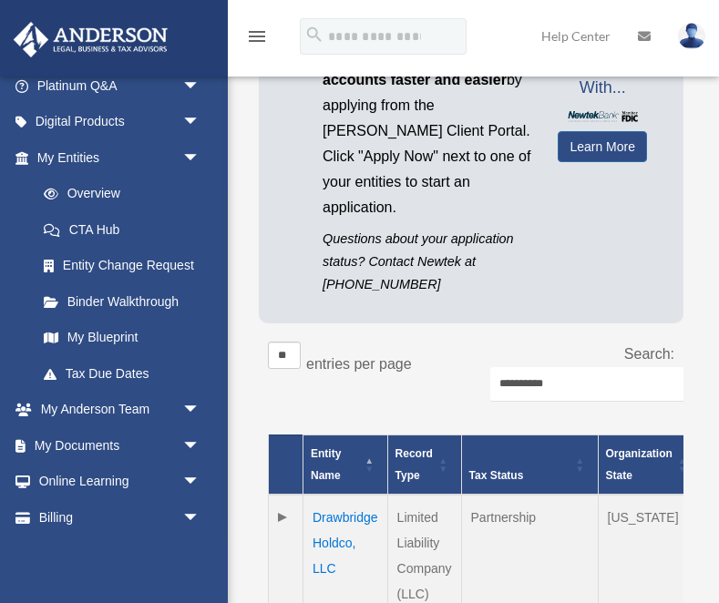
scroll to position [234, 0]
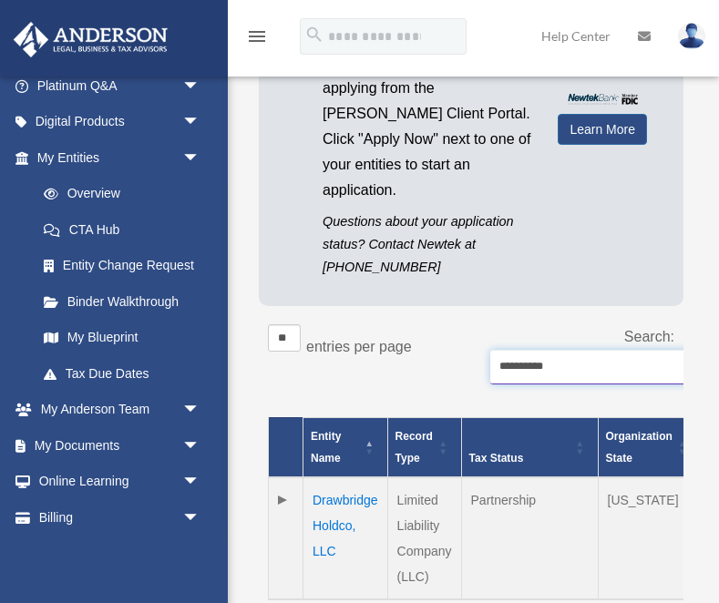
drag, startPoint x: 562, startPoint y: 362, endPoint x: 417, endPoint y: 362, distance: 144.8
click at [417, 362] on div "**********" at bounding box center [471, 363] width 406 height 78
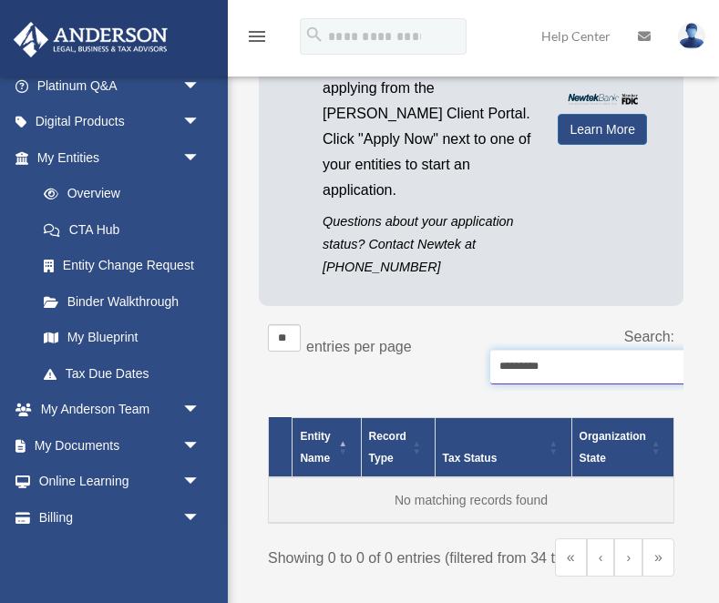
type input "*******"
drag, startPoint x: 541, startPoint y: 362, endPoint x: 489, endPoint y: 360, distance: 52.0
click at [489, 360] on div "Search: *******" at bounding box center [579, 363] width 189 height 78
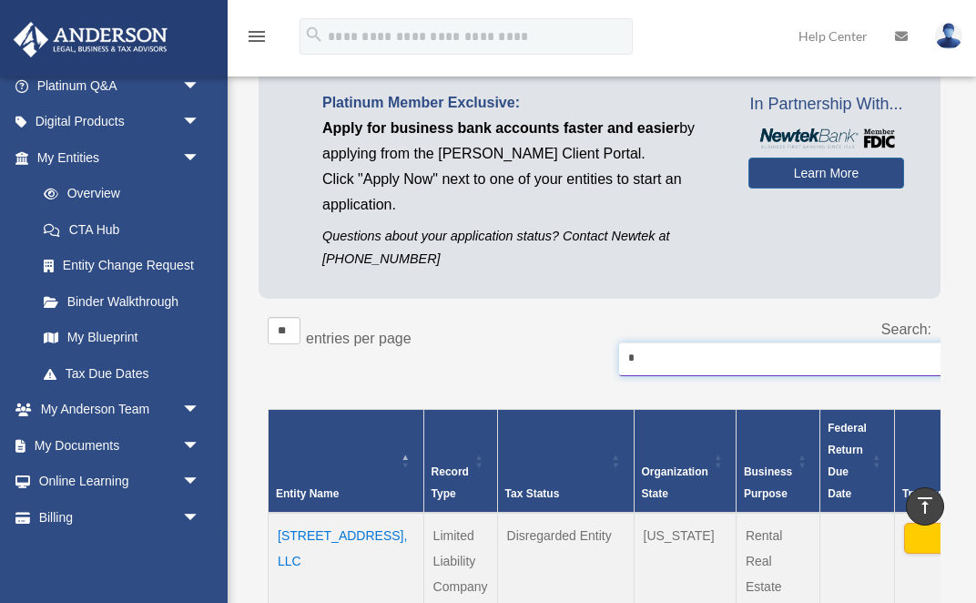
scroll to position [105, 0]
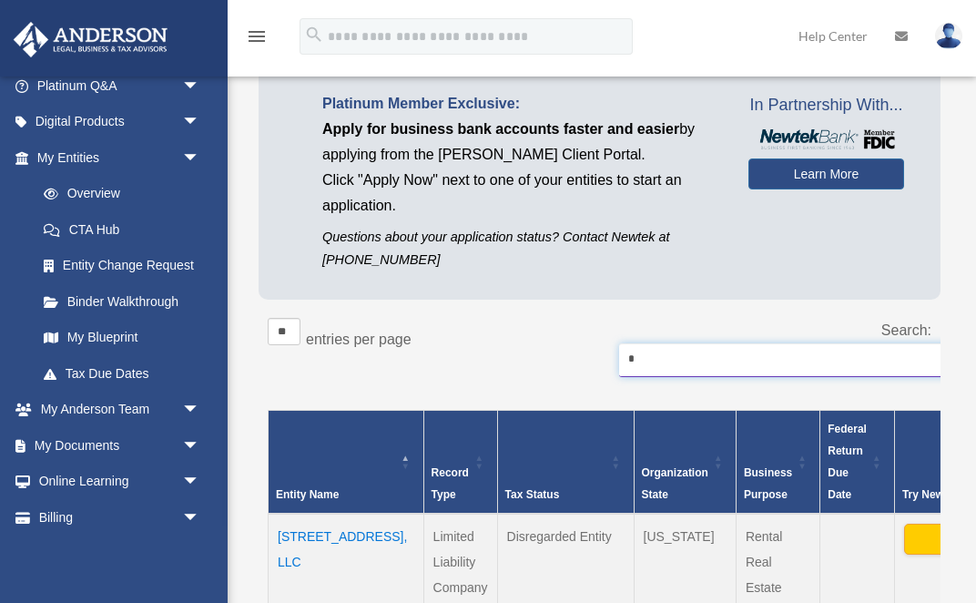
type input "*"
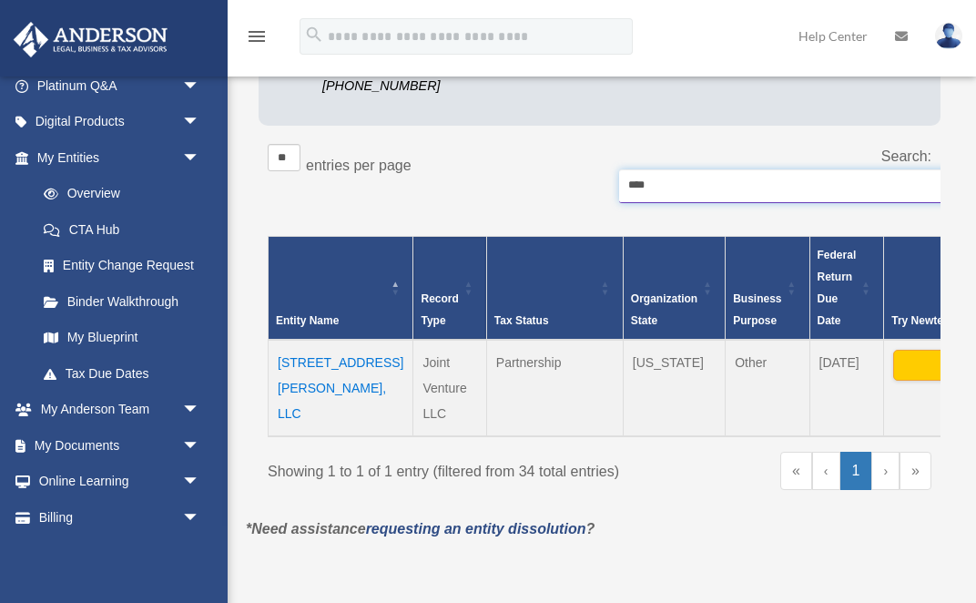
scroll to position [327, 0]
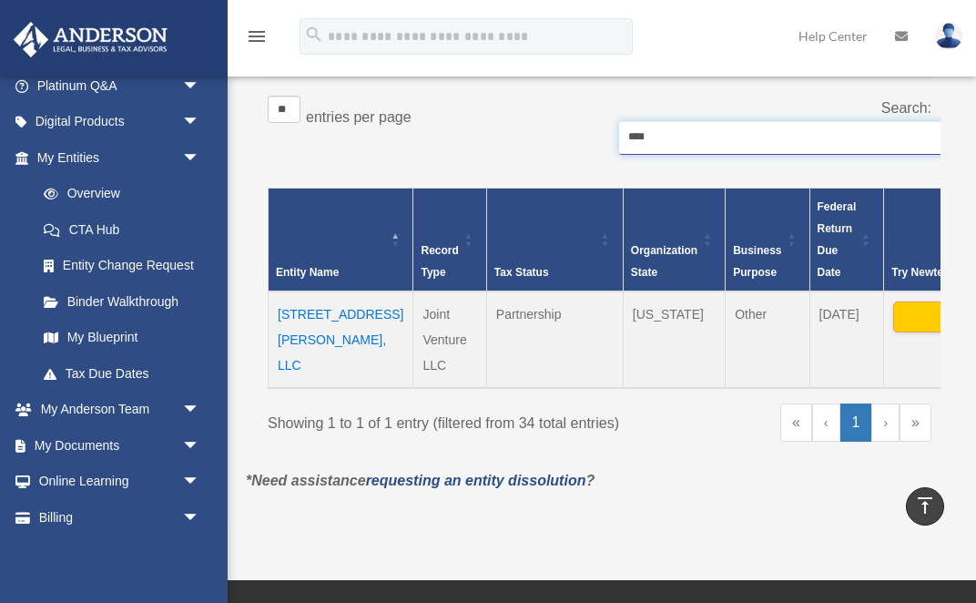
type input "****"
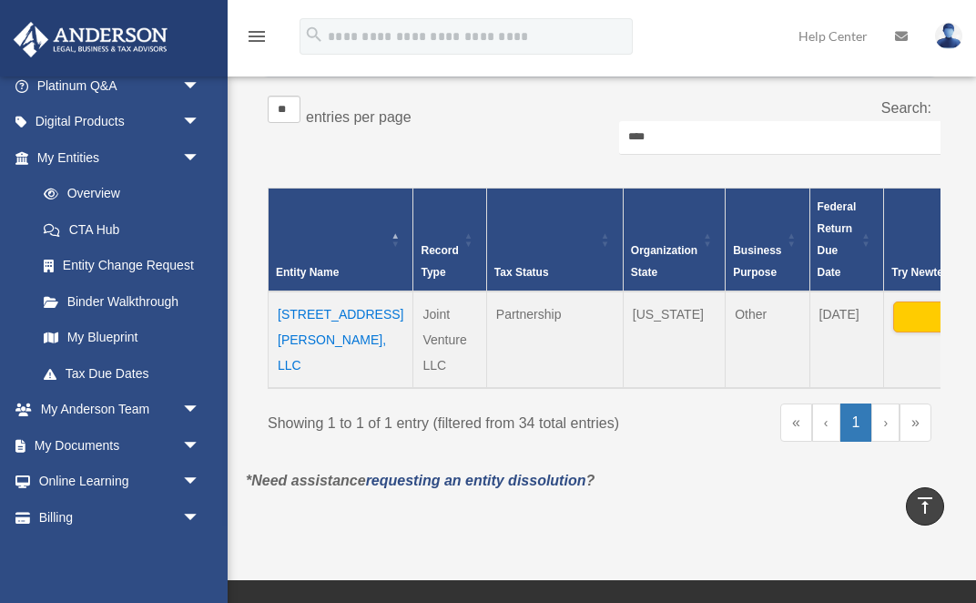
click at [302, 333] on td "[STREET_ADDRESS][PERSON_NAME], LLC" at bounding box center [341, 339] width 145 height 97
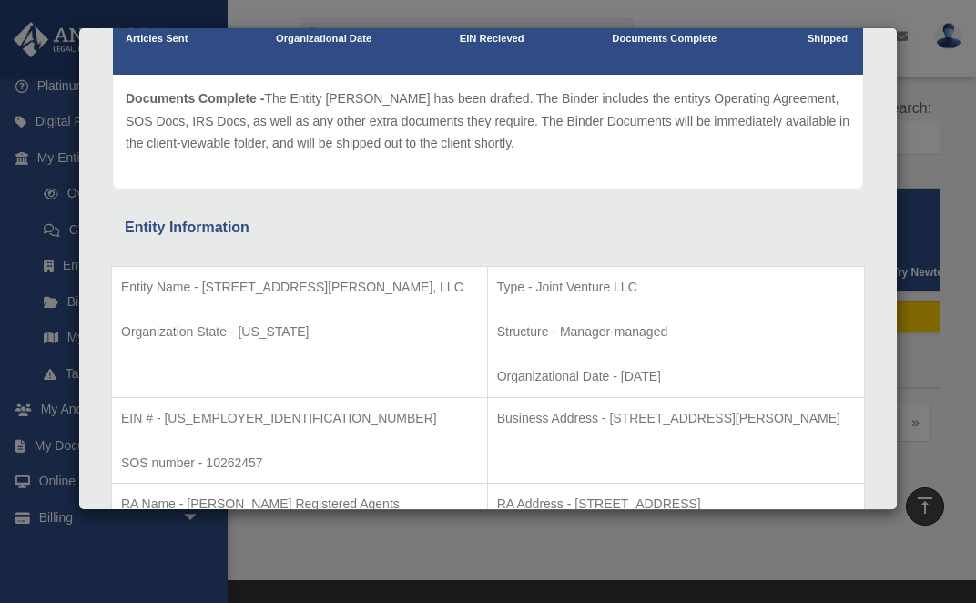
scroll to position [207, 0]
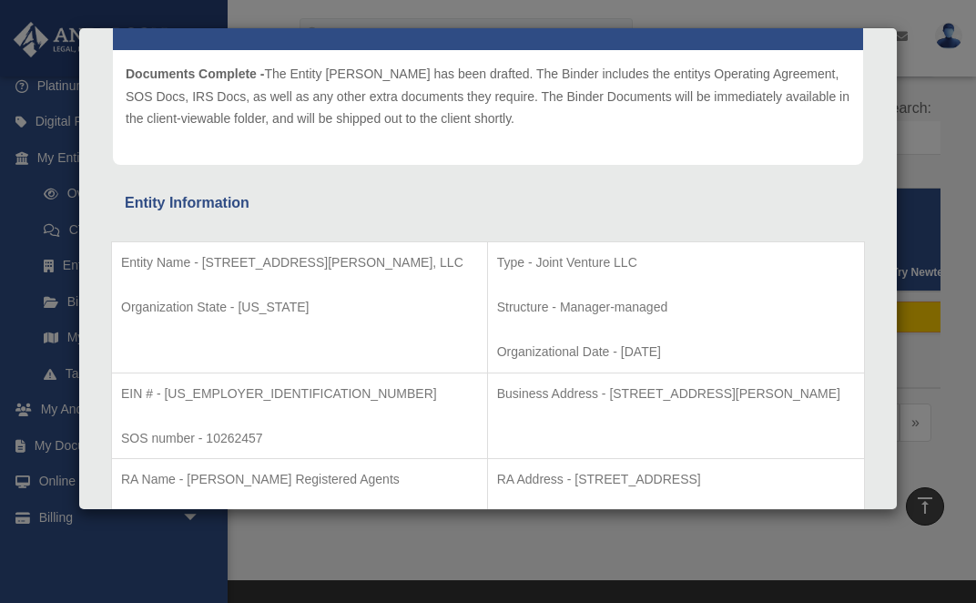
click at [376, 262] on p "Entity Name - [STREET_ADDRESS][PERSON_NAME], LLC" at bounding box center [299, 262] width 357 height 23
drag, startPoint x: 376, startPoint y: 262, endPoint x: 203, endPoint y: 266, distance: 173.1
click at [203, 266] on p "Entity Name - [STREET_ADDRESS][PERSON_NAME], LLC" at bounding box center [299, 262] width 357 height 23
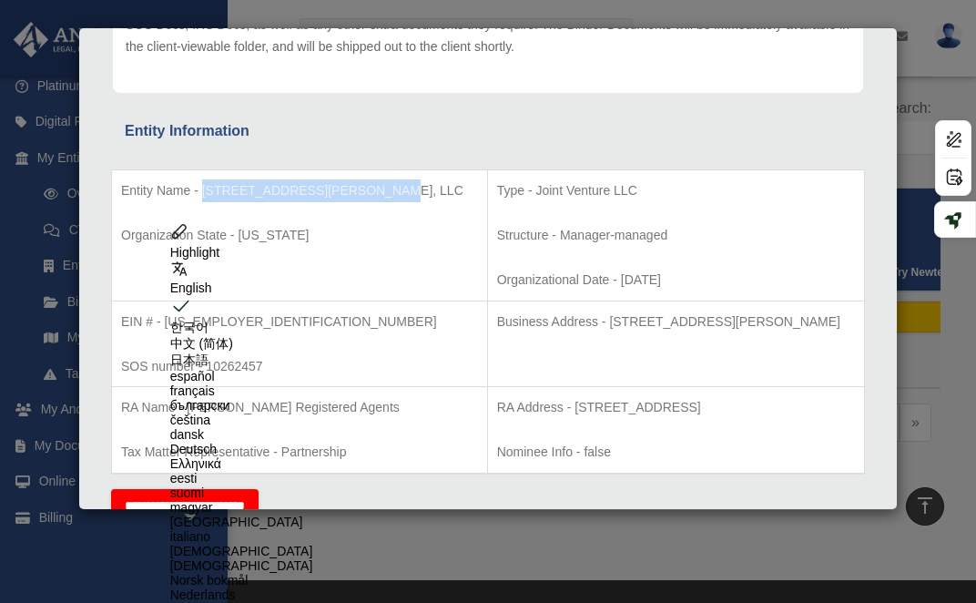
scroll to position [295, 0]
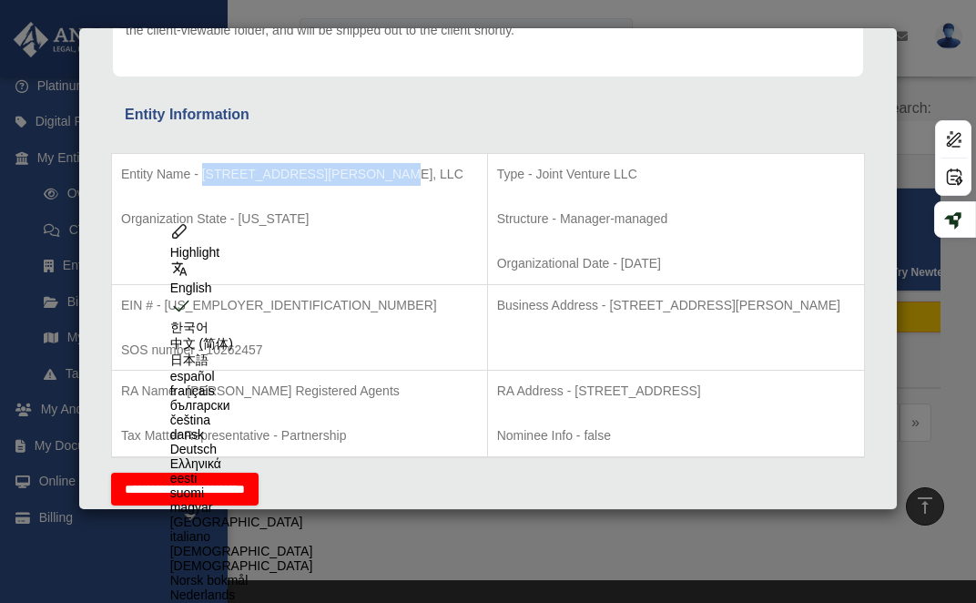
drag, startPoint x: 798, startPoint y: 386, endPoint x: 498, endPoint y: 389, distance: 299.7
click at [498, 389] on p "RA Address - [STREET_ADDRESS]" at bounding box center [676, 391] width 358 height 23
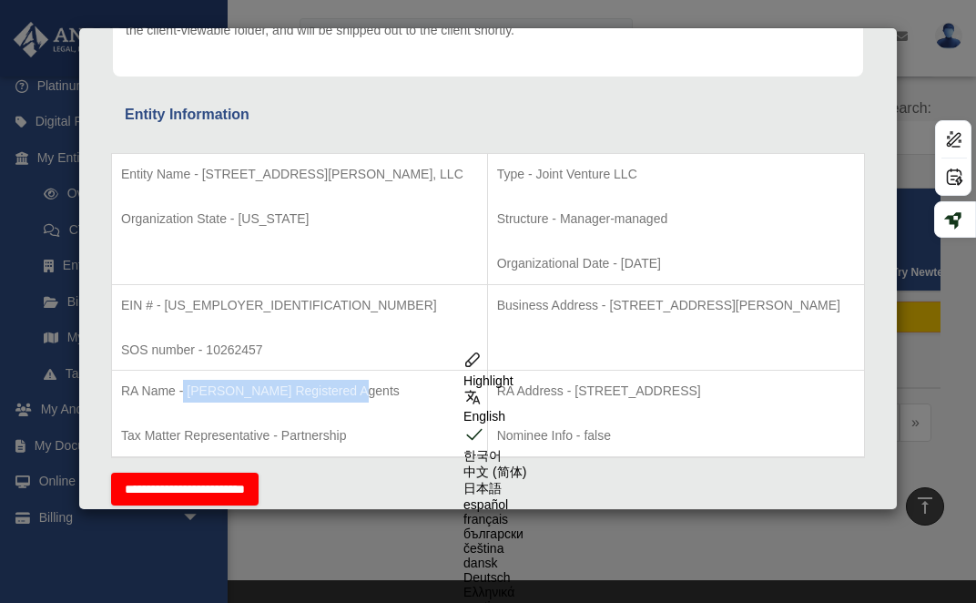
drag, startPoint x: 351, startPoint y: 388, endPoint x: 184, endPoint y: 386, distance: 166.7
click at [184, 386] on p "RA Name - [PERSON_NAME] Registered Agents" at bounding box center [299, 391] width 357 height 23
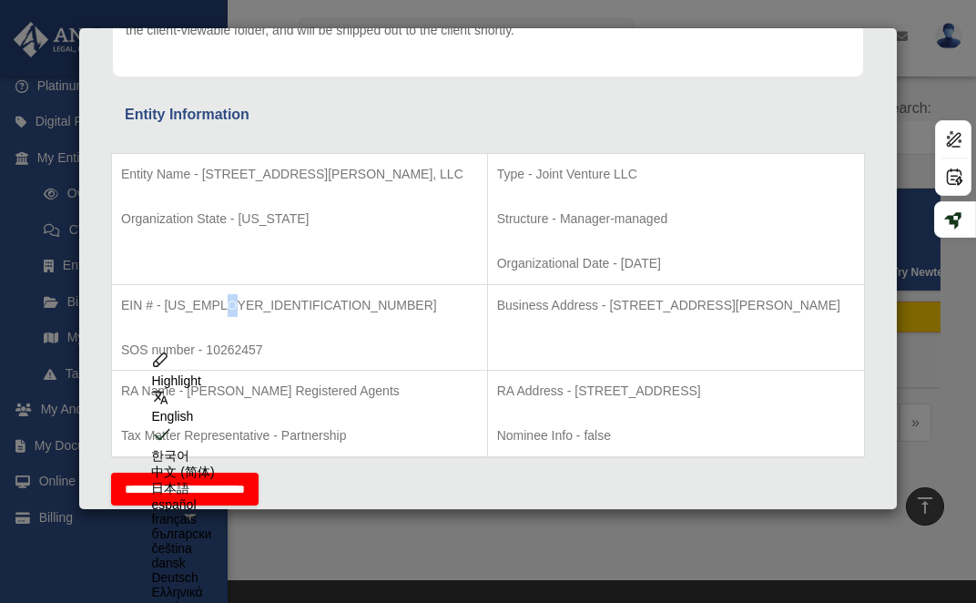
drag, startPoint x: 226, startPoint y: 303, endPoint x: 216, endPoint y: 303, distance: 10.0
click at [216, 303] on p "EIN # - [US_EMPLOYER_IDENTIFICATION_NUMBER]" at bounding box center [299, 305] width 357 height 23
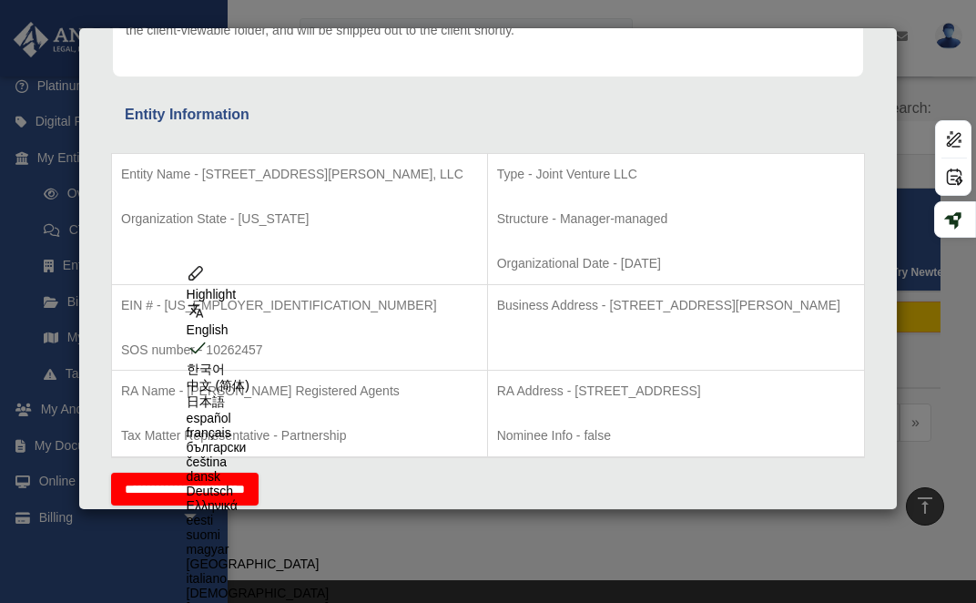
click at [235, 307] on p "EIN # - [US_EMPLOYER_IDENTIFICATION_NUMBER]" at bounding box center [299, 305] width 357 height 23
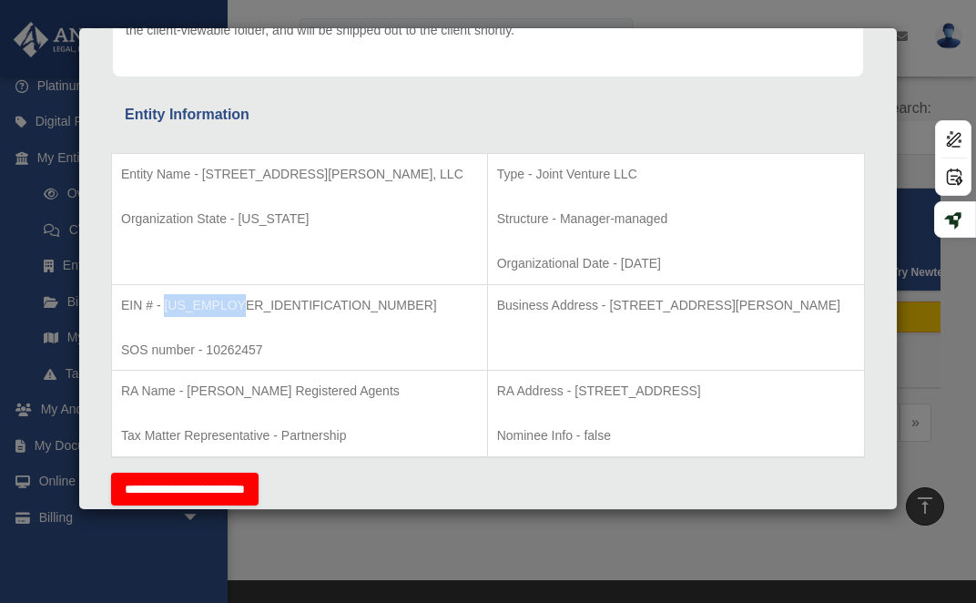
drag, startPoint x: 233, startPoint y: 305, endPoint x: 163, endPoint y: 306, distance: 70.1
click at [163, 306] on p "EIN # - [US_EMPLOYER_IDENTIFICATION_NUMBER]" at bounding box center [299, 305] width 357 height 23
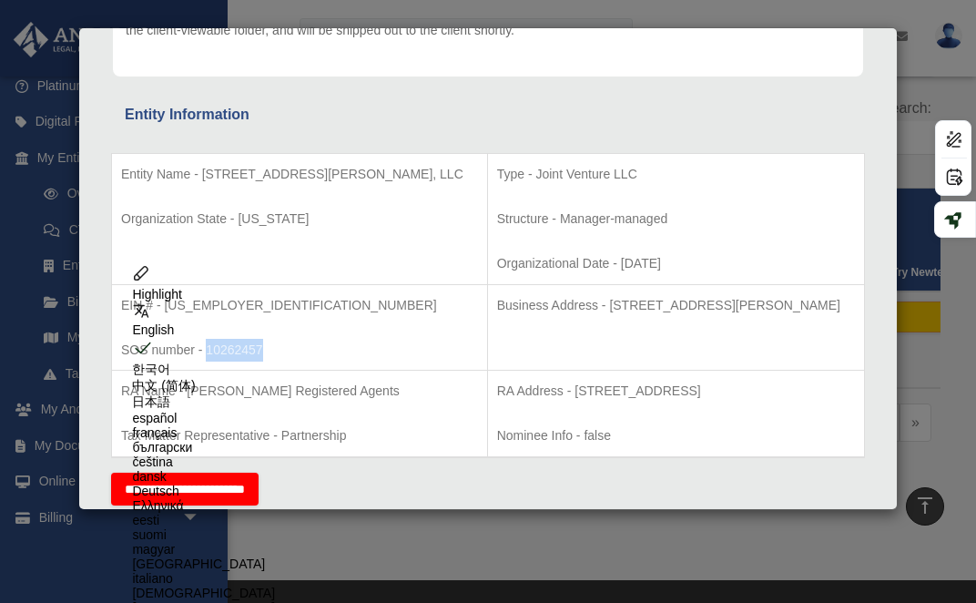
drag, startPoint x: 263, startPoint y: 350, endPoint x: 208, endPoint y: 348, distance: 55.6
click at [208, 348] on p "SOS number - 10262457" at bounding box center [299, 350] width 357 height 23
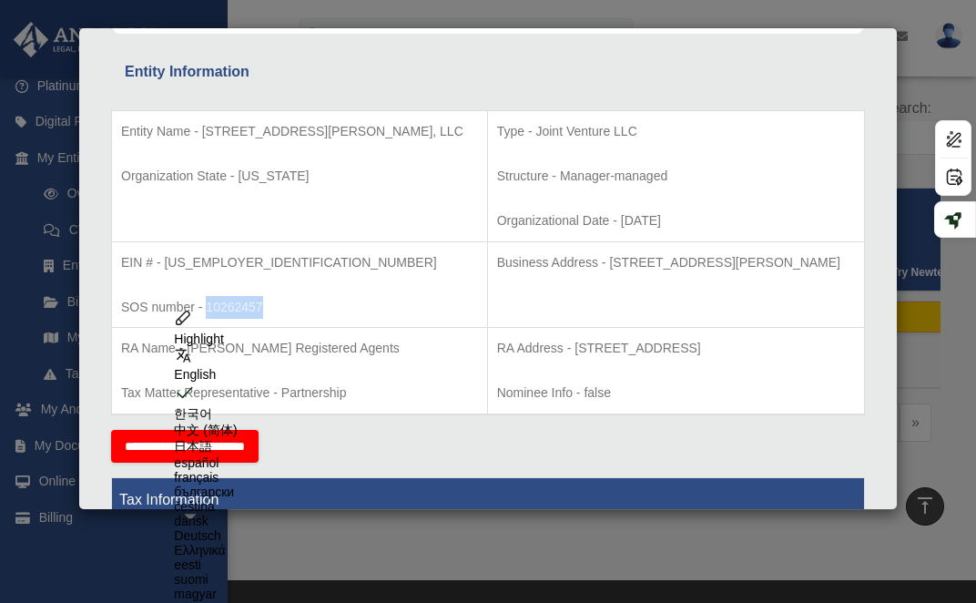
scroll to position [0, 0]
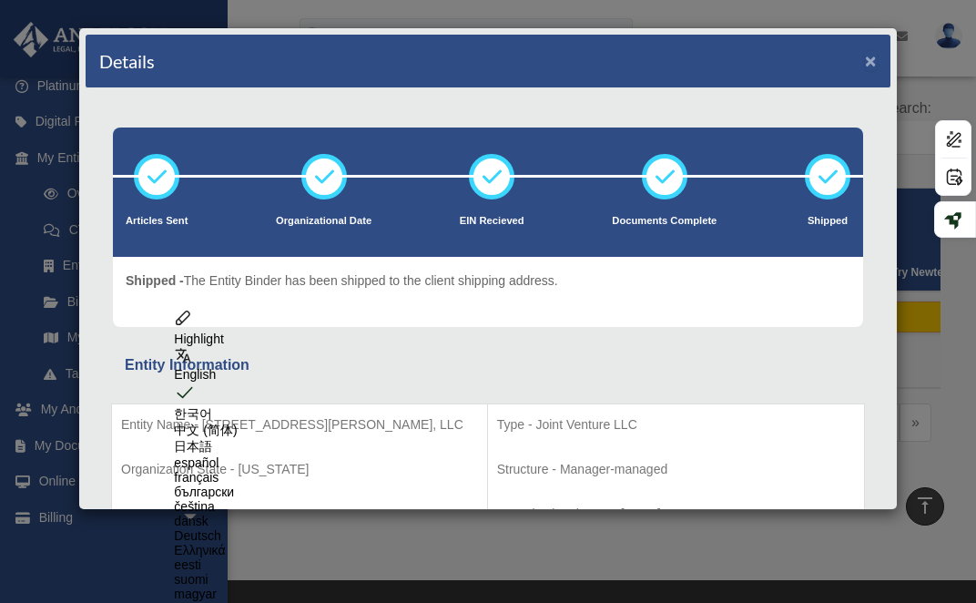
click at [869, 66] on button "×" at bounding box center [871, 60] width 12 height 19
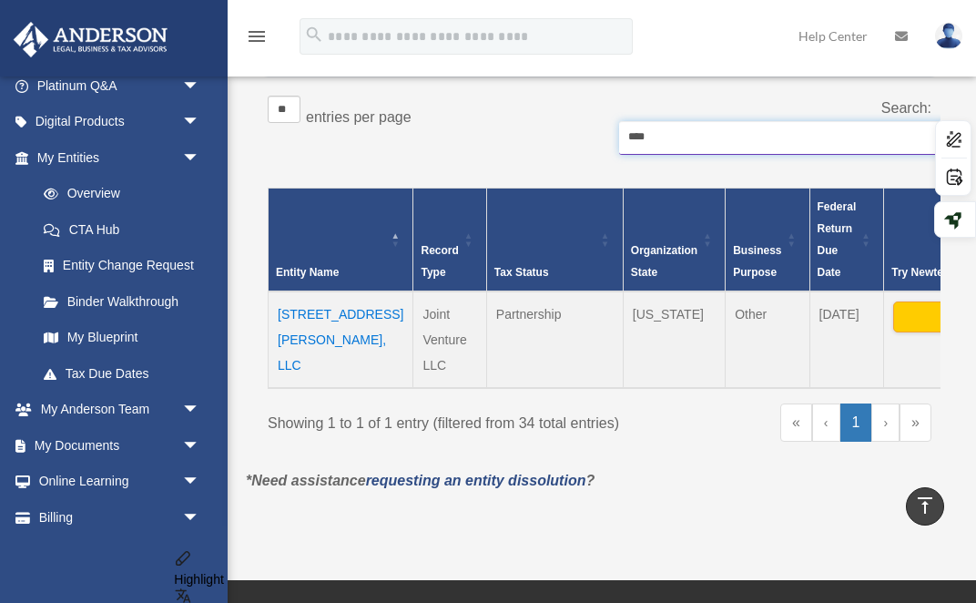
click at [648, 136] on input "****" at bounding box center [801, 138] width 364 height 35
drag, startPoint x: 680, startPoint y: 138, endPoint x: 547, endPoint y: 138, distance: 132.1
click at [547, 138] on div "** ** ** *** entries per page Search: ****" at bounding box center [600, 135] width 664 height 78
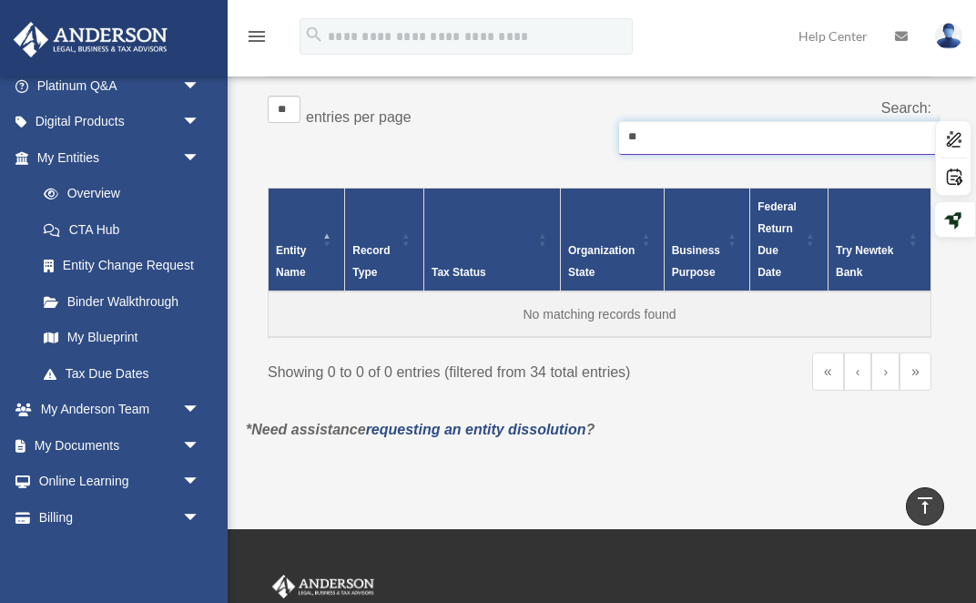
type input "*"
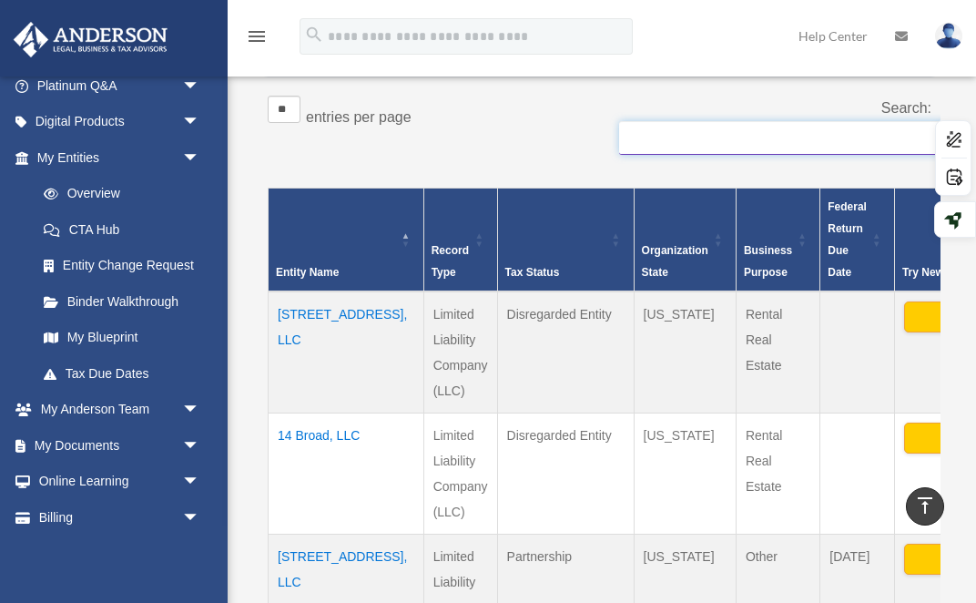
type input "*"
click at [663, 139] on input "Search:" at bounding box center [801, 138] width 364 height 35
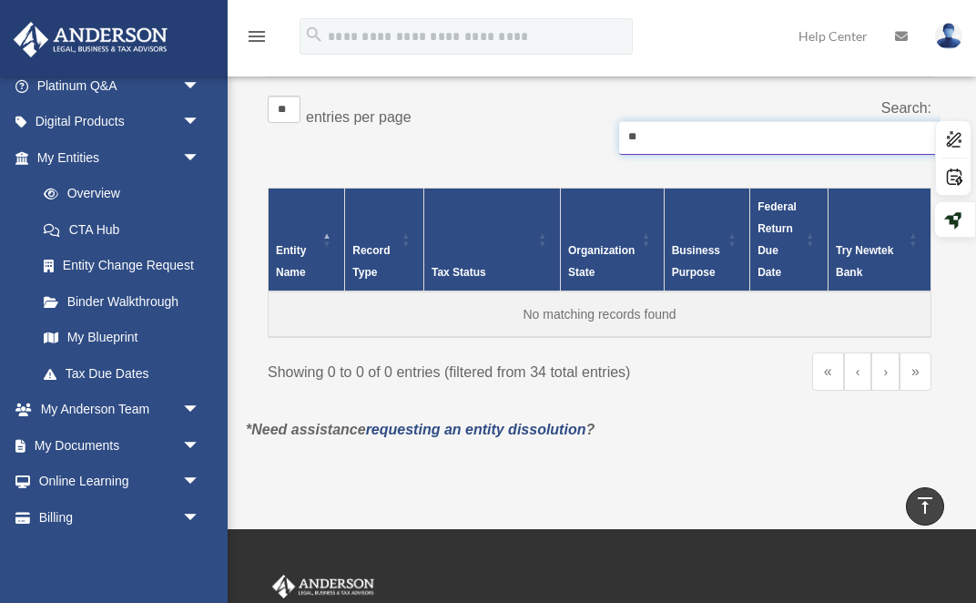
type input "*"
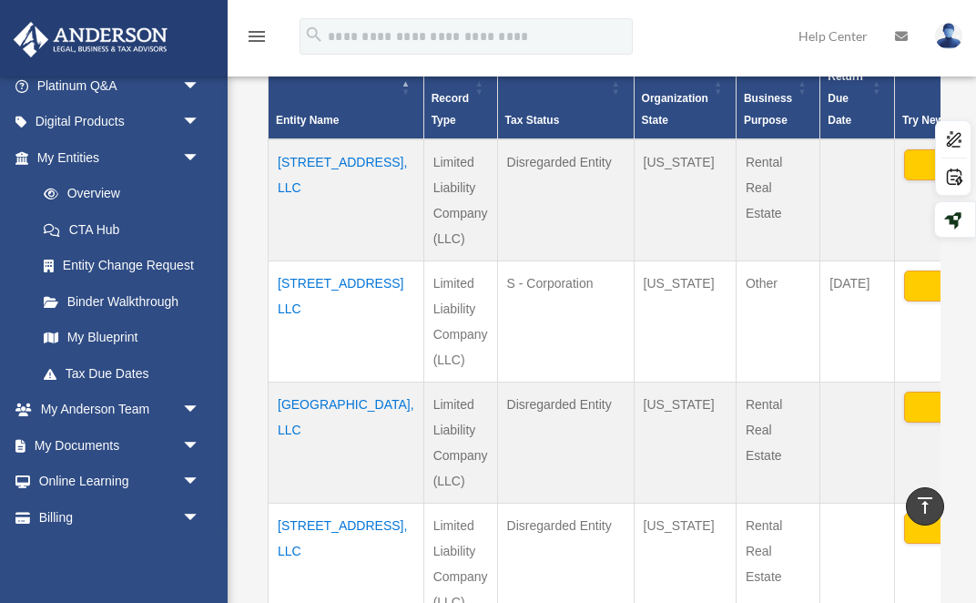
scroll to position [475, 0]
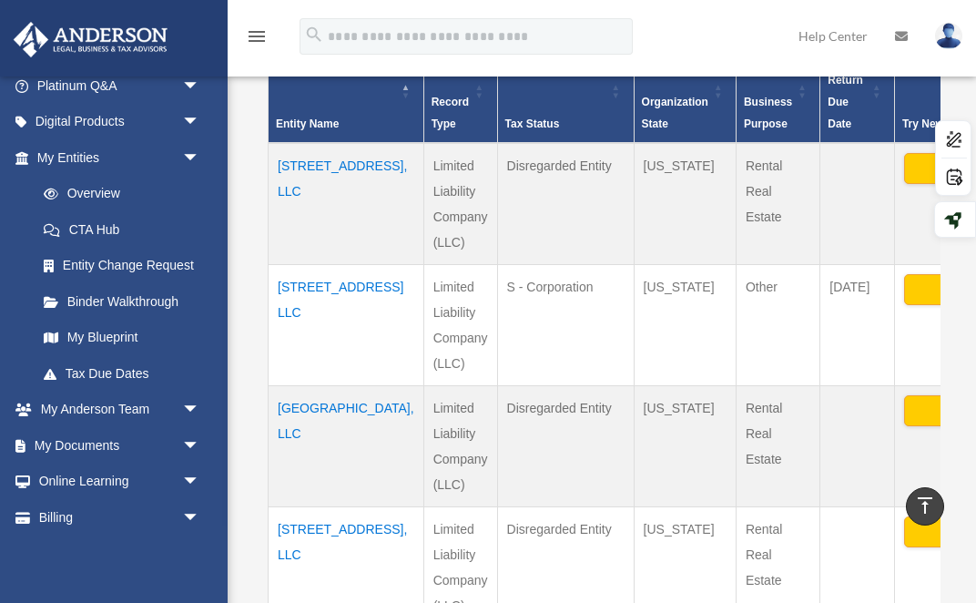
type input "*****"
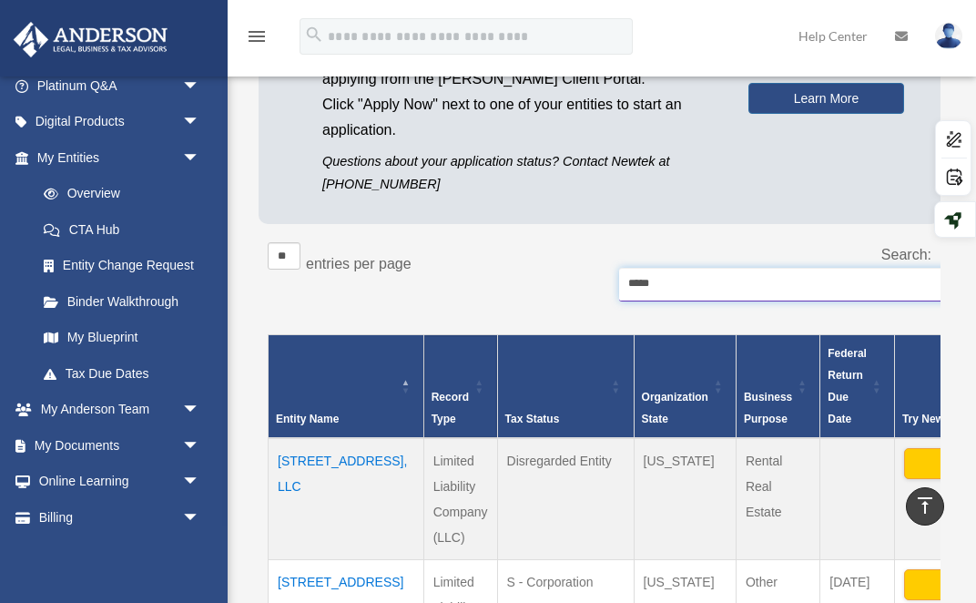
scroll to position [160, 0]
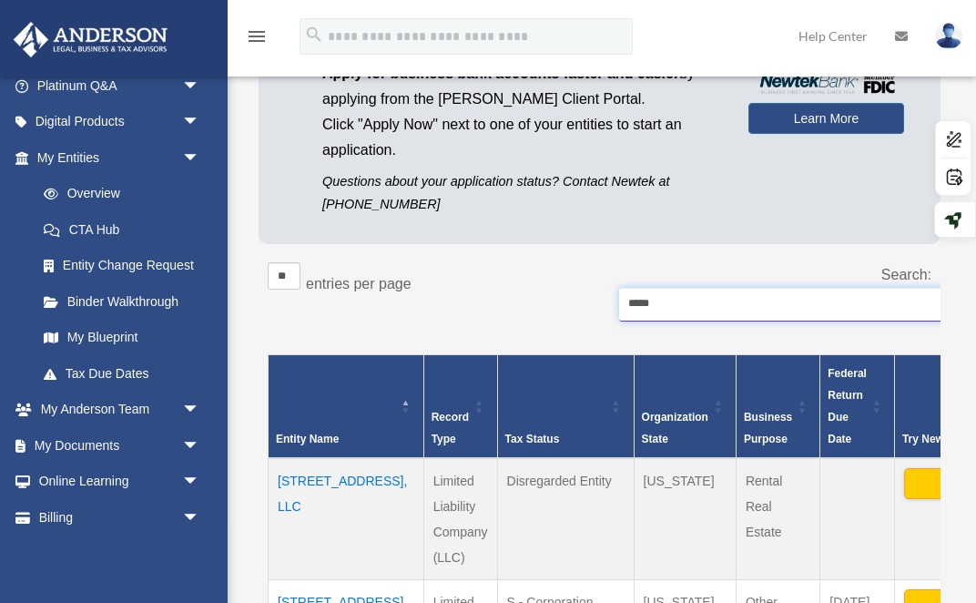
drag, startPoint x: 665, startPoint y: 295, endPoint x: 580, endPoint y: 291, distance: 84.8
click at [580, 291] on div "** ** ** *** entries per page Search: *****" at bounding box center [600, 301] width 664 height 78
type input "*"
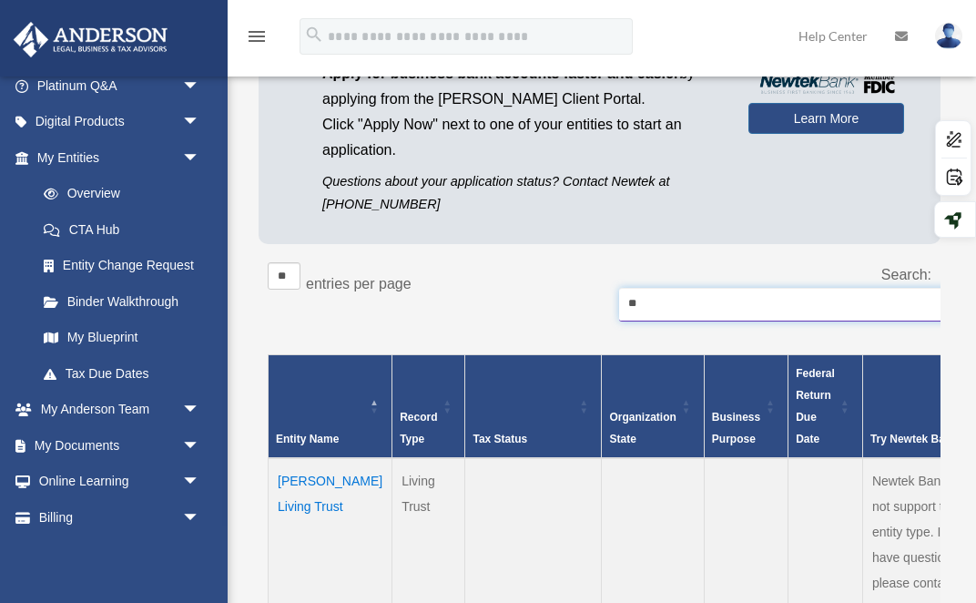
type input "*"
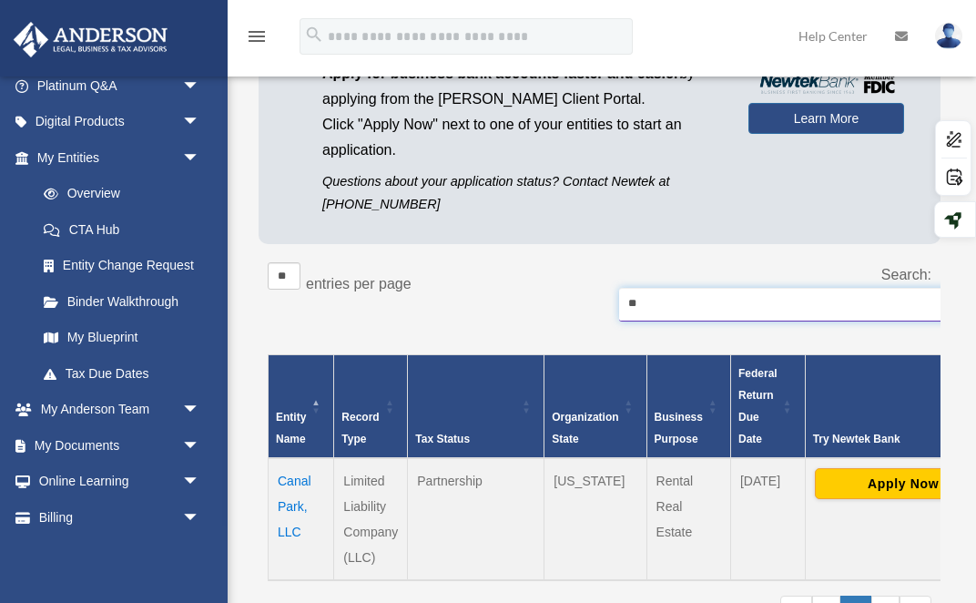
type input "*"
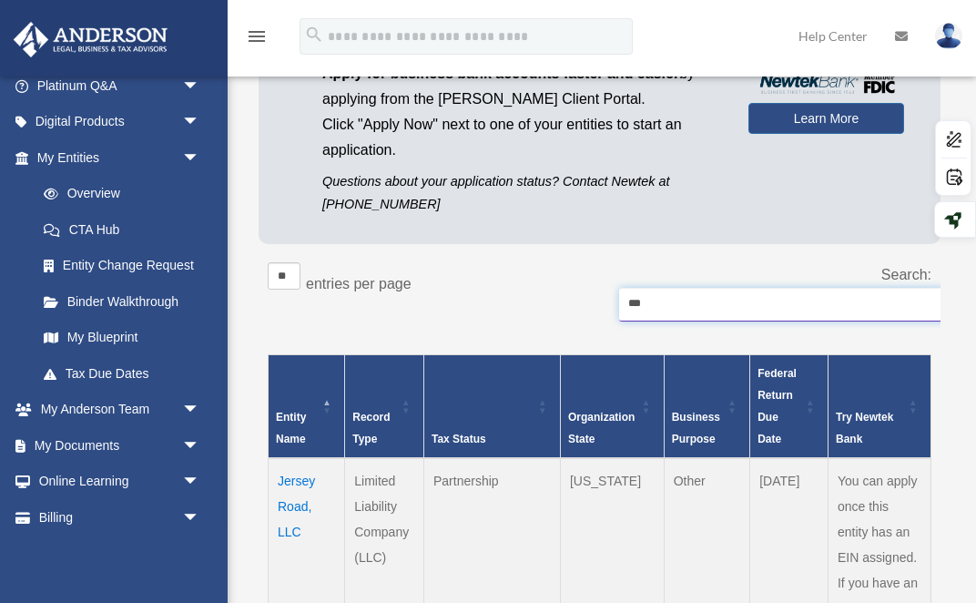
type input "***"
click at [291, 474] on td "Jersey Road, LLC" at bounding box center [307, 608] width 77 height 301
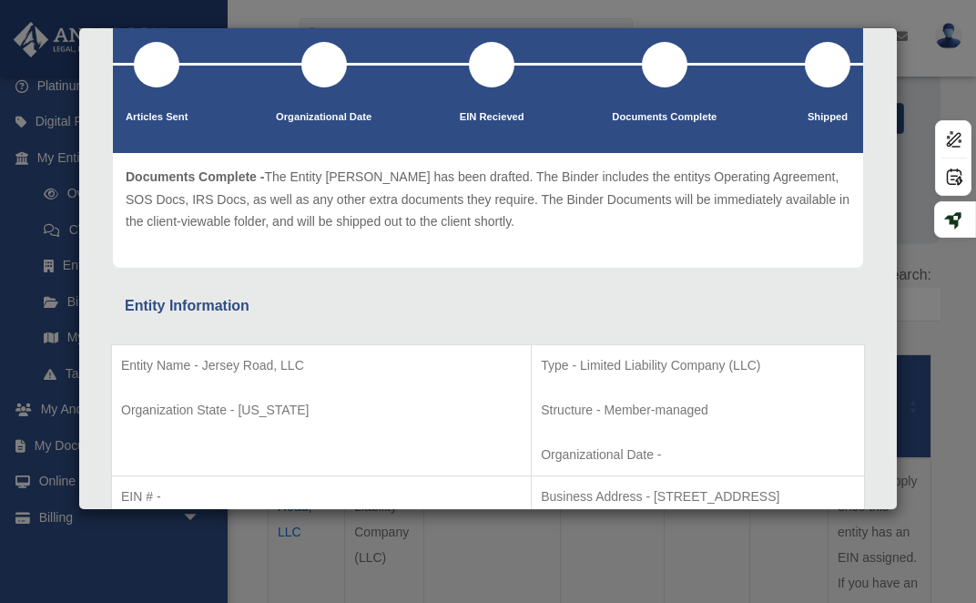
scroll to position [214, 0]
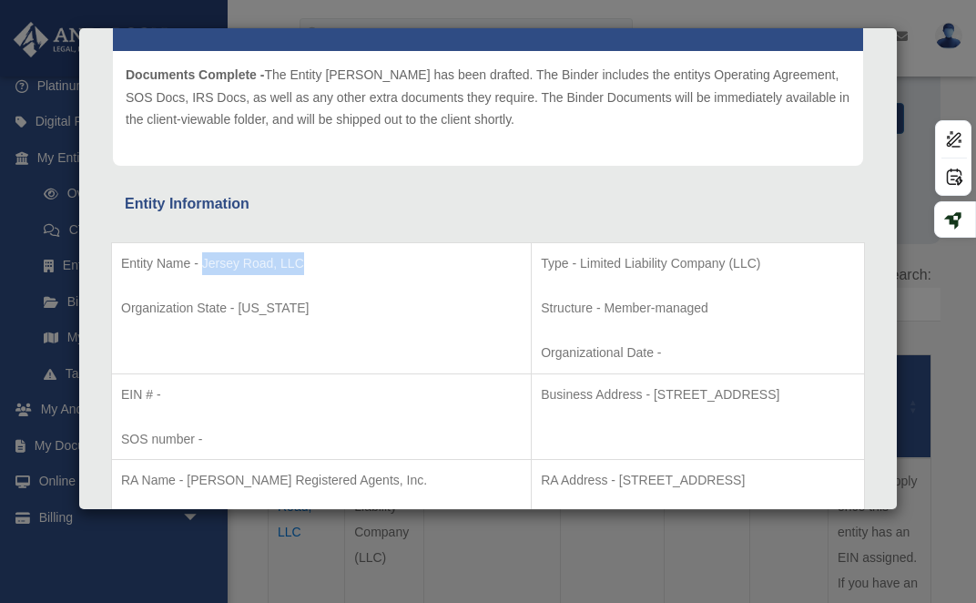
drag, startPoint x: 307, startPoint y: 261, endPoint x: 205, endPoint y: 267, distance: 102.2
click at [205, 267] on p "Entity Name - Jersey Road, LLC" at bounding box center [321, 263] width 401 height 23
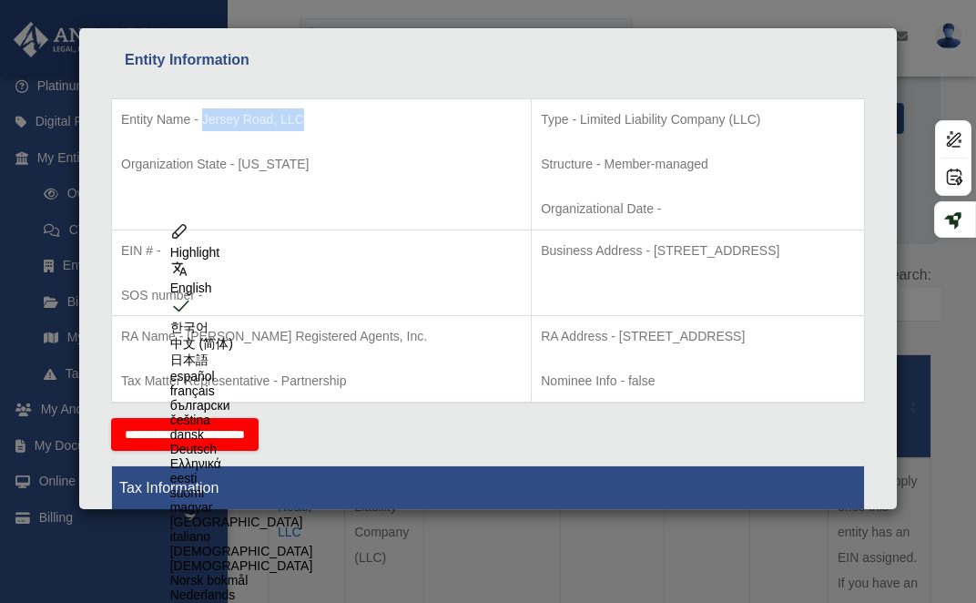
scroll to position [359, 0]
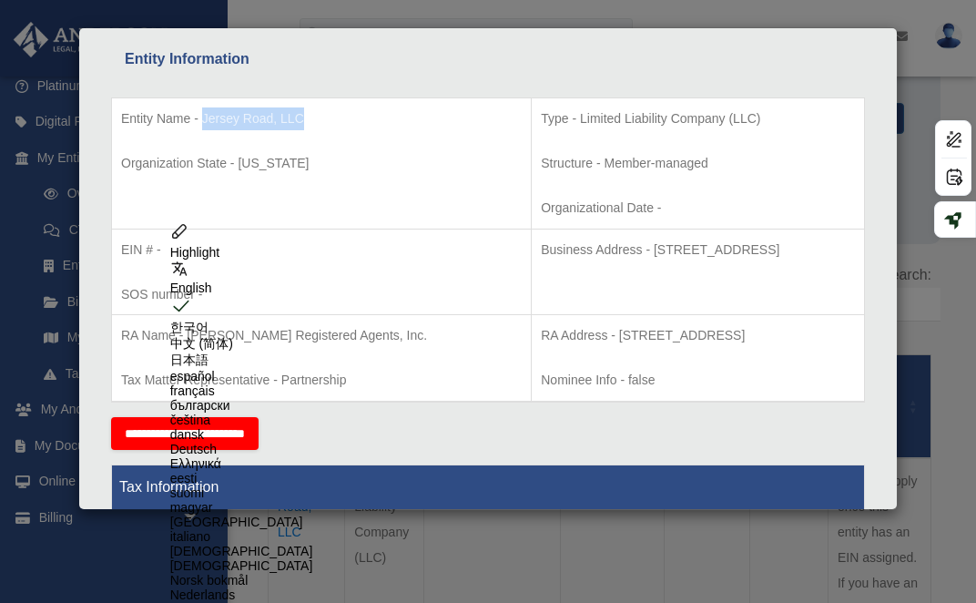
drag, startPoint x: 824, startPoint y: 332, endPoint x: 474, endPoint y: 336, distance: 350.7
click at [541, 336] on p "RA Address - [STREET_ADDRESS]" at bounding box center [698, 335] width 314 height 23
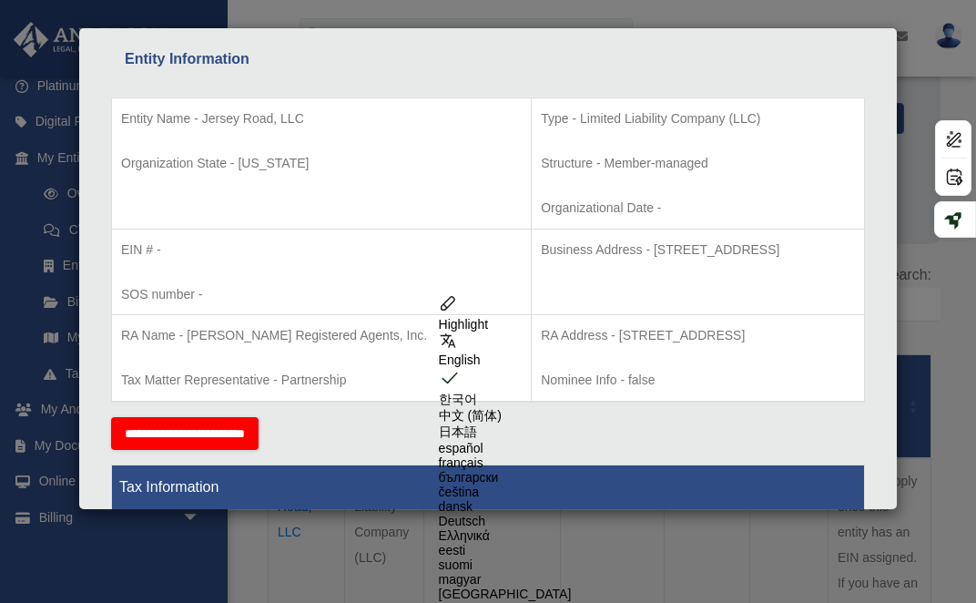
click at [148, 347] on p "RA Name - [PERSON_NAME] Registered Agents, Inc." at bounding box center [321, 335] width 401 height 23
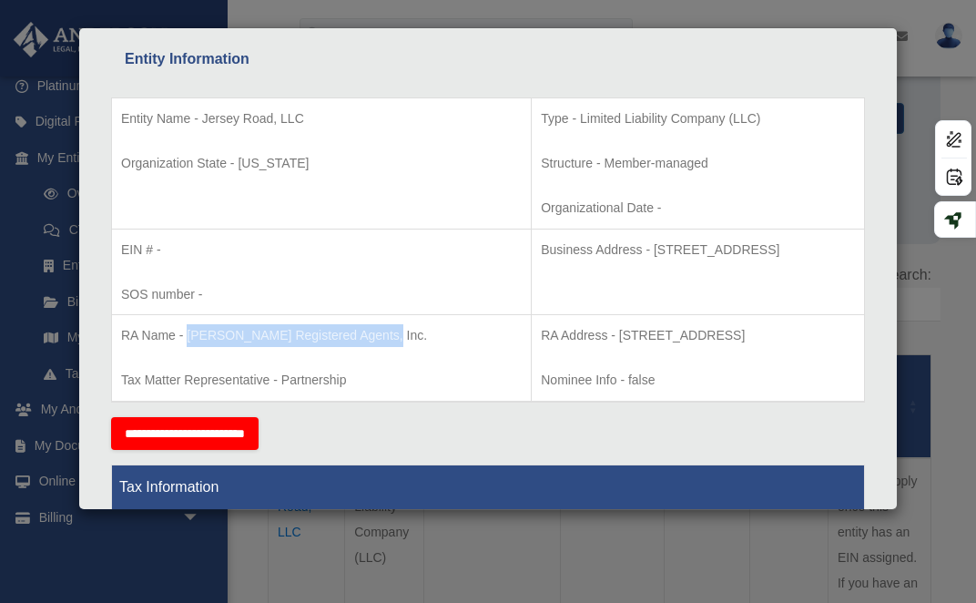
drag, startPoint x: 142, startPoint y: 356, endPoint x: 189, endPoint y: 335, distance: 51.8
click at [189, 335] on p "RA Name - [PERSON_NAME] Registered Agents, Inc." at bounding box center [321, 335] width 401 height 23
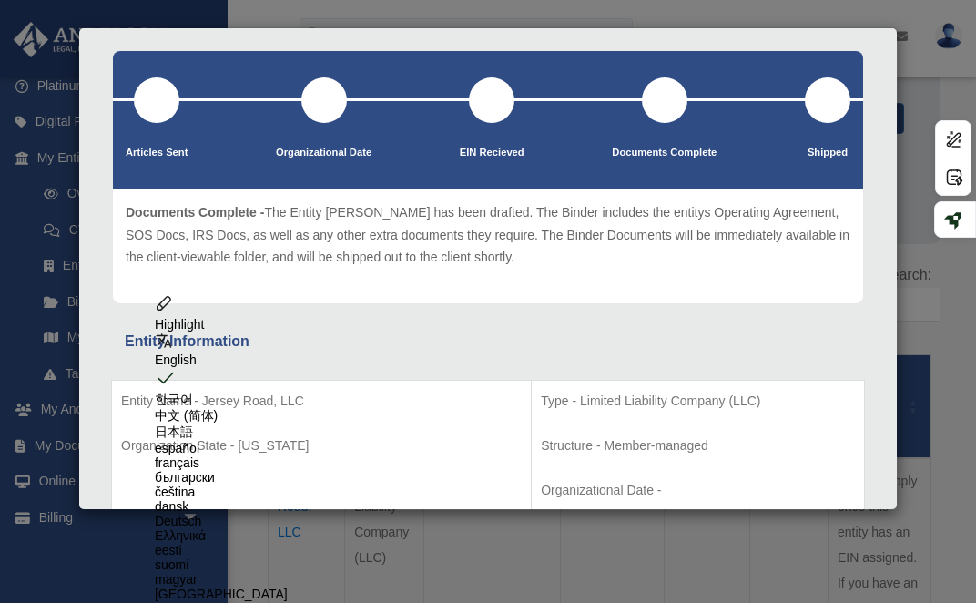
scroll to position [0, 0]
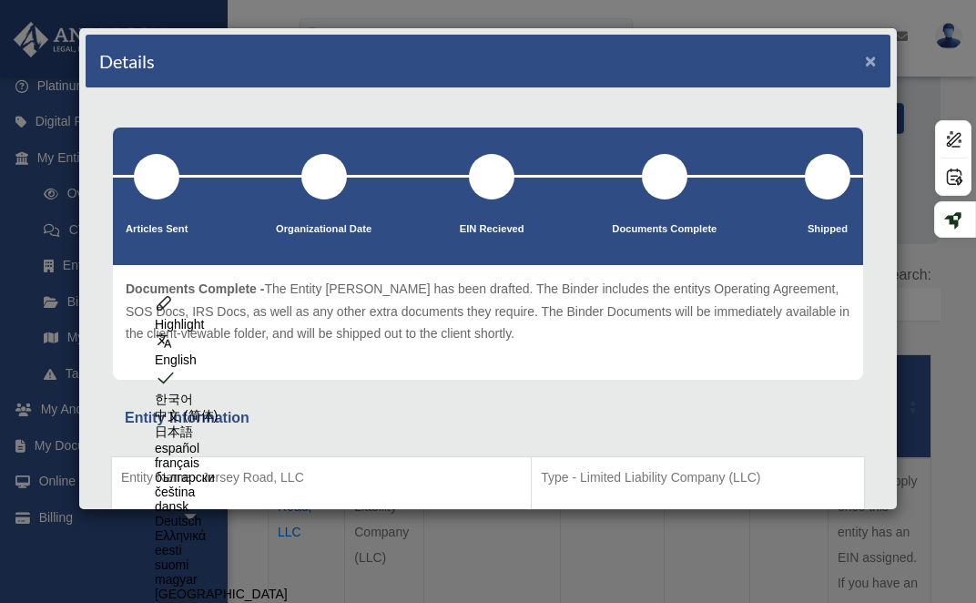
click at [871, 61] on button "×" at bounding box center [871, 60] width 12 height 19
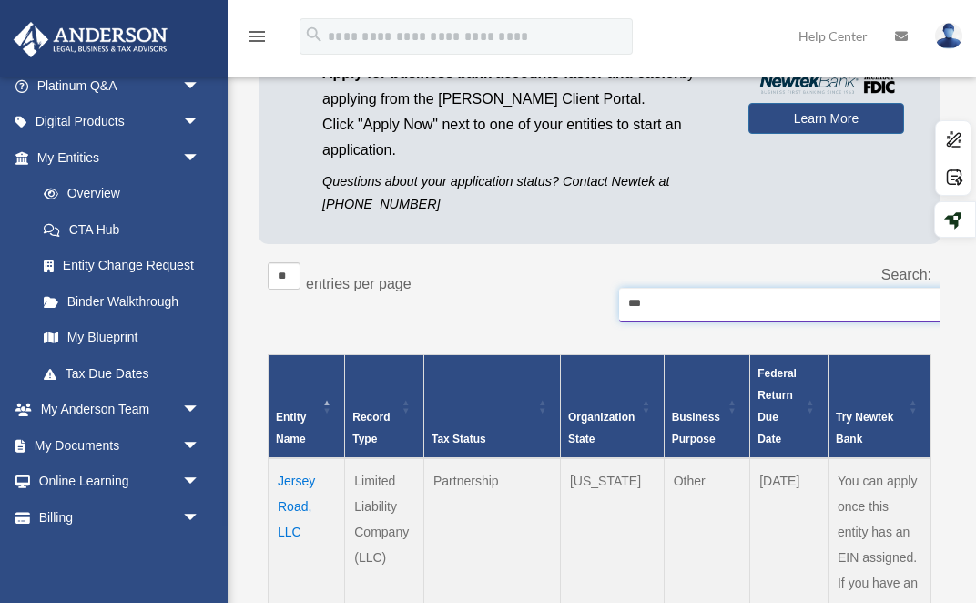
drag, startPoint x: 666, startPoint y: 312, endPoint x: 606, endPoint y: 304, distance: 60.7
click at [603, 303] on div "Search: ***" at bounding box center [766, 301] width 332 height 78
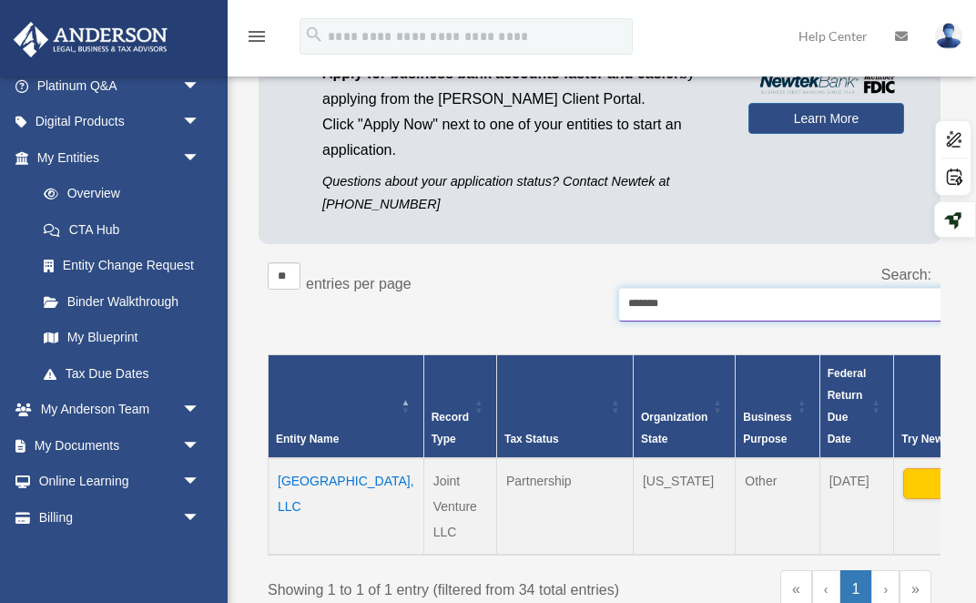
type input "*******"
click at [297, 497] on td "[GEOGRAPHIC_DATA], LLC" at bounding box center [347, 506] width 156 height 97
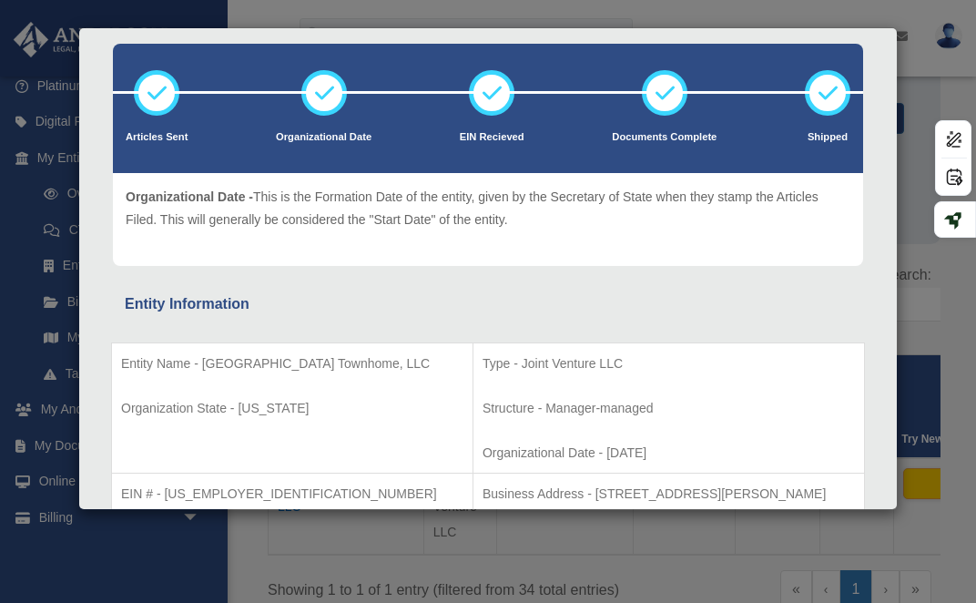
scroll to position [89, 0]
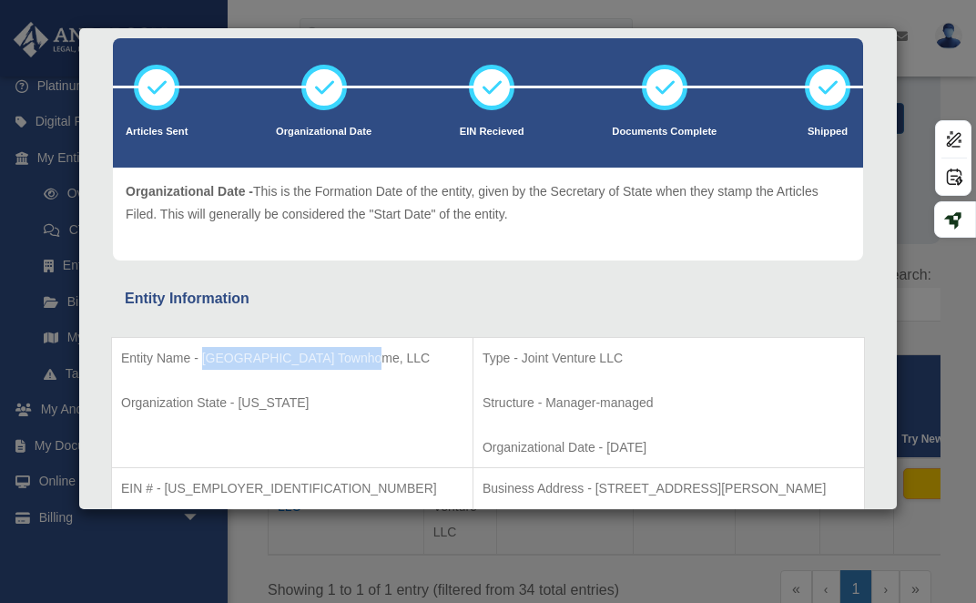
drag, startPoint x: 362, startPoint y: 353, endPoint x: 201, endPoint y: 352, distance: 160.3
click at [201, 352] on p "Entity Name - [GEOGRAPHIC_DATA] Townhome, LLC" at bounding box center [292, 358] width 343 height 23
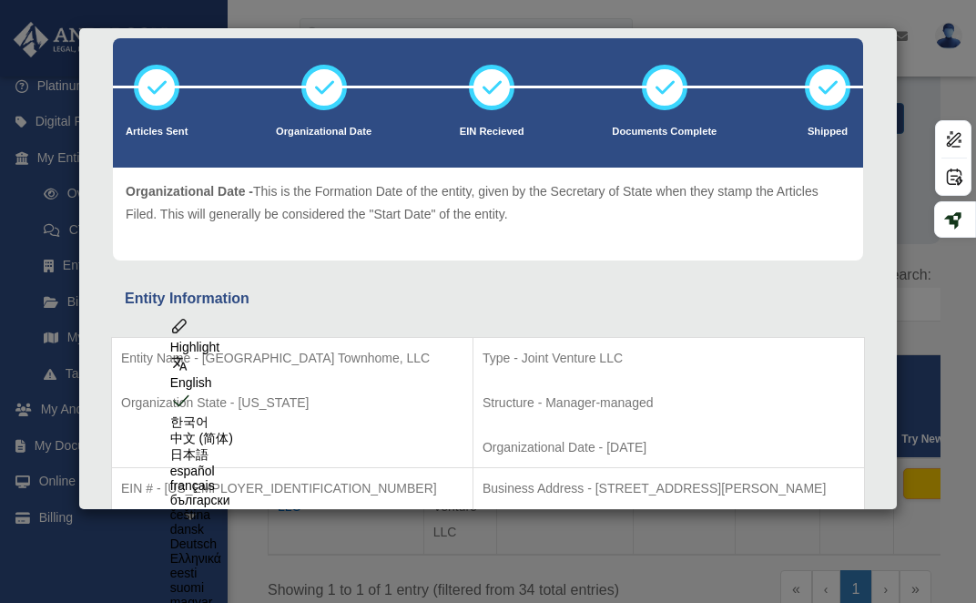
click at [587, 356] on p "Type - Joint Venture LLC" at bounding box center [669, 358] width 373 height 23
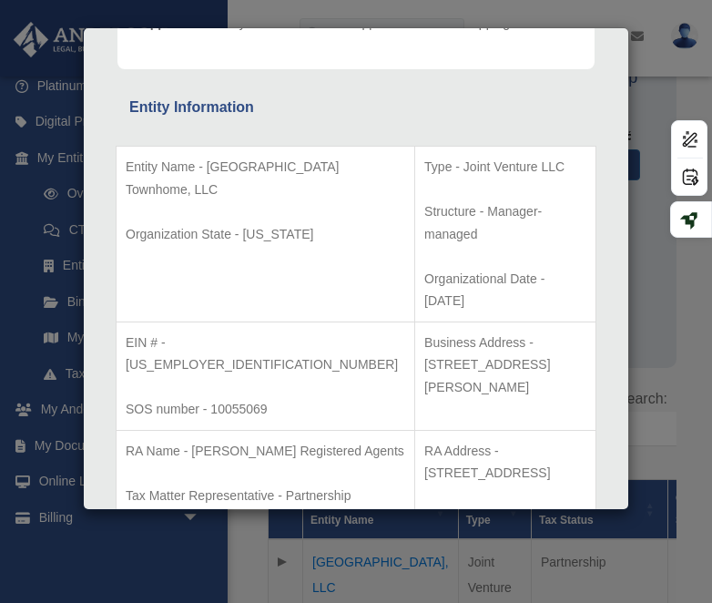
scroll to position [260, 0]
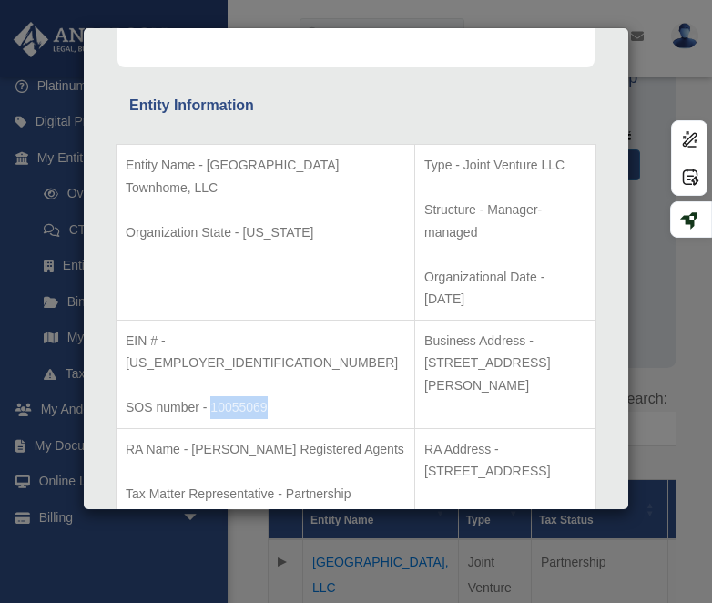
drag, startPoint x: 267, startPoint y: 340, endPoint x: 210, endPoint y: 340, distance: 57.4
click at [210, 396] on p "SOS number - 10055069" at bounding box center [266, 407] width 280 height 23
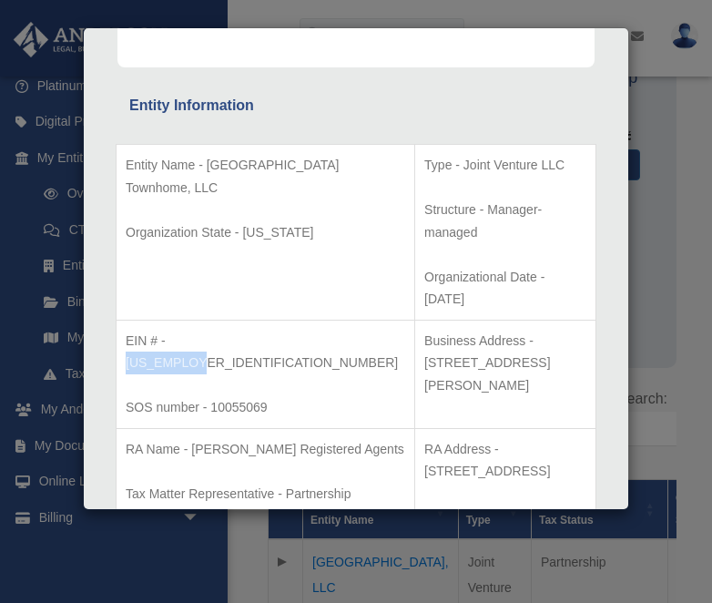
drag, startPoint x: 238, startPoint y: 291, endPoint x: 168, endPoint y: 291, distance: 70.1
click at [168, 330] on p "EIN # - [US_EMPLOYER_IDENTIFICATION_NUMBER]" at bounding box center [266, 352] width 280 height 45
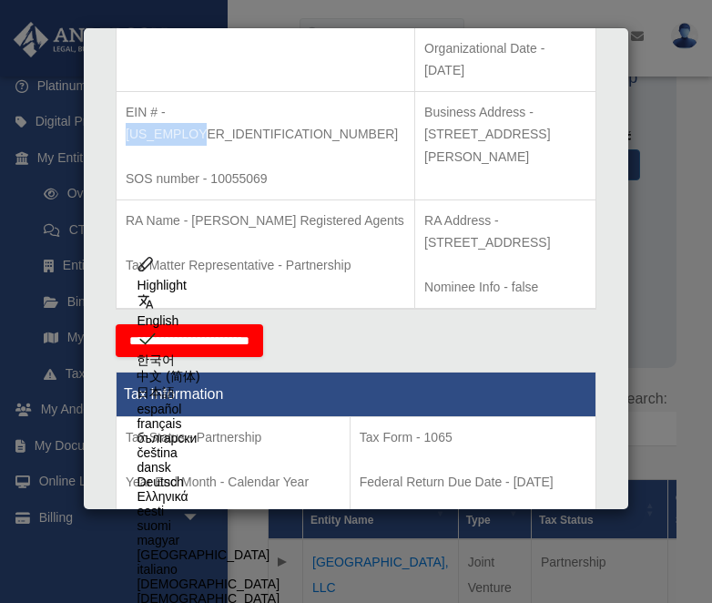
scroll to position [487, 0]
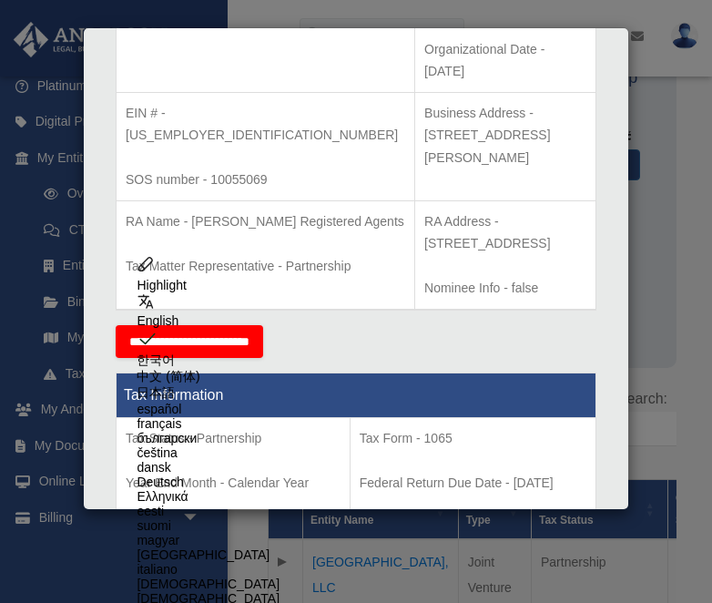
click at [246, 210] on p "RA Name - [PERSON_NAME] Registered Agents" at bounding box center [266, 221] width 280 height 23
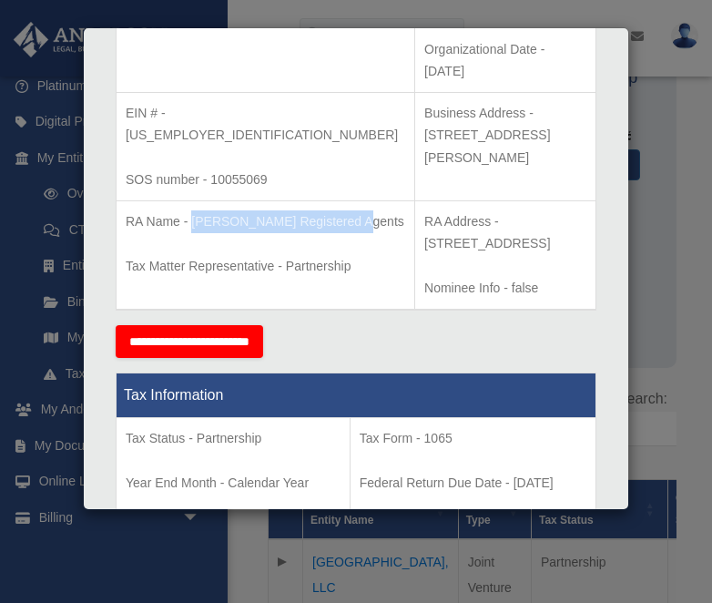
drag, startPoint x: 236, startPoint y: 173, endPoint x: 190, endPoint y: 155, distance: 49.1
click at [190, 210] on p "RA Name - [PERSON_NAME] Registered Agents" at bounding box center [266, 221] width 280 height 23
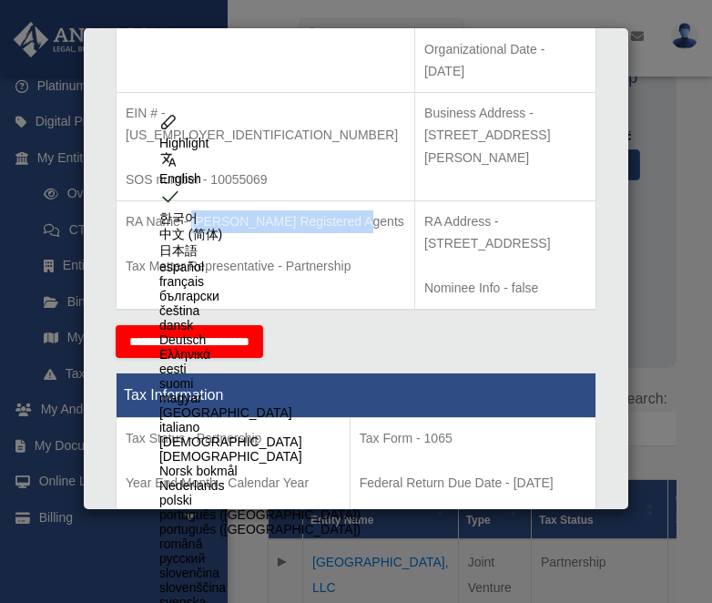
drag, startPoint x: 445, startPoint y: 172, endPoint x: 400, endPoint y: 156, distance: 47.6
click at [424, 210] on p "RA Address - [STREET_ADDRESS]" at bounding box center [505, 232] width 162 height 45
